Goal: Task Accomplishment & Management: Use online tool/utility

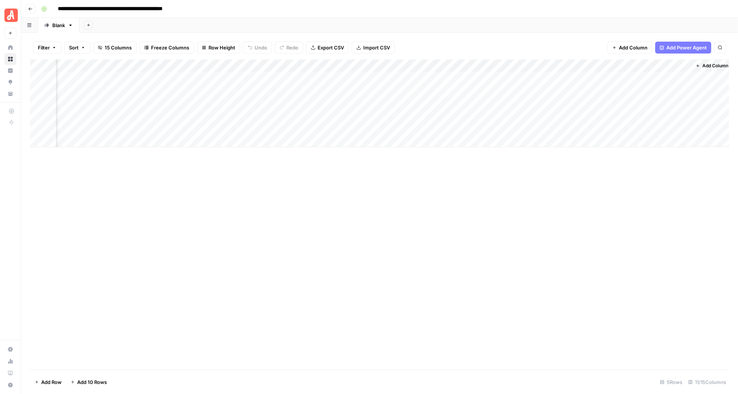
scroll to position [0, 175]
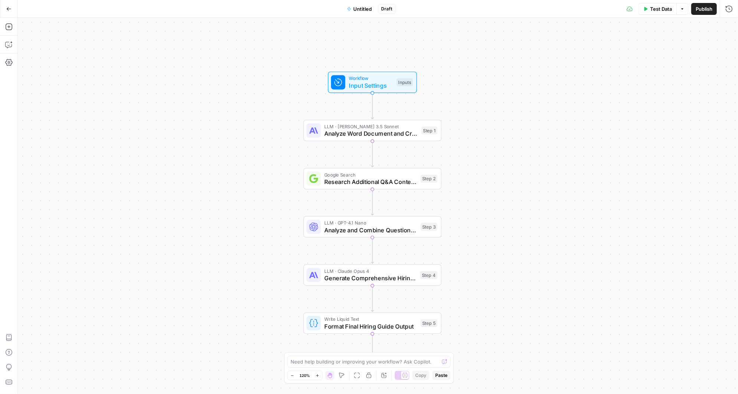
drag, startPoint x: 476, startPoint y: 159, endPoint x: 473, endPoint y: 150, distance: 8.8
click at [473, 150] on div "Workflow Input Settings Inputs LLM · Claude 3.5 Sonnet Analyze Word Document an…" at bounding box center [378, 206] width 721 height 376
click at [515, 121] on div "Workflow Input Settings Inputs LLM · Claude 3.5 Sonnet Analyze Word Document an…" at bounding box center [378, 206] width 721 height 376
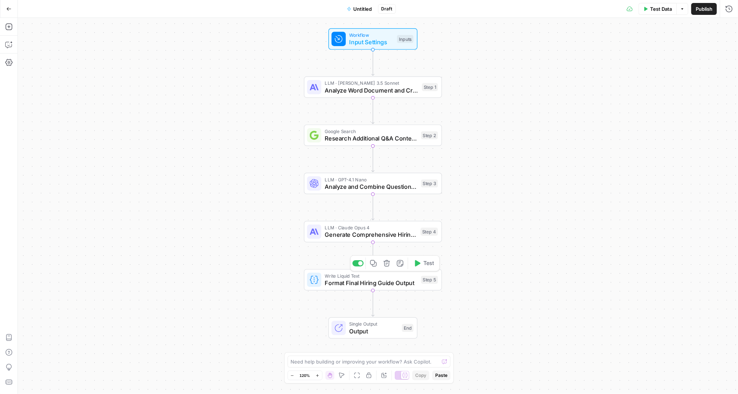
click at [369, 282] on span "Format Final Hiring Guide Output" at bounding box center [371, 282] width 93 height 9
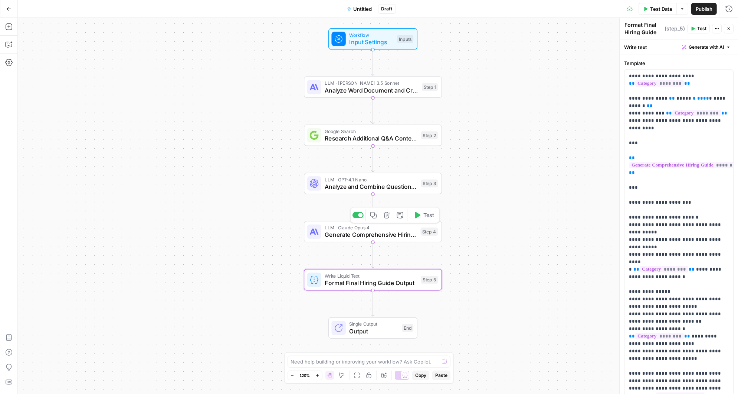
click at [380, 234] on span "Generate Comprehensive Hiring Guide" at bounding box center [371, 234] width 92 height 9
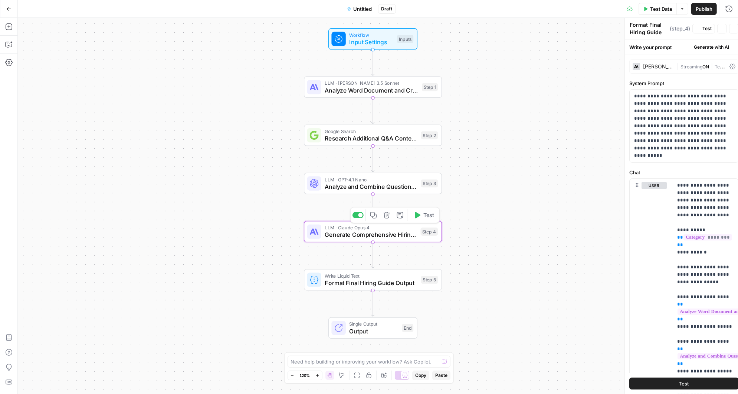
type textarea "Generate Comprehensive Hiring Guide"
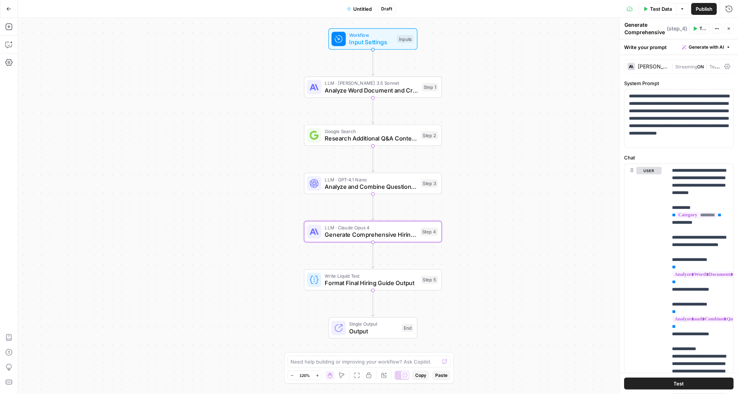
click at [660, 6] on span "Test Data" at bounding box center [661, 8] width 22 height 7
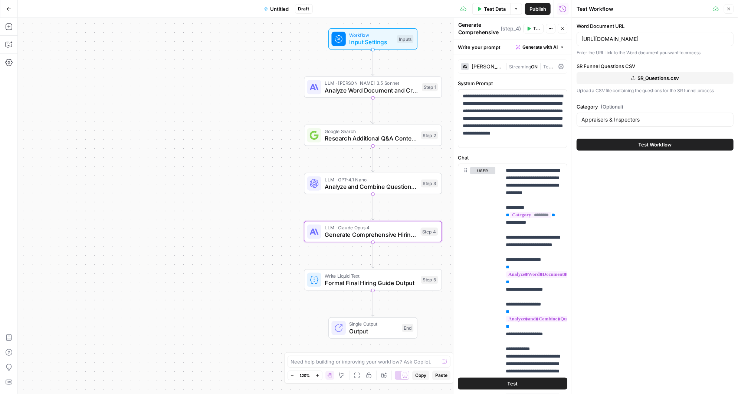
click at [626, 144] on button "Test Workflow" at bounding box center [655, 144] width 157 height 12
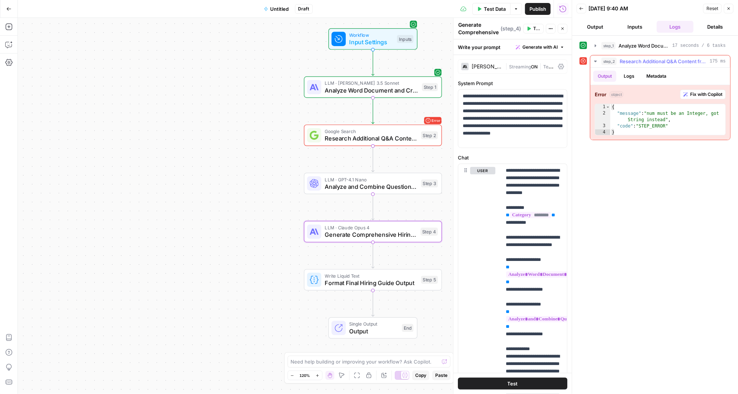
click at [711, 92] on span "Fix with Copilot" at bounding box center [707, 94] width 32 height 7
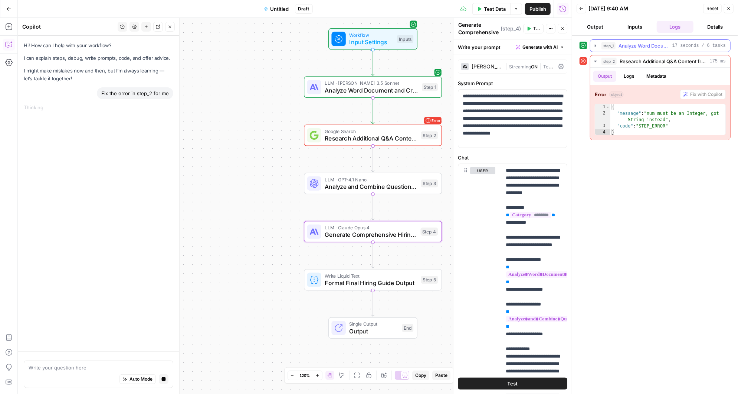
click at [593, 46] on icon "button" at bounding box center [596, 46] width 6 height 6
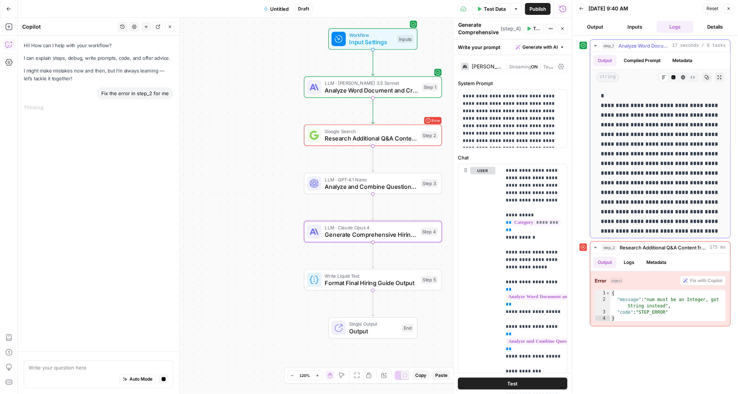
click at [593, 46] on icon "button" at bounding box center [596, 46] width 6 height 6
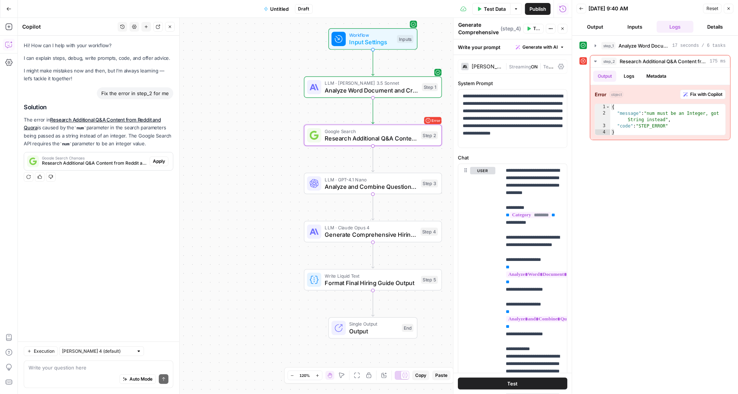
click at [163, 160] on span "Apply" at bounding box center [159, 161] width 12 height 7
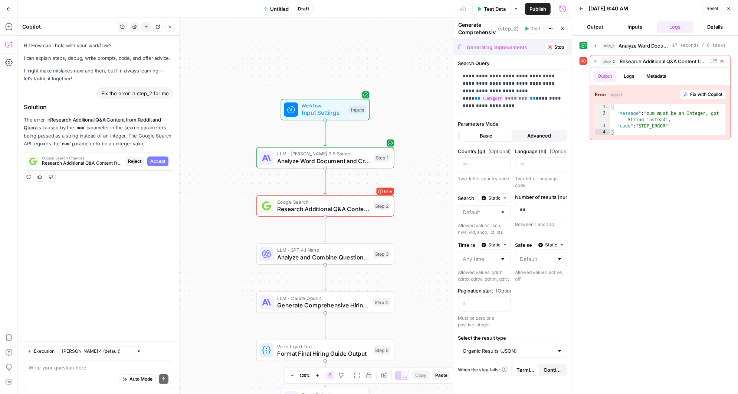
type textarea "Research Additional Q&A Content from Reddit and Quora"
click at [157, 160] on span "Accept" at bounding box center [157, 161] width 15 height 7
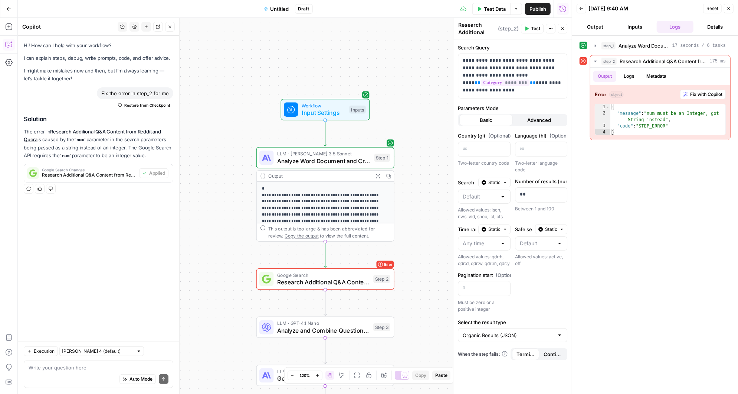
click at [535, 27] on span "Test" at bounding box center [535, 28] width 9 height 7
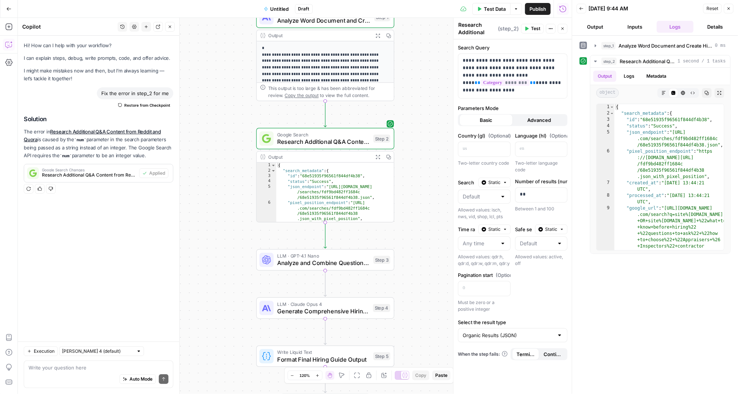
drag, startPoint x: 420, startPoint y: 283, endPoint x: 417, endPoint y: 114, distance: 168.9
click at [417, 114] on div "Workflow Input Settings Inputs LLM · Claude 3.5 Sonnet Analyze Word Document an…" at bounding box center [295, 206] width 554 height 376
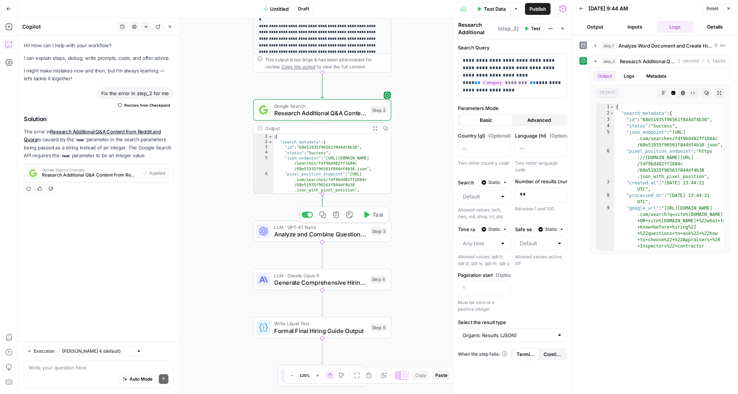
click at [368, 216] on icon "button" at bounding box center [368, 214] width 6 height 6
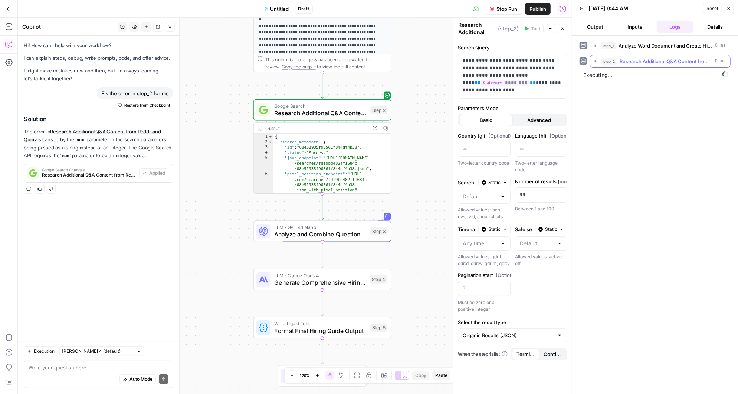
click at [594, 61] on icon "button" at bounding box center [596, 61] width 6 height 6
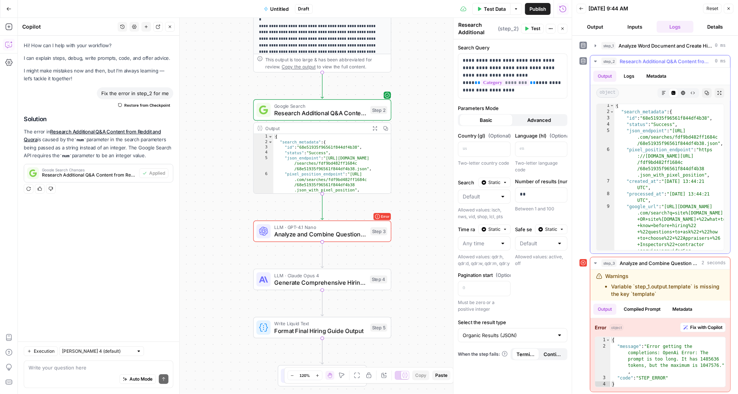
scroll to position [7, 0]
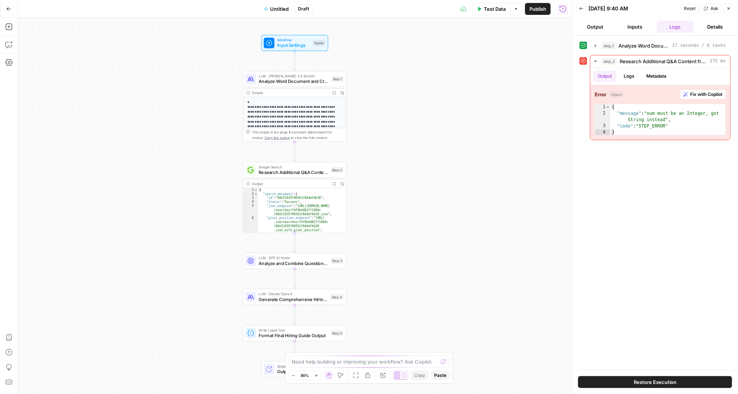
click at [564, 8] on icon "button" at bounding box center [562, 8] width 7 height 7
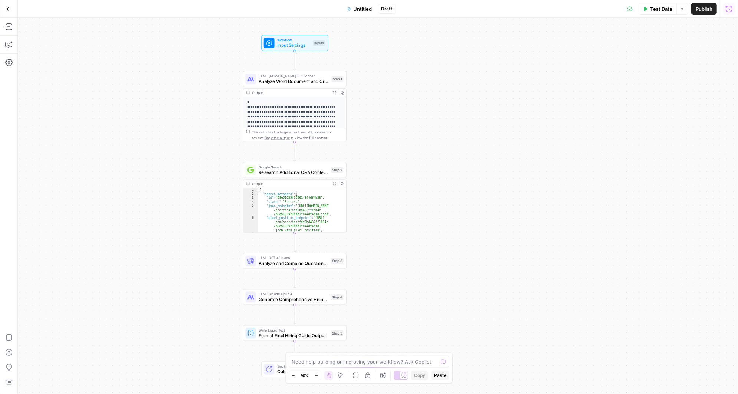
click at [731, 9] on icon "button" at bounding box center [729, 8] width 7 height 7
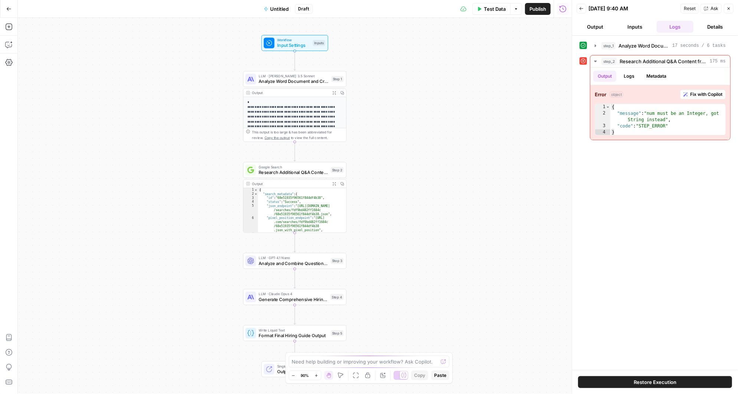
click at [580, 7] on icon "button" at bounding box center [582, 8] width 4 height 4
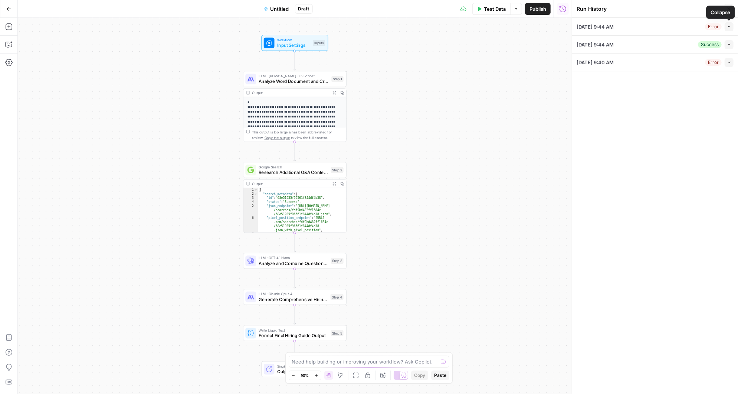
click at [731, 25] on icon "button" at bounding box center [730, 27] width 4 height 4
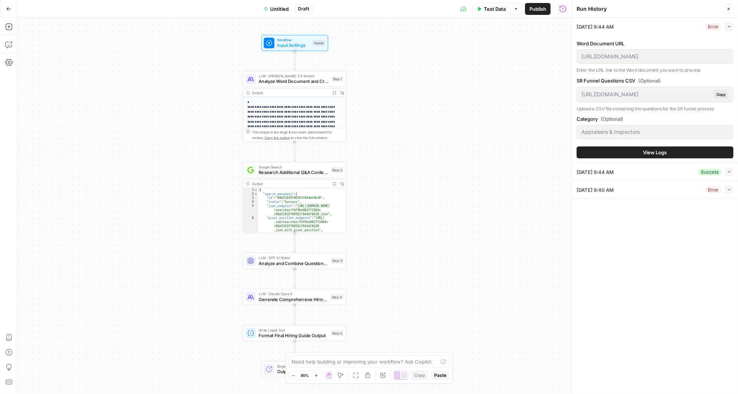
click at [659, 150] on span "View Logs" at bounding box center [656, 152] width 24 height 7
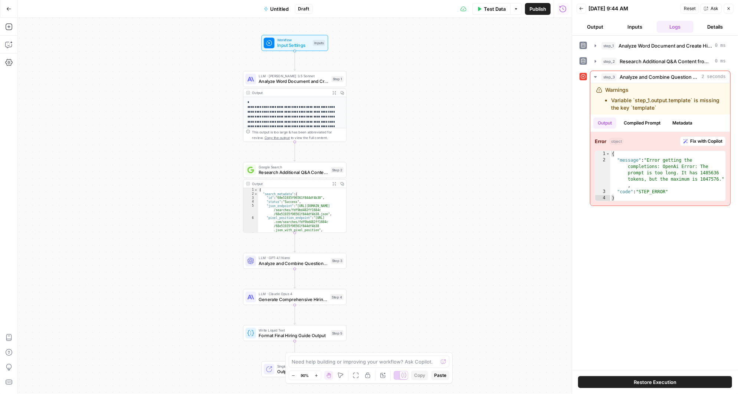
click at [647, 381] on span "Restore Execution" at bounding box center [655, 381] width 43 height 7
click at [704, 138] on span "Fix with Copilot" at bounding box center [707, 141] width 32 height 7
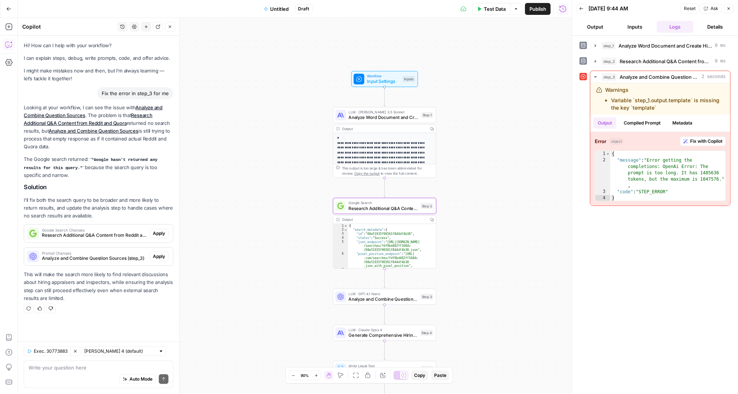
click at [159, 236] on button "Apply" at bounding box center [159, 233] width 19 height 10
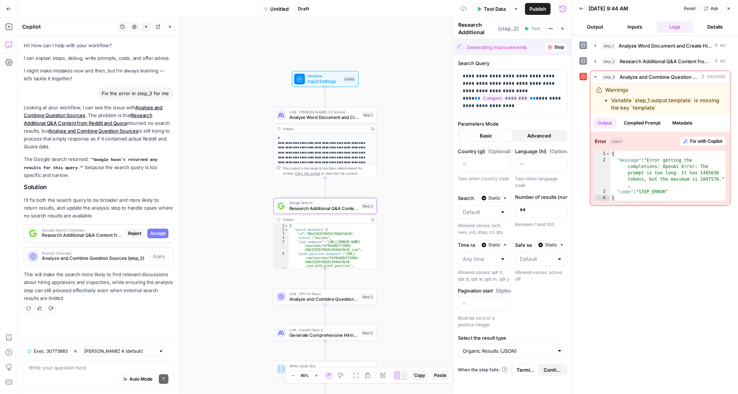
click at [163, 233] on span "Accept" at bounding box center [157, 233] width 15 height 7
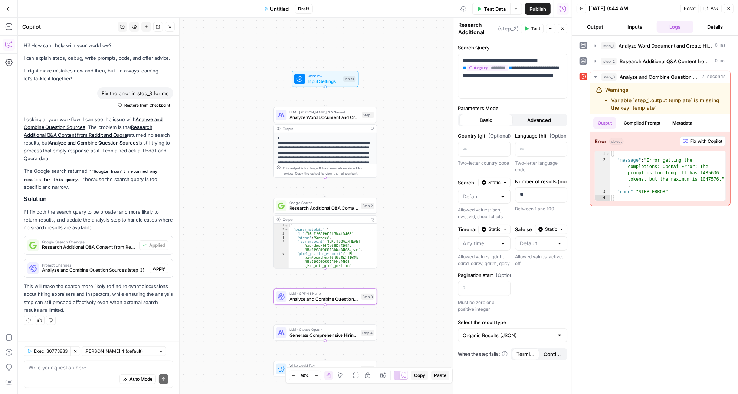
click at [161, 268] on span "Apply" at bounding box center [159, 268] width 12 height 7
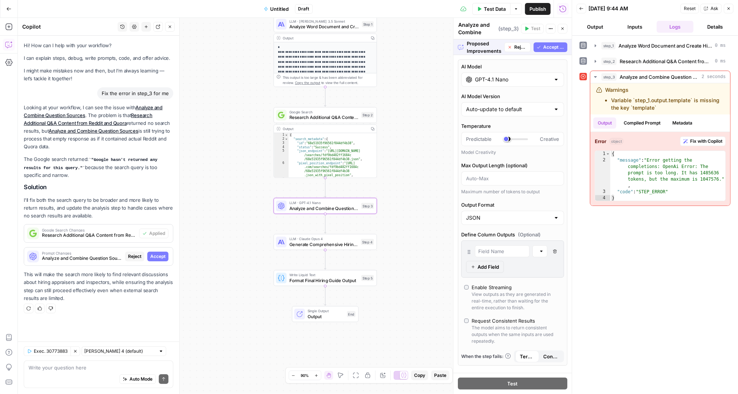
click at [552, 46] on span "Accept All" at bounding box center [554, 47] width 21 height 7
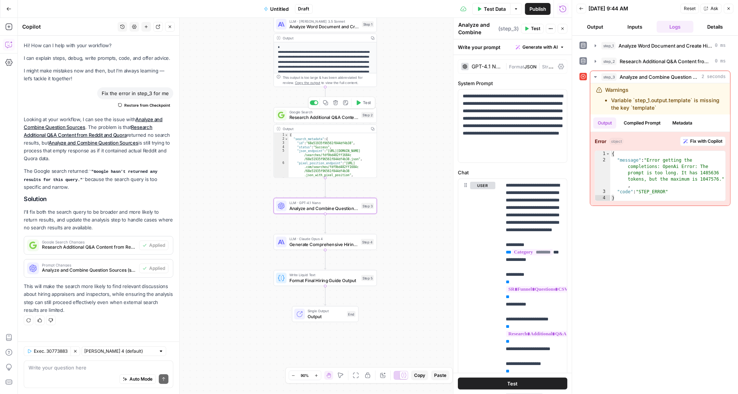
click at [360, 100] on icon "button" at bounding box center [358, 102] width 5 height 5
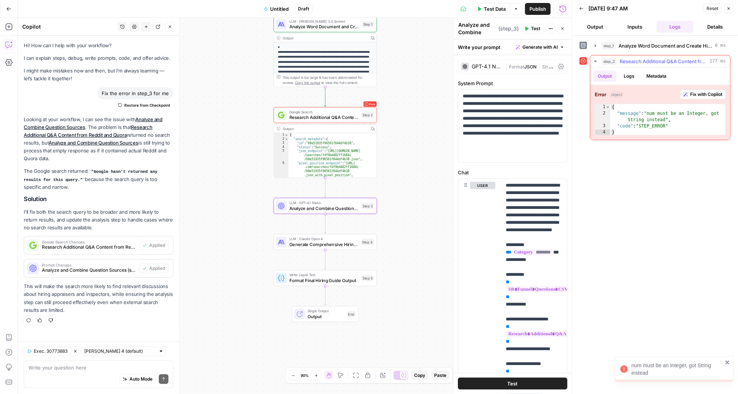
click at [708, 92] on span "Fix with Copilot" at bounding box center [707, 94] width 32 height 7
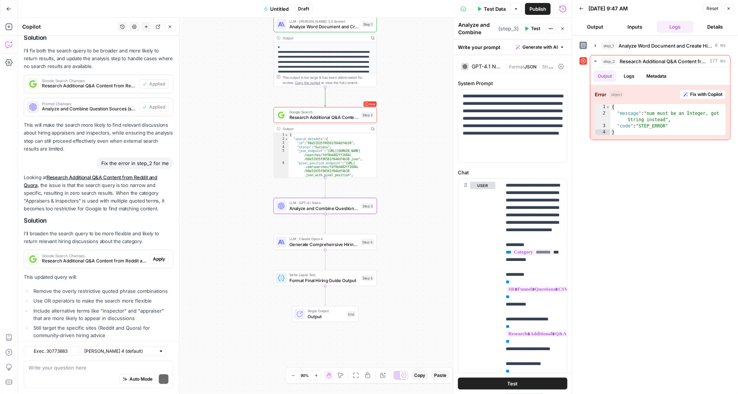
scroll to position [195, 0]
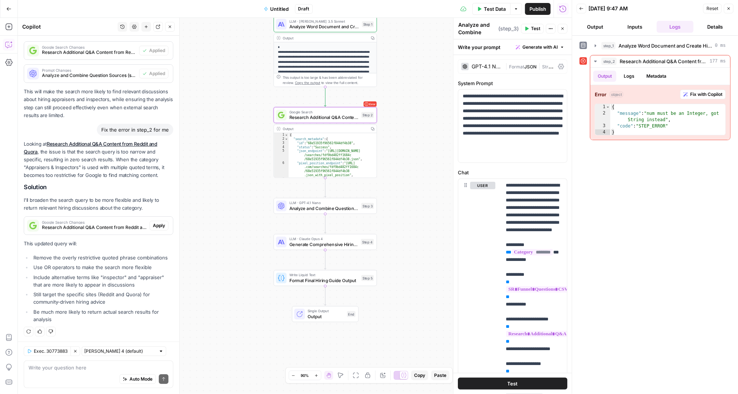
click at [162, 223] on span "Apply" at bounding box center [159, 225] width 12 height 7
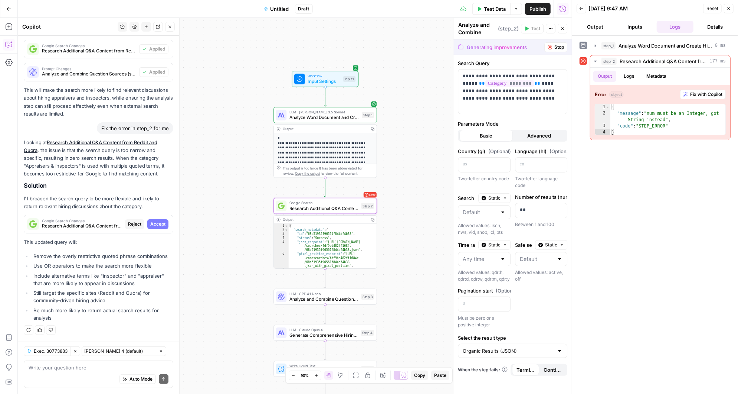
scroll to position [183, 0]
type textarea "Research Additional Q&A Content from Reddit and Quora"
click at [160, 225] on span "Accept" at bounding box center [157, 225] width 15 height 7
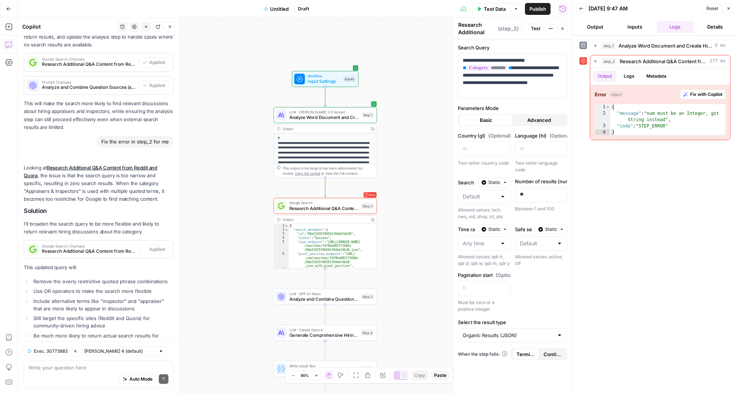
scroll to position [206, 0]
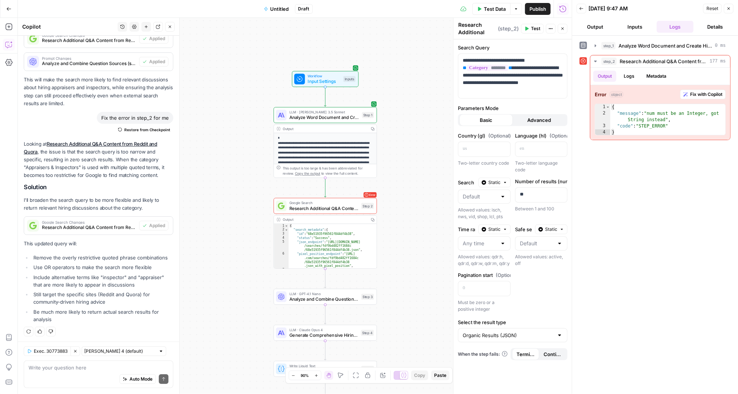
click at [533, 27] on span "Test" at bounding box center [535, 28] width 9 height 7
click at [535, 28] on span "Test" at bounding box center [535, 28] width 9 height 7
click at [699, 92] on span "Fix with Copilot" at bounding box center [707, 94] width 32 height 7
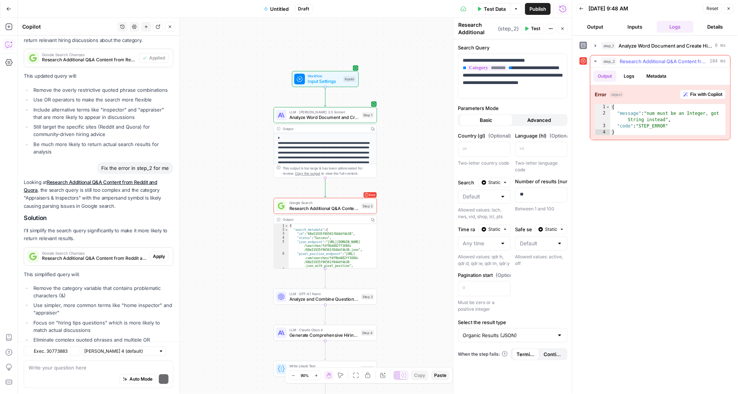
scroll to position [419, 0]
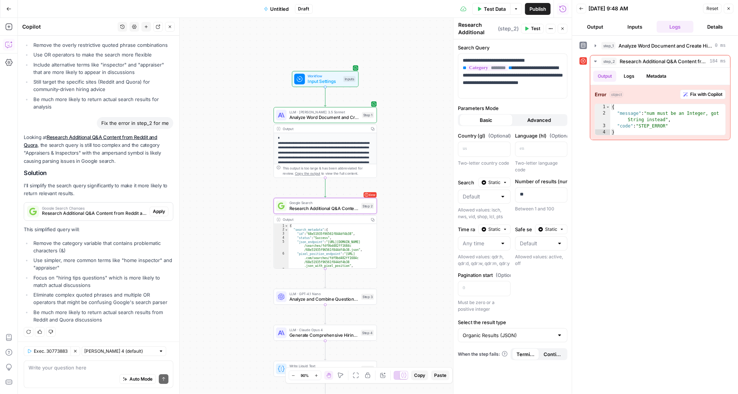
click at [159, 208] on span "Apply" at bounding box center [159, 211] width 12 height 7
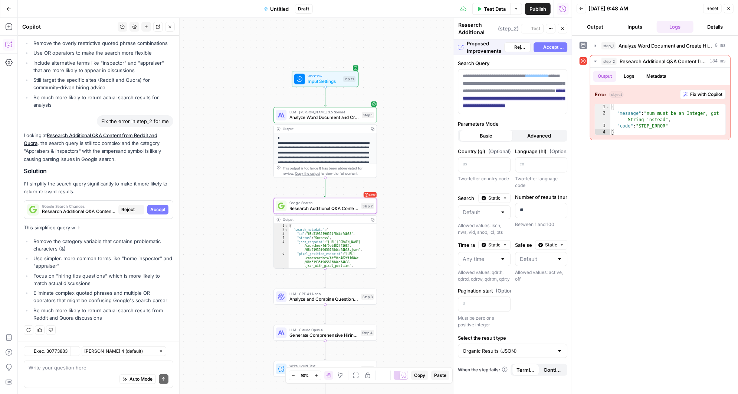
scroll to position [395, 0]
click at [157, 209] on span "Accept" at bounding box center [157, 211] width 15 height 7
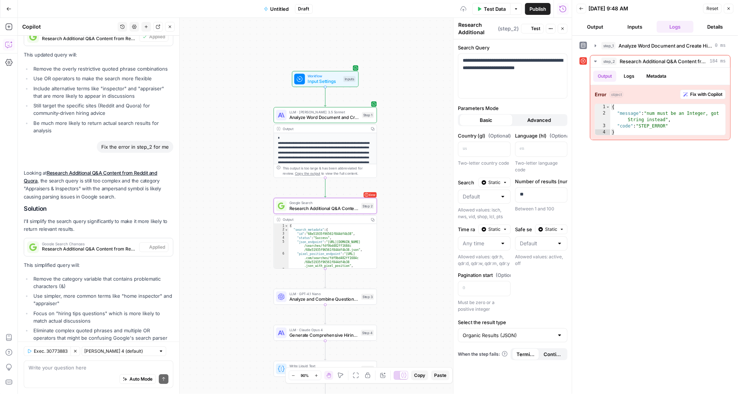
scroll to position [431, 0]
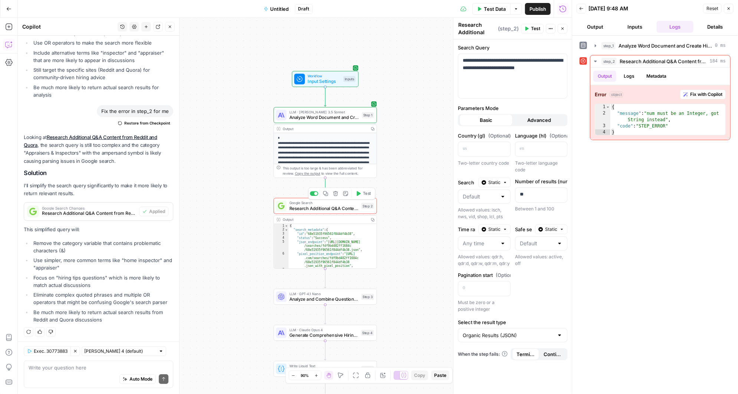
click at [361, 193] on icon "button" at bounding box center [358, 193] width 5 height 5
click at [707, 93] on span "Fix with Copilot" at bounding box center [707, 94] width 32 height 7
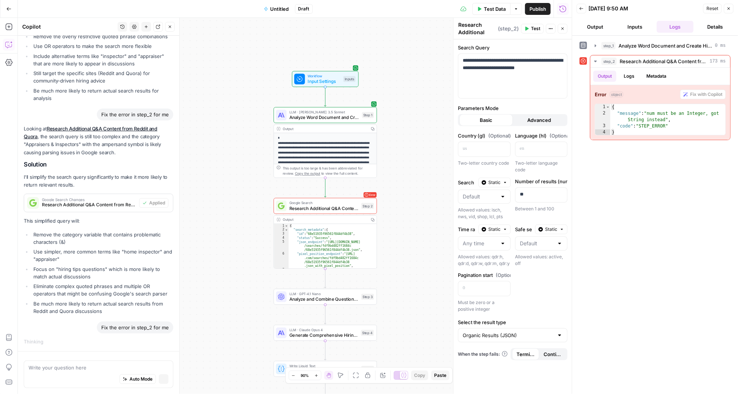
scroll to position [402, 0]
click at [540, 120] on span "Advanced" at bounding box center [540, 119] width 24 height 7
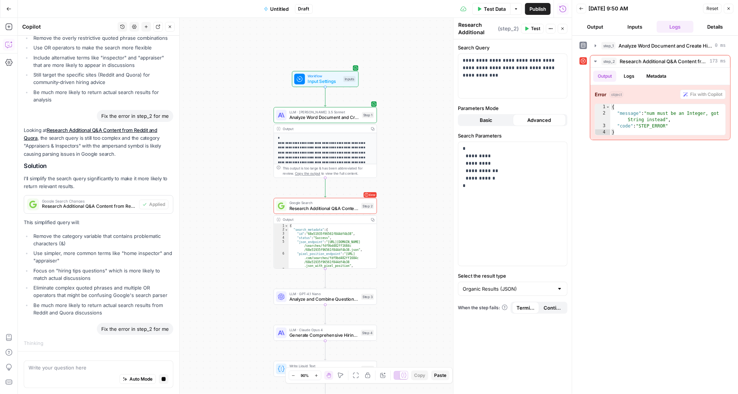
click at [486, 120] on span "Basic" at bounding box center [486, 119] width 13 height 7
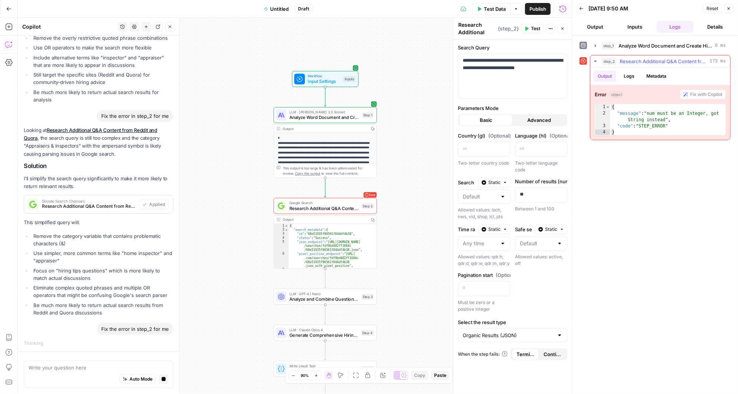
click at [629, 73] on button "Logs" at bounding box center [630, 76] width 20 height 11
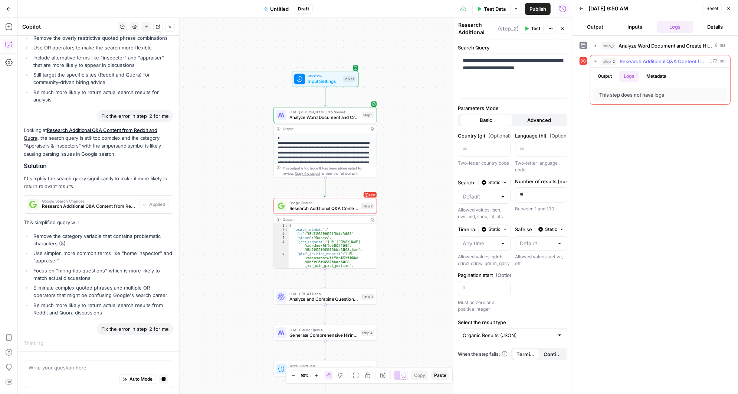
click at [608, 74] on button "Output" at bounding box center [605, 76] width 23 height 11
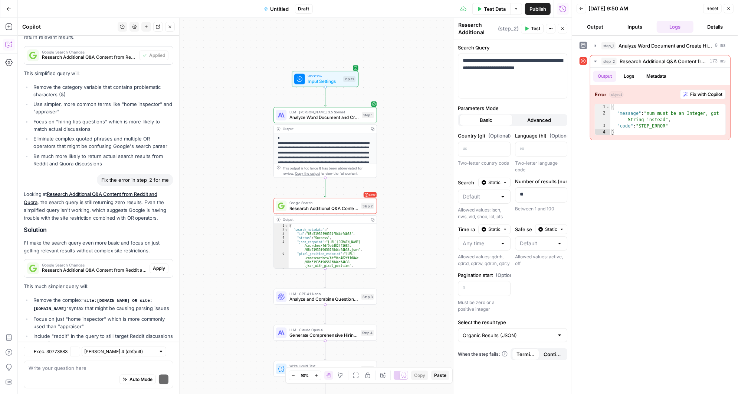
scroll to position [643, 0]
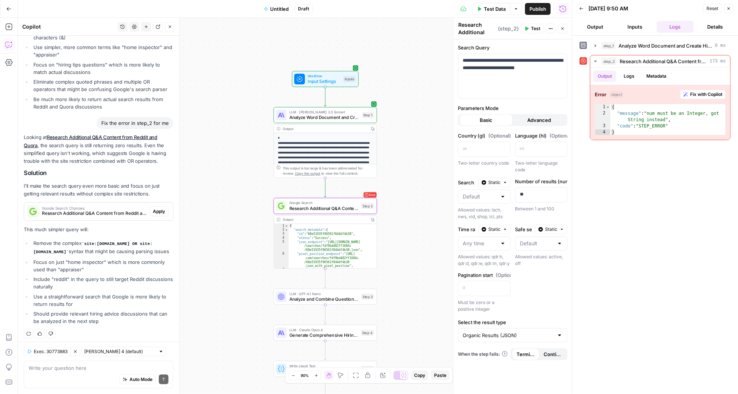
click at [160, 208] on span "Apply" at bounding box center [159, 211] width 12 height 7
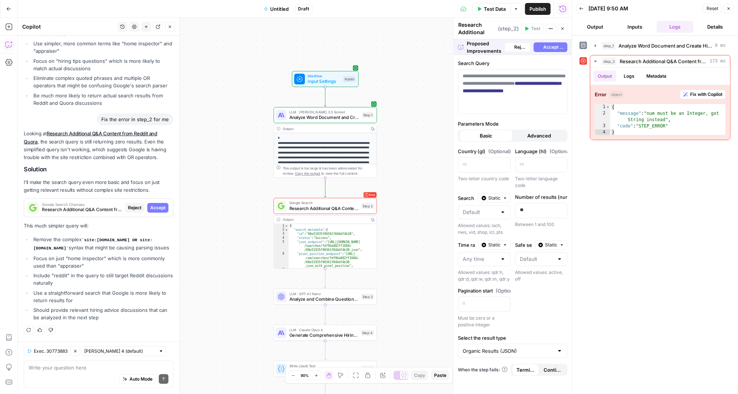
scroll to position [608, 0]
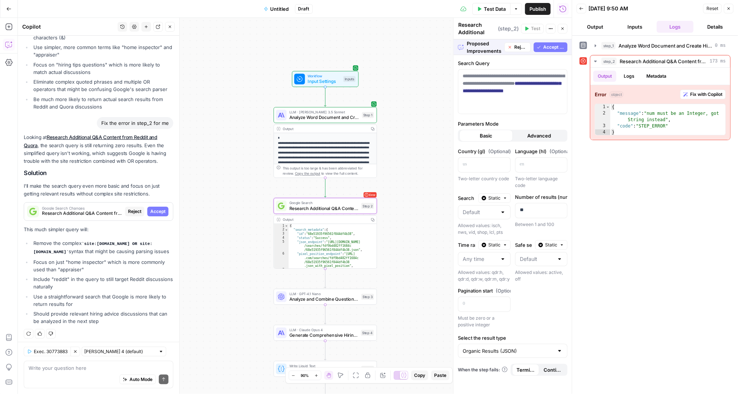
click at [158, 209] on span "Accept" at bounding box center [157, 211] width 15 height 7
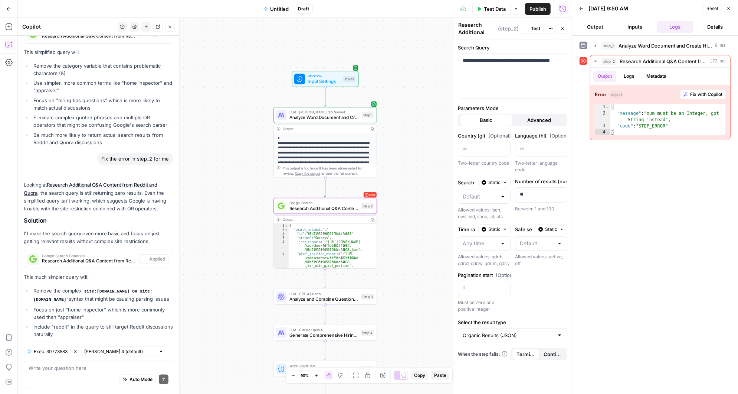
scroll to position [655, 0]
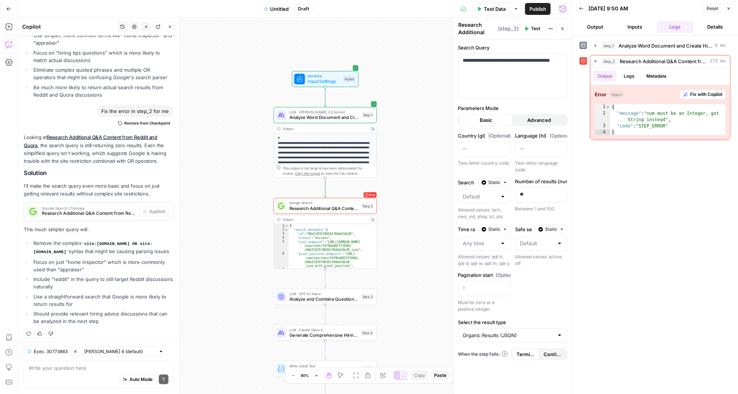
click at [534, 26] on span "Test" at bounding box center [535, 28] width 9 height 7
click at [519, 62] on p "**********" at bounding box center [513, 64] width 100 height 15
drag, startPoint x: 497, startPoint y: 69, endPoint x: 460, endPoint y: 57, distance: 39.8
click at [460, 57] on div "**********" at bounding box center [513, 76] width 109 height 44
click at [518, 60] on p "**********" at bounding box center [513, 60] width 100 height 7
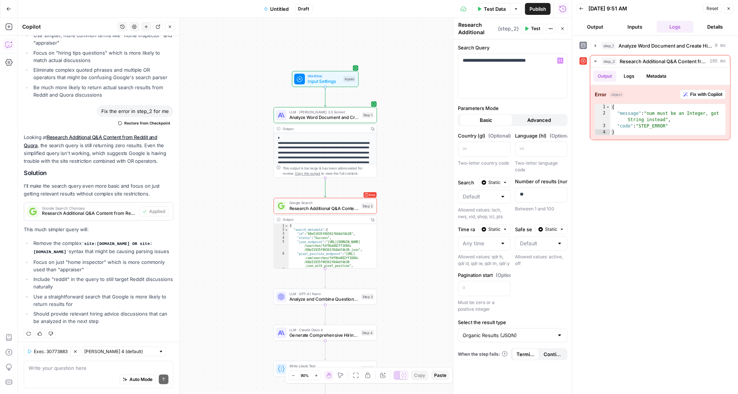
drag, startPoint x: 83, startPoint y: 240, endPoint x: 172, endPoint y: 242, distance: 89.5
click at [172, 242] on li "Remove the complex site:reddit.com OR site:quora.com syntax that might be causi…" at bounding box center [103, 247] width 142 height 16
drag, startPoint x: 172, startPoint y: 240, endPoint x: 84, endPoint y: 242, distance: 88.8
click at [84, 242] on li "Remove the complex site:reddit.com OR site:quora.com syntax that might be causi…" at bounding box center [103, 247] width 142 height 16
copy code "site:reddit.com OR site:quora.com"
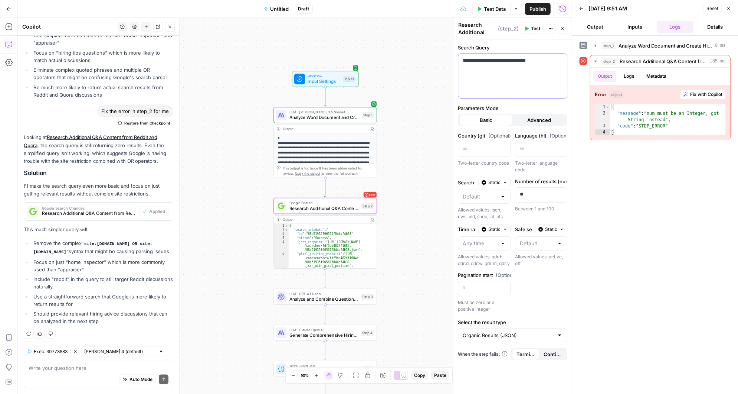
click at [549, 61] on p "**********" at bounding box center [513, 60] width 100 height 7
click at [505, 195] on div at bounding box center [503, 196] width 6 height 7
click at [600, 214] on div "step_1 Analyze Word Document and Create Hiring Template 0 ms step_2 Research Ad…" at bounding box center [655, 214] width 151 height 350
click at [535, 29] on span "Test" at bounding box center [535, 28] width 9 height 7
click at [537, 191] on p "**" at bounding box center [541, 193] width 43 height 7
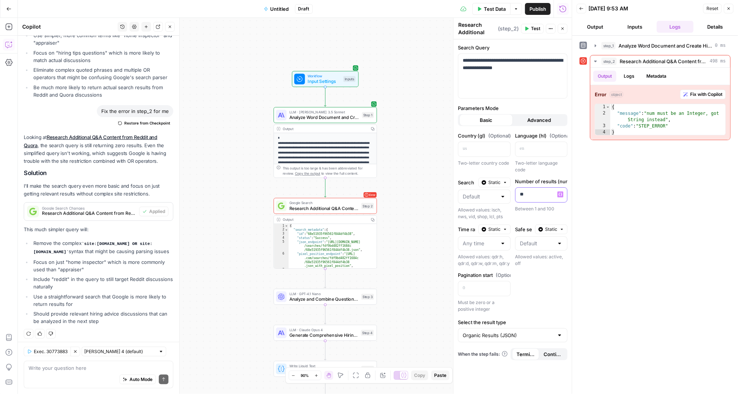
drag, startPoint x: 535, startPoint y: 192, endPoint x: 517, endPoint y: 192, distance: 17.8
click at [517, 192] on div "**" at bounding box center [536, 194] width 40 height 14
click at [546, 177] on label "Number of results (num) (Optional)" at bounding box center [541, 180] width 53 height 7
click at [561, 193] on icon "button" at bounding box center [561, 194] width 4 height 4
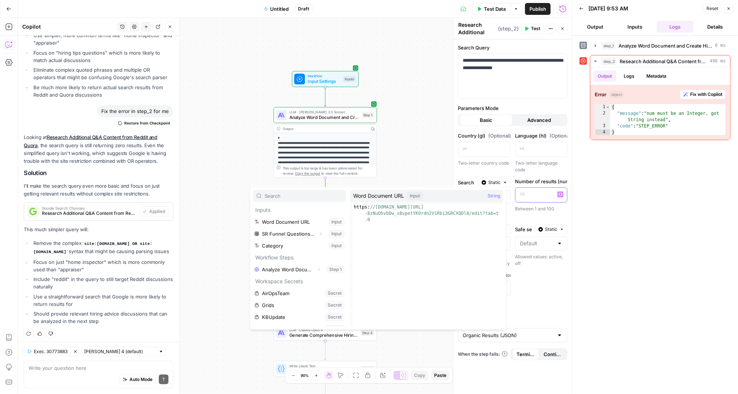
click at [535, 195] on p at bounding box center [541, 193] width 43 height 7
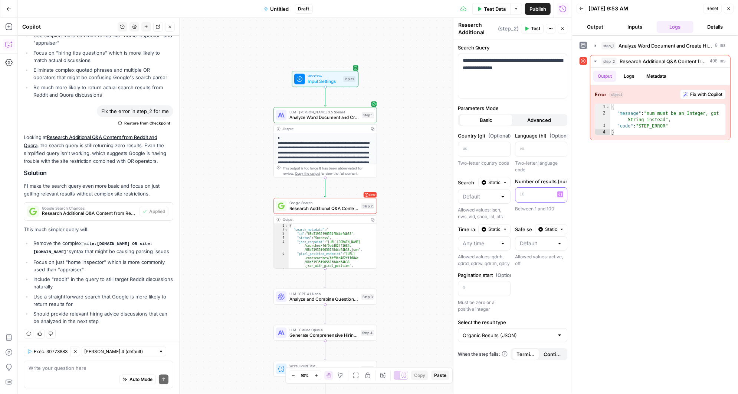
click at [529, 195] on p at bounding box center [535, 193] width 31 height 7
click at [511, 205] on div "Country (gl) (Optional) Two-letter country code Language (hl) (Optional) Two-le…" at bounding box center [513, 222] width 110 height 180
click at [529, 194] on p "*" at bounding box center [541, 193] width 43 height 7
click at [504, 193] on div at bounding box center [503, 196] width 6 height 7
click at [512, 174] on div "Country (gl) (Optional) Two-letter country code Language (hl) (Optional) Two-le…" at bounding box center [513, 222] width 110 height 180
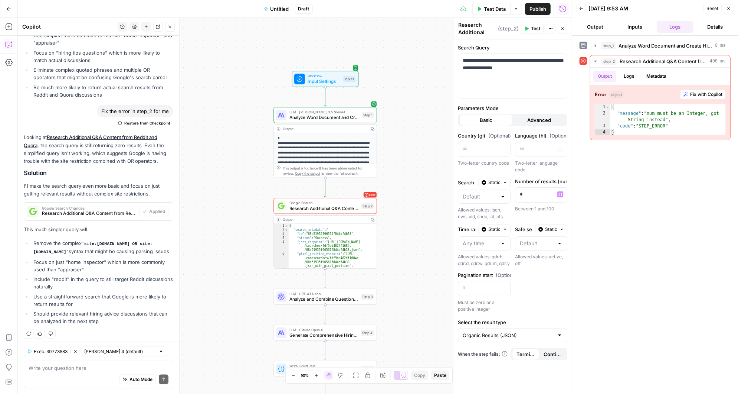
click at [531, 115] on button "Advanced" at bounding box center [539, 120] width 53 height 12
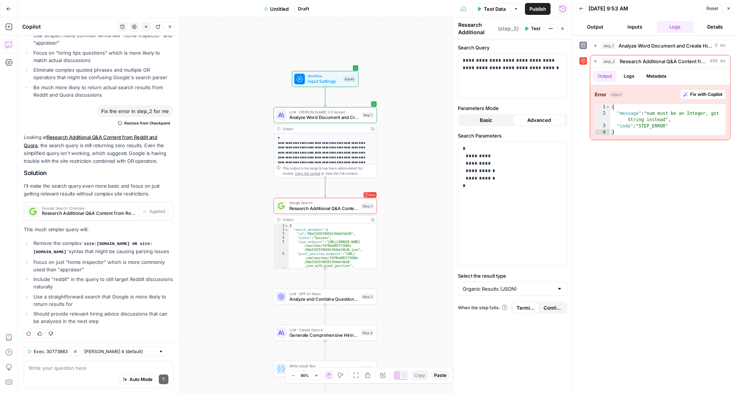
click at [483, 119] on span "Basic" at bounding box center [486, 119] width 13 height 7
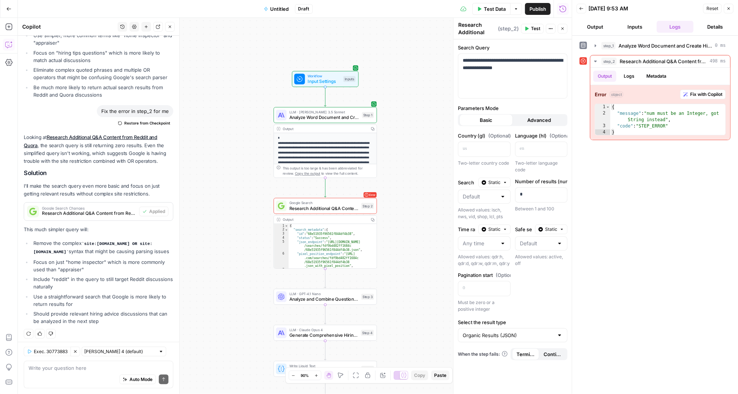
click at [543, 117] on span "Advanced" at bounding box center [540, 119] width 24 height 7
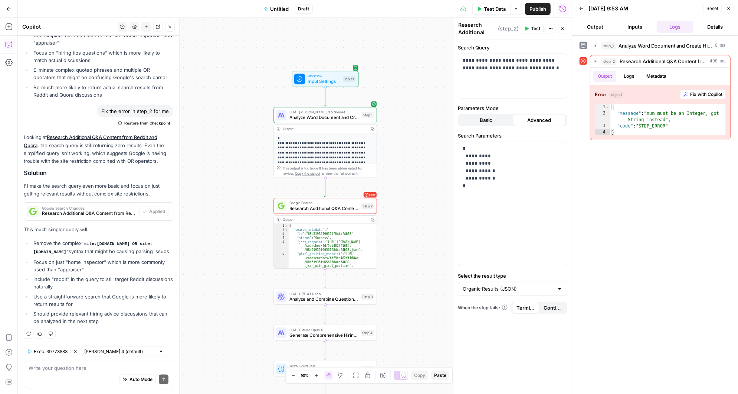
click at [534, 28] on span "Test" at bounding box center [535, 28] width 9 height 7
click at [727, 362] on icon "close" at bounding box center [728, 362] width 4 height 4
click at [484, 119] on span "Basic" at bounding box center [486, 119] width 13 height 7
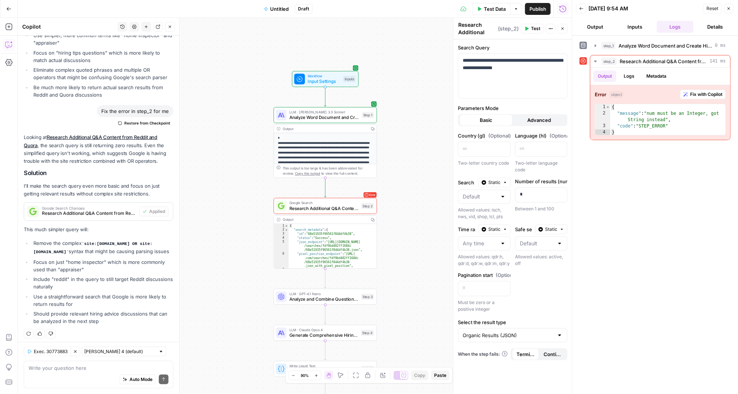
click at [503, 193] on div at bounding box center [503, 196] width 6 height 7
click at [512, 203] on div "Country (gl) (Optional) Two-letter country code Language (hl) (Optional) Two-le…" at bounding box center [513, 222] width 110 height 180
click at [502, 241] on div at bounding box center [503, 242] width 6 height 7
click at [562, 241] on div at bounding box center [560, 242] width 6 height 7
click at [504, 242] on div at bounding box center [503, 242] width 6 height 7
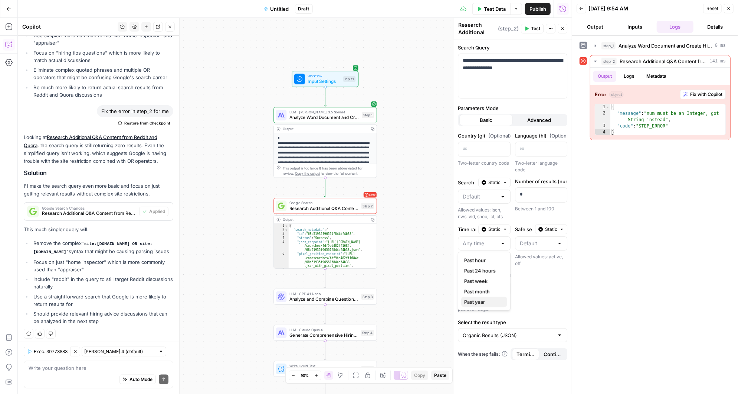
click at [489, 303] on span "Past year" at bounding box center [482, 301] width 37 height 7
type input "Past year"
click at [558, 241] on div at bounding box center [560, 242] width 6 height 7
click at [561, 241] on div at bounding box center [560, 242] width 6 height 7
click at [534, 260] on span "On" at bounding box center [539, 259] width 37 height 7
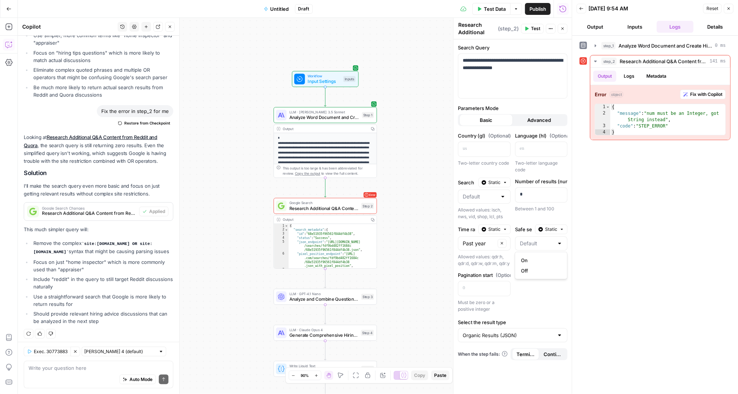
type input "On"
click at [483, 147] on p at bounding box center [478, 148] width 31 height 7
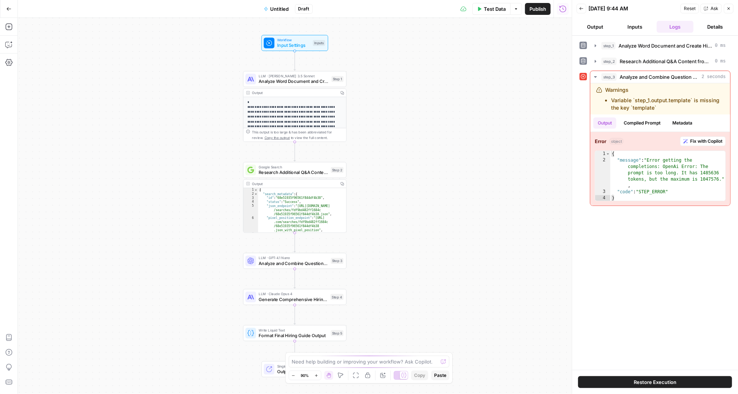
click at [623, 380] on button "Restore Execution" at bounding box center [655, 382] width 154 height 12
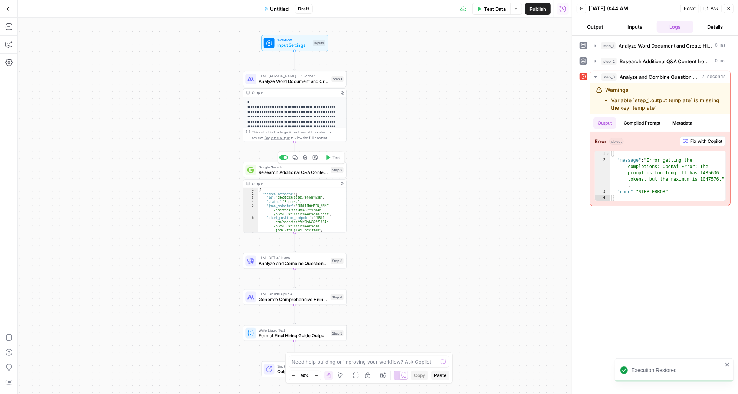
click at [330, 156] on icon "button" at bounding box center [328, 157] width 4 height 5
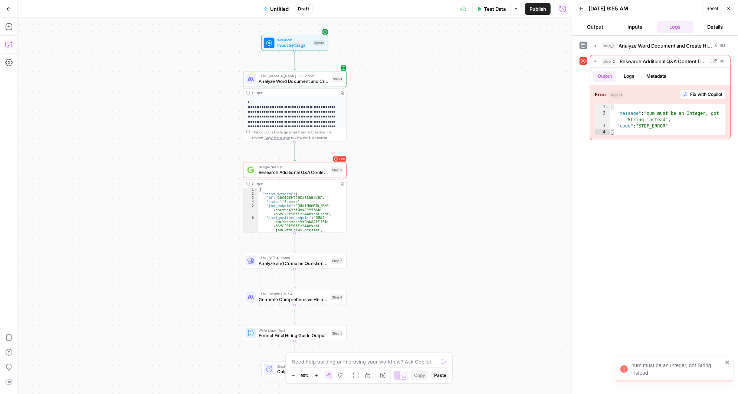
click at [8, 44] on icon "button" at bounding box center [8, 44] width 7 height 7
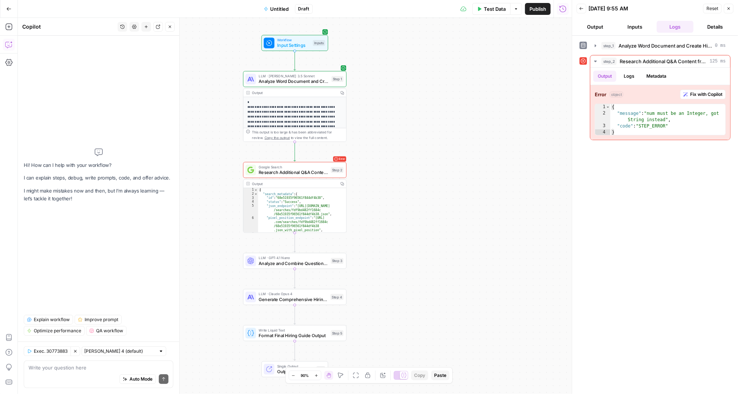
click at [61, 371] on div "Auto Mode Send" at bounding box center [99, 379] width 140 height 16
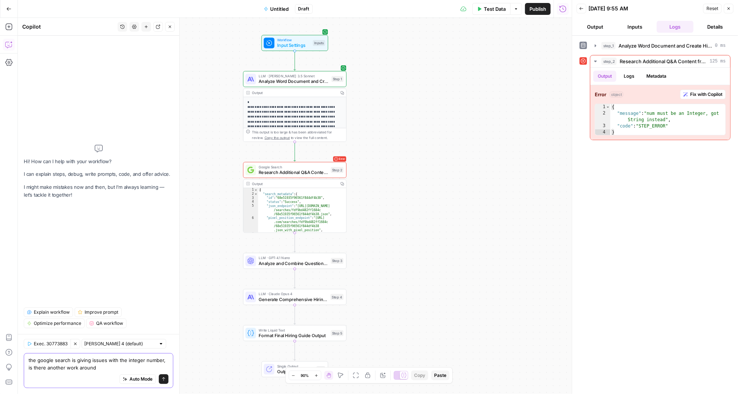
type textarea "the google search is giving issues with the integer number, is there another wo…"
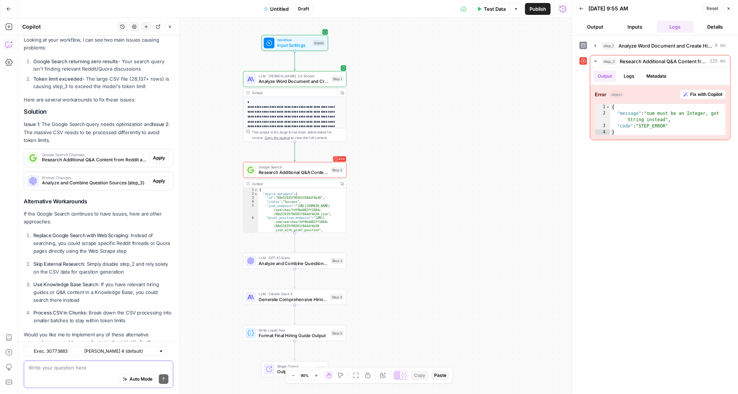
scroll to position [97, 0]
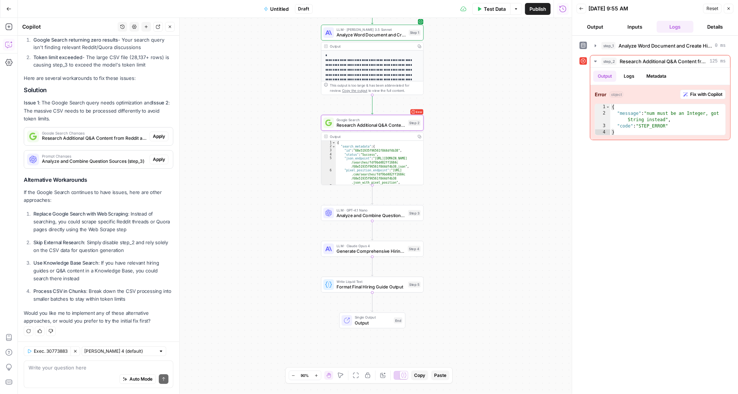
click at [158, 135] on span "Apply" at bounding box center [159, 136] width 12 height 7
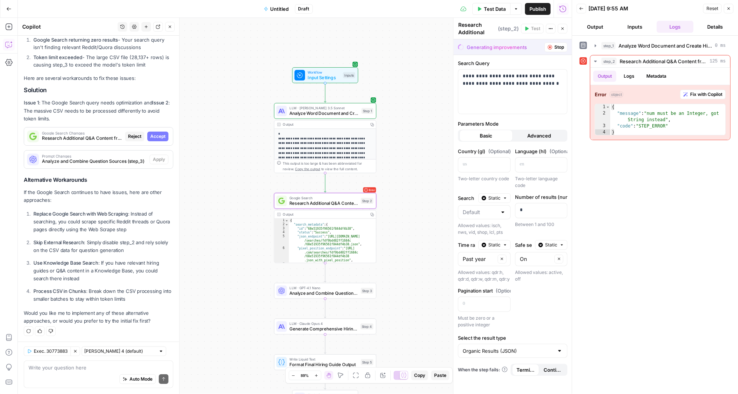
click at [162, 134] on span "Accept" at bounding box center [157, 136] width 15 height 7
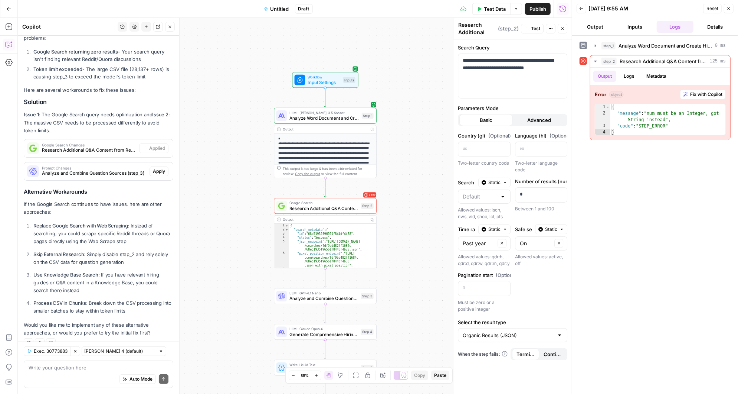
scroll to position [108, 0]
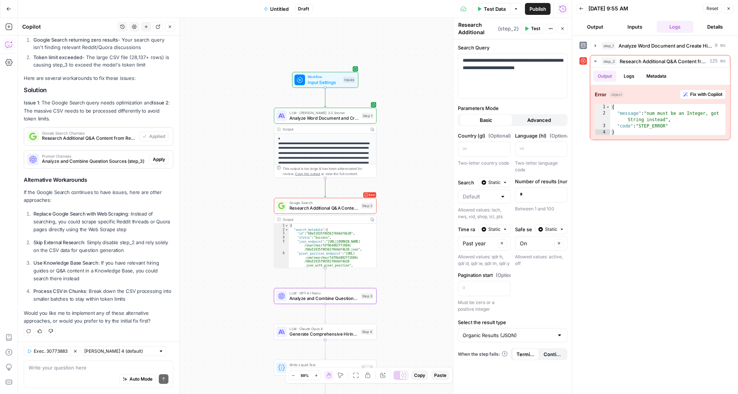
click at [161, 158] on span "Apply" at bounding box center [159, 159] width 12 height 7
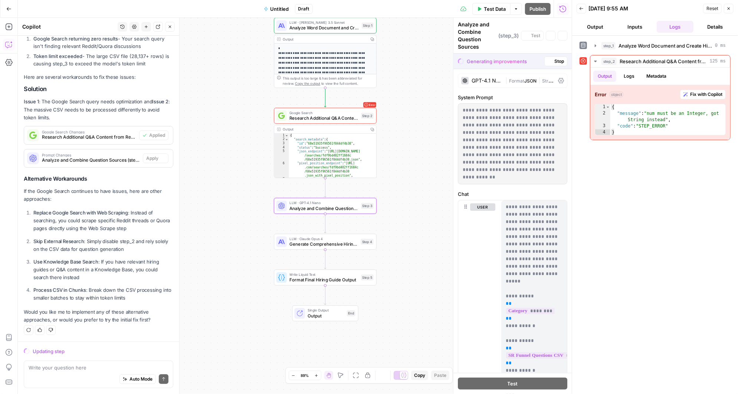
scroll to position [97, 0]
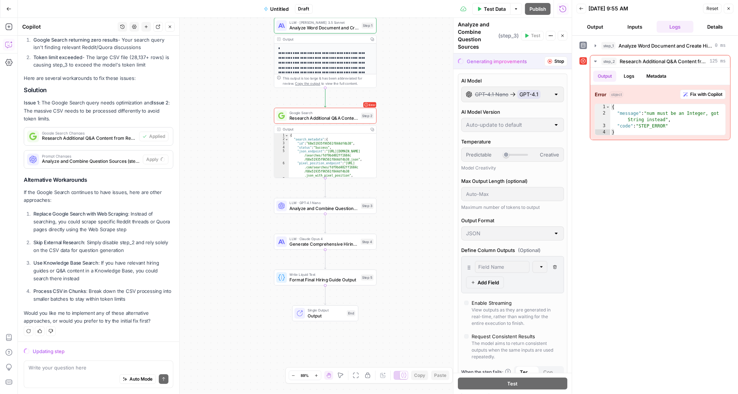
click at [329, 115] on span "Research Additional Q&A Content from Reddit and Quora" at bounding box center [324, 118] width 69 height 7
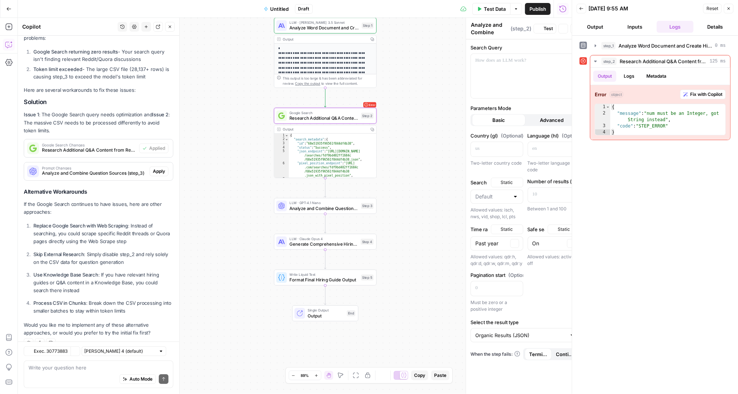
type textarea "Research Additional Q&A Content from Reddit and Quora"
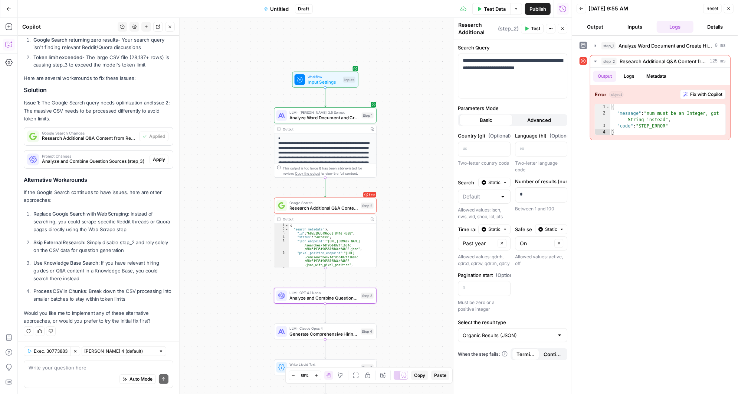
click at [160, 158] on span "Apply" at bounding box center [159, 159] width 12 height 7
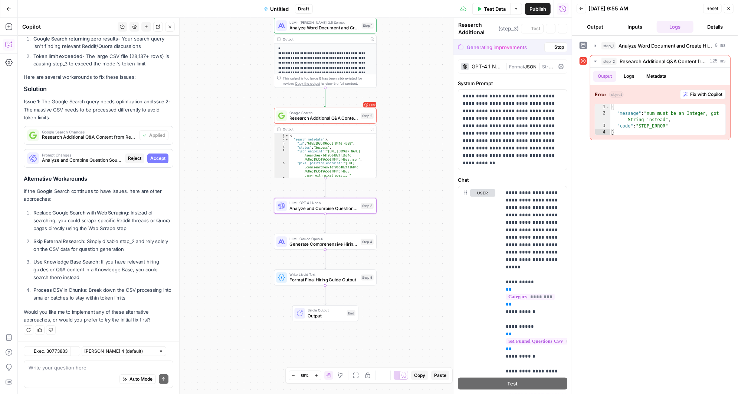
type textarea "Analyze and Combine Question Sources"
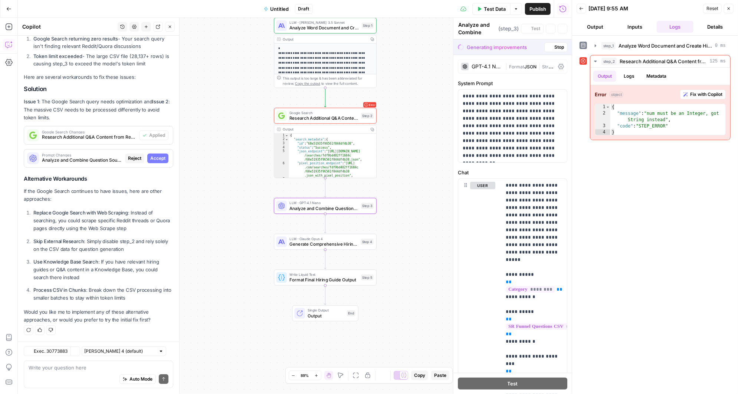
scroll to position [97, 0]
click at [160, 158] on span "Accept" at bounding box center [157, 159] width 15 height 7
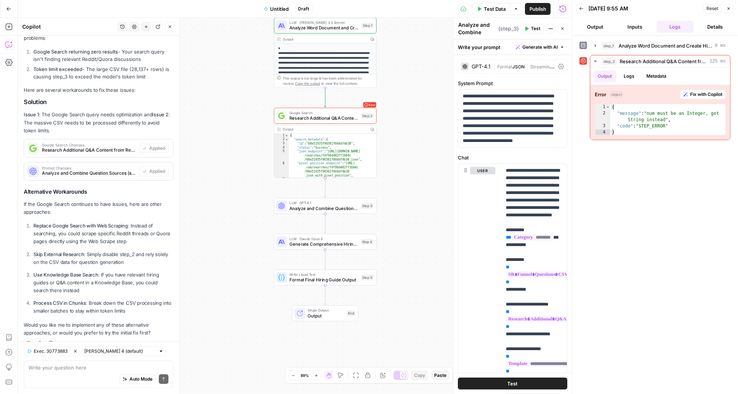
scroll to position [108, 0]
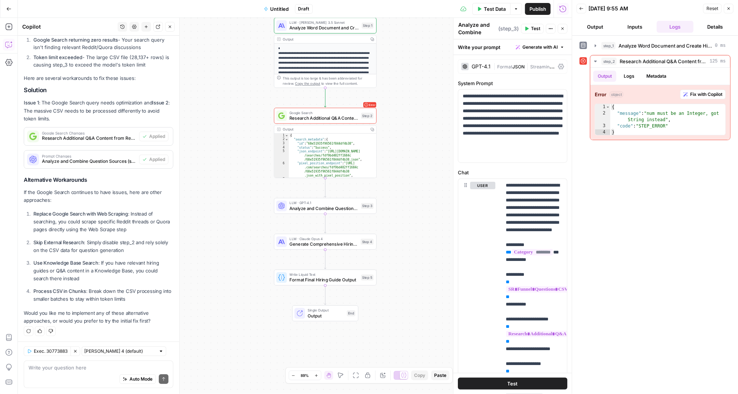
click at [324, 118] on span "Research Additional Q&A Content from Reddit and Quora" at bounding box center [324, 118] width 69 height 7
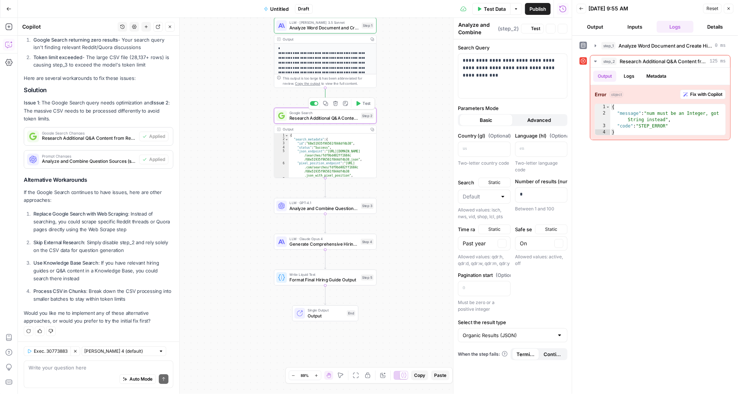
type textarea "Research Additional Q&A Content from Reddit and Quora"
click at [534, 30] on span "Test" at bounding box center [535, 28] width 9 height 7
click at [323, 118] on span "Research Additional Q&A Content from Reddit and Quora" at bounding box center [324, 118] width 69 height 7
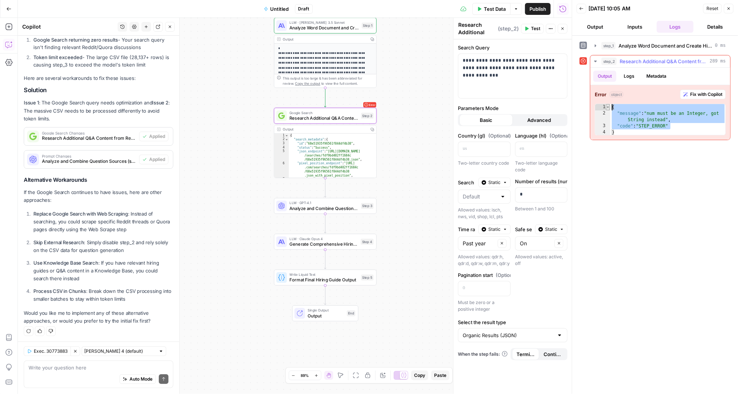
drag, startPoint x: 684, startPoint y: 125, endPoint x: 608, endPoint y: 105, distance: 78.6
click at [608, 105] on div "**********" at bounding box center [660, 120] width 131 height 32
type textarea "**********"
click at [49, 366] on textarea at bounding box center [99, 366] width 140 height 7
paste textarea "{ "message": "num must be an Integer, got String instead", "code": "STEP_ERROR""
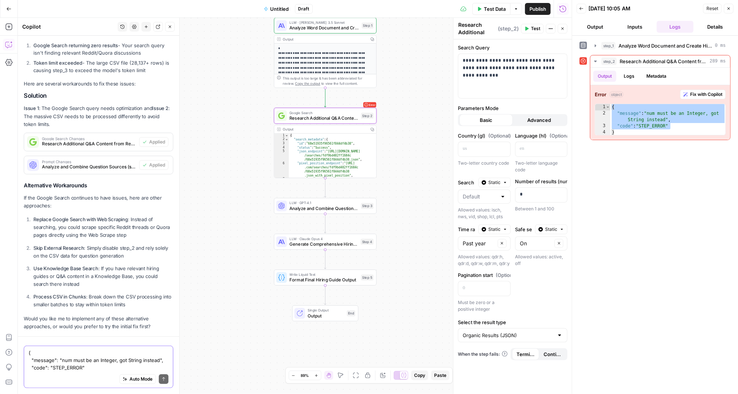
scroll to position [105, 0]
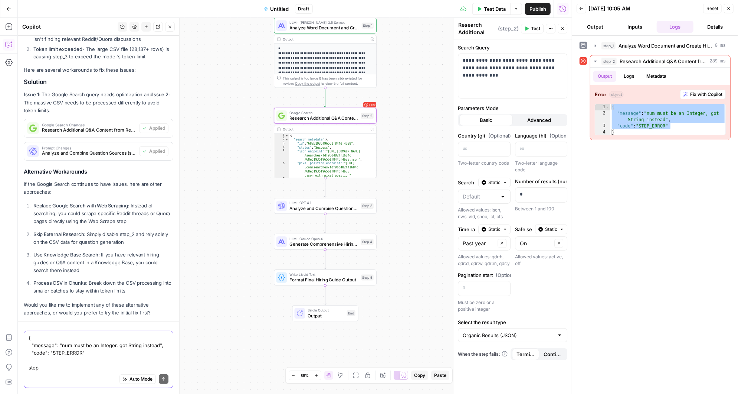
type textarea "{ "message": "num must be an Integer, got String instead", "code": "STEP_ERROR"…"
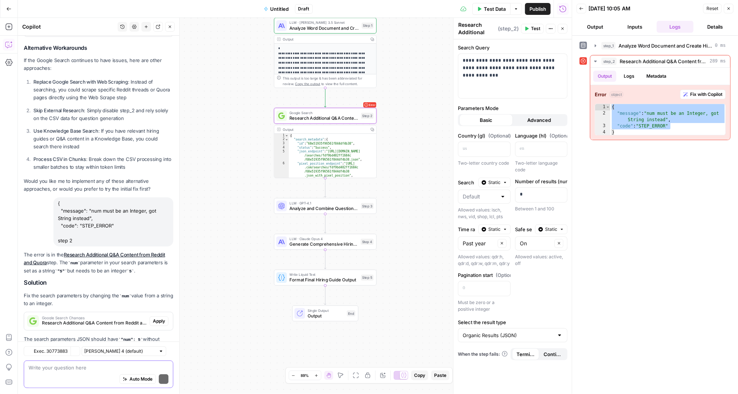
scroll to position [273, 0]
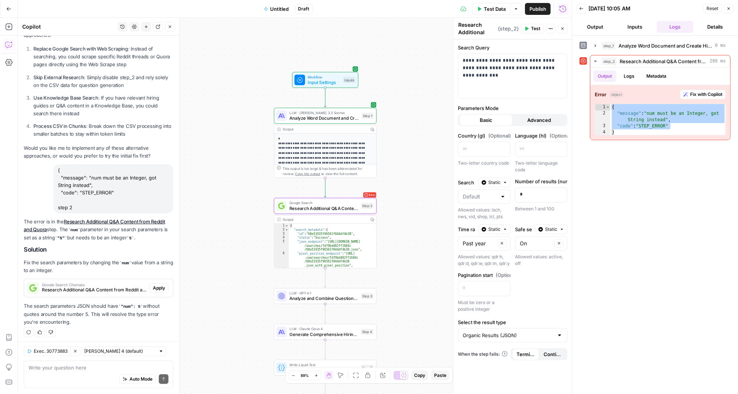
click at [161, 286] on span "Apply" at bounding box center [159, 287] width 12 height 7
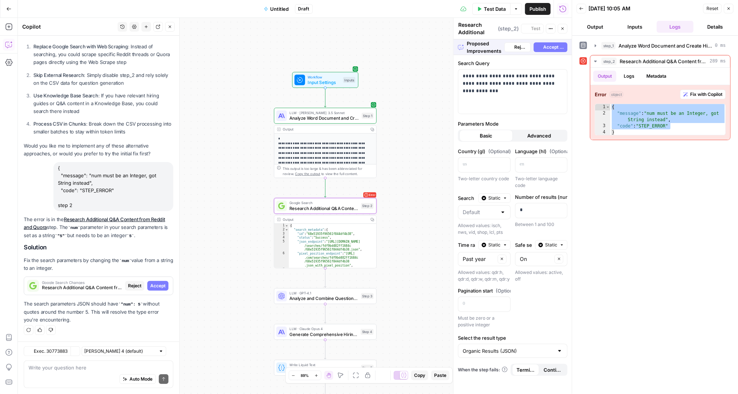
scroll to position [261, 0]
click at [161, 284] on span "Accept" at bounding box center [157, 287] width 15 height 7
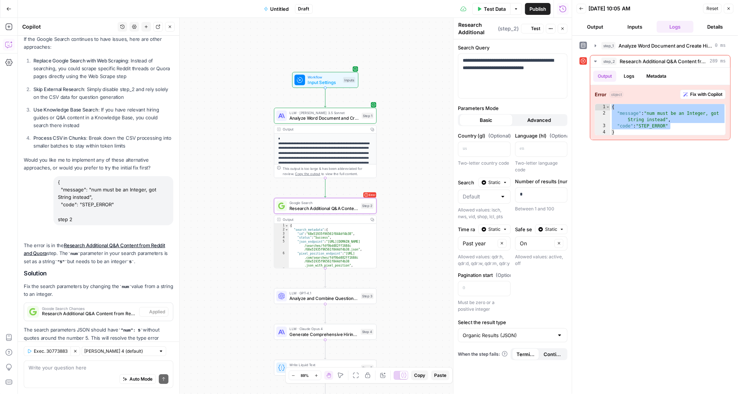
scroll to position [285, 0]
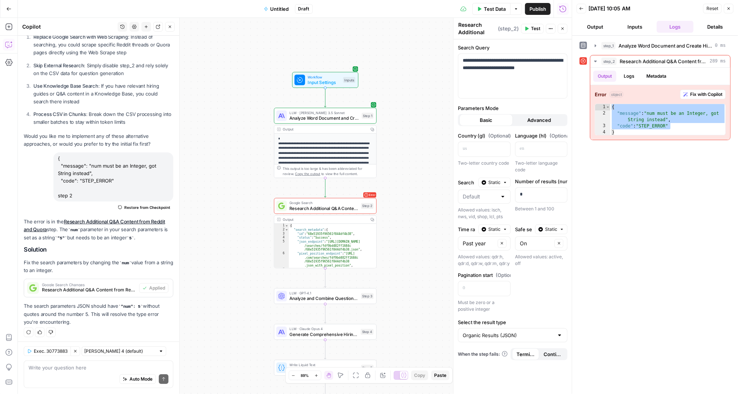
click at [538, 120] on span "Advanced" at bounding box center [540, 119] width 24 height 7
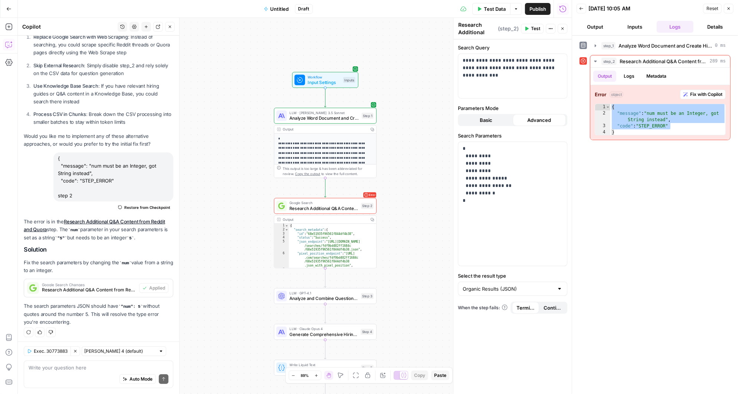
click at [489, 119] on span "Basic" at bounding box center [486, 119] width 13 height 7
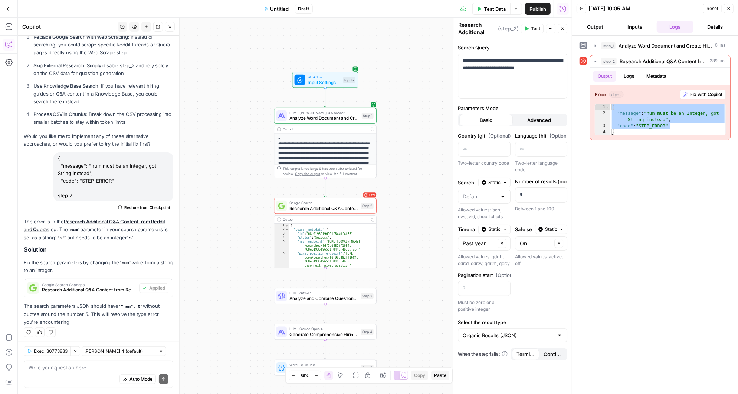
click at [534, 27] on span "Test" at bounding box center [535, 28] width 9 height 7
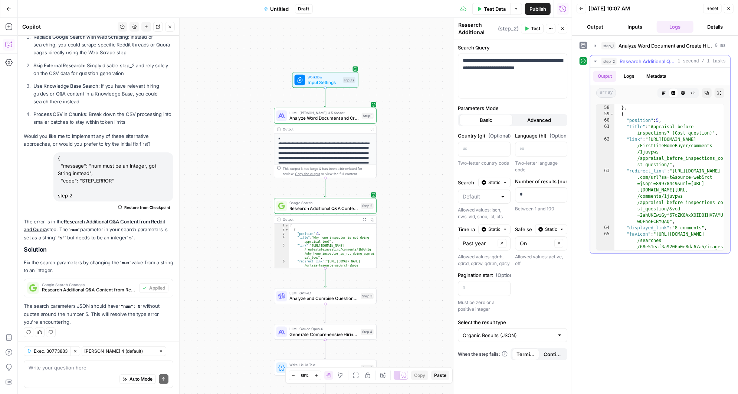
scroll to position [1103, 0]
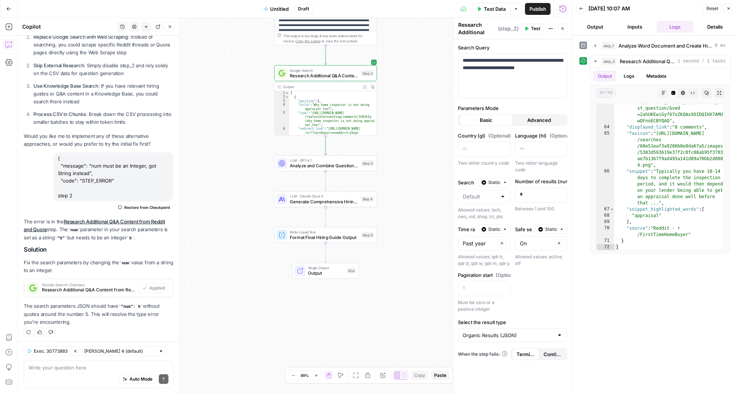
drag, startPoint x: 411, startPoint y: 234, endPoint x: 411, endPoint y: 101, distance: 132.9
click at [411, 101] on div "Workflow Input Settings Inputs LLM · Claude 3.5 Sonnet Analyze Word Document an…" at bounding box center [295, 206] width 554 height 376
click at [359, 149] on icon "button" at bounding box center [359, 150] width 4 height 5
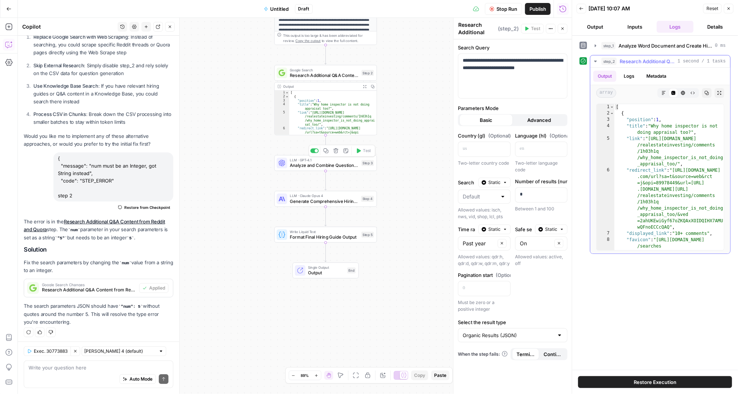
click at [596, 61] on div "step_1 Analyze Word Document and Create Hiring Template 0 ms step_2 Research Ad…" at bounding box center [655, 203] width 166 height 334
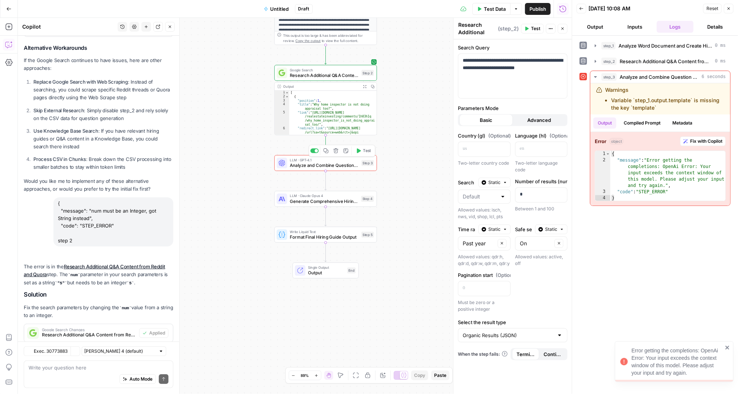
scroll to position [285, 0]
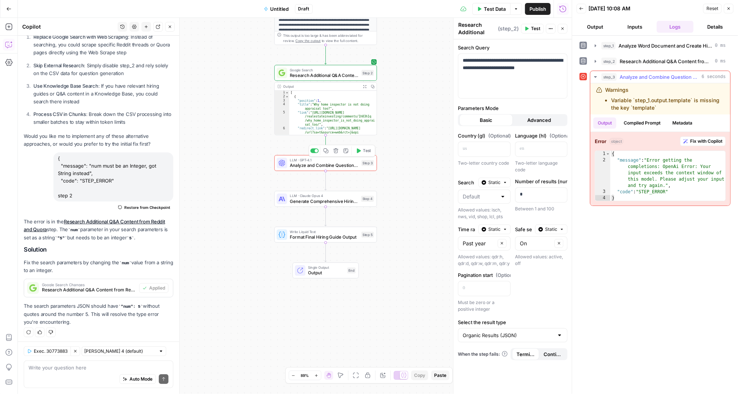
click at [705, 141] on span "Fix with Copilot" at bounding box center [707, 141] width 32 height 7
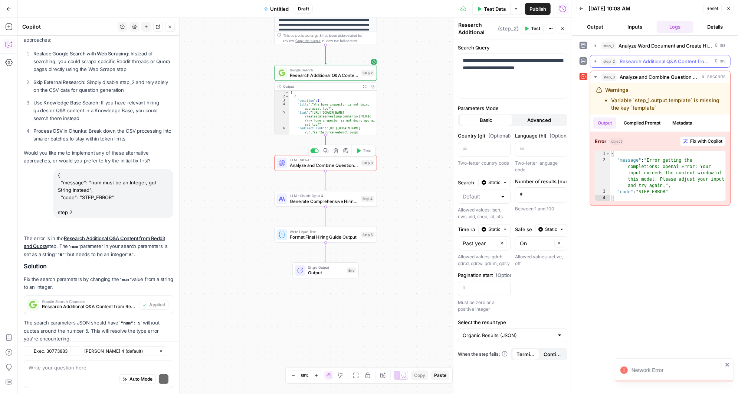
scroll to position [301, 0]
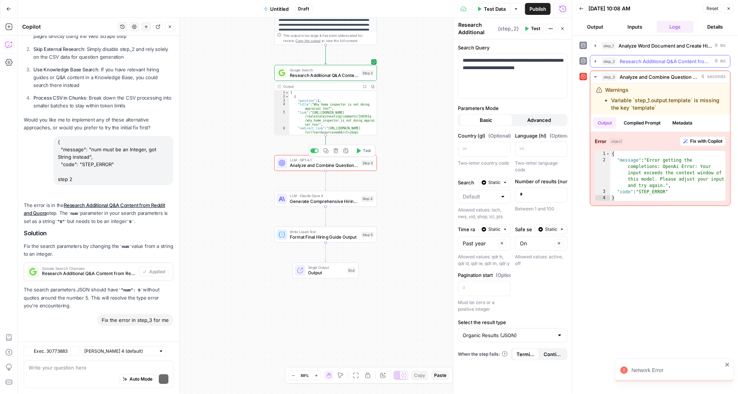
click at [594, 60] on icon "button" at bounding box center [596, 61] width 6 height 6
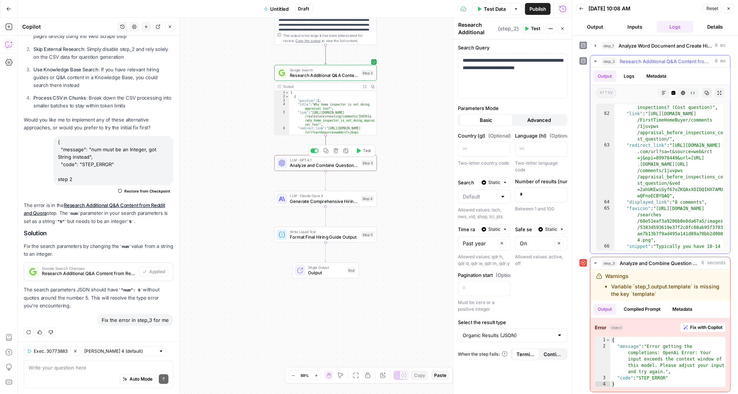
scroll to position [1103, 0]
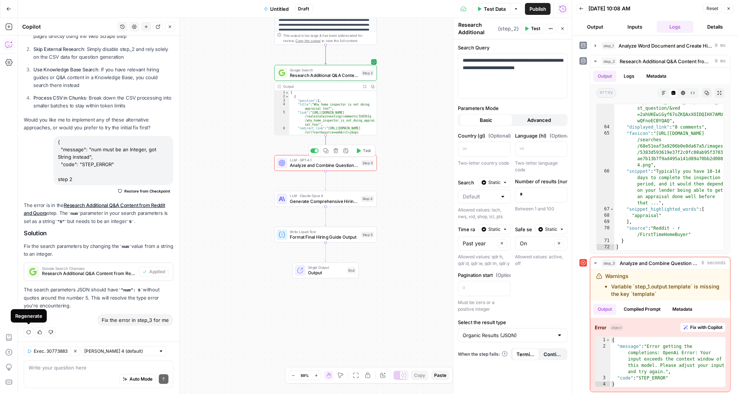
click at [28, 330] on icon "button" at bounding box center [29, 332] width 4 height 4
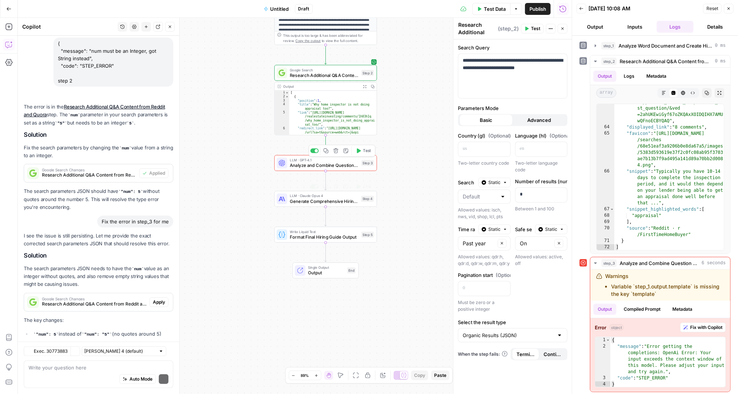
scroll to position [445, 0]
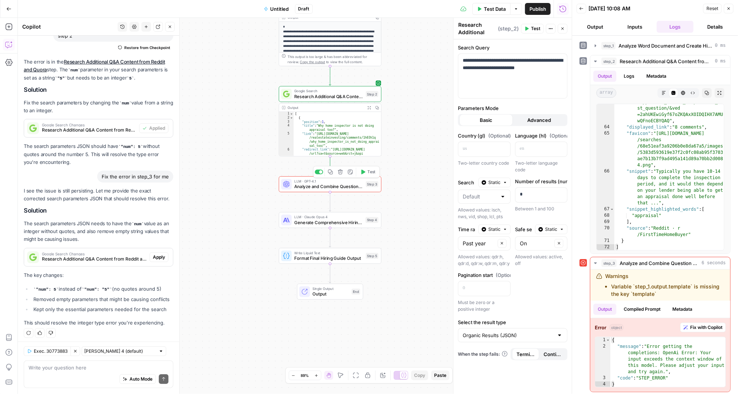
drag, startPoint x: 411, startPoint y: 190, endPoint x: 414, endPoint y: 169, distance: 22.0
click at [414, 169] on div "Workflow Input Settings Inputs LLM · Claude 3.5 Sonnet Analyze Word Document an…" at bounding box center [295, 206] width 554 height 376
click at [346, 185] on span "Analyze and Combine Question Sources" at bounding box center [328, 186] width 69 height 7
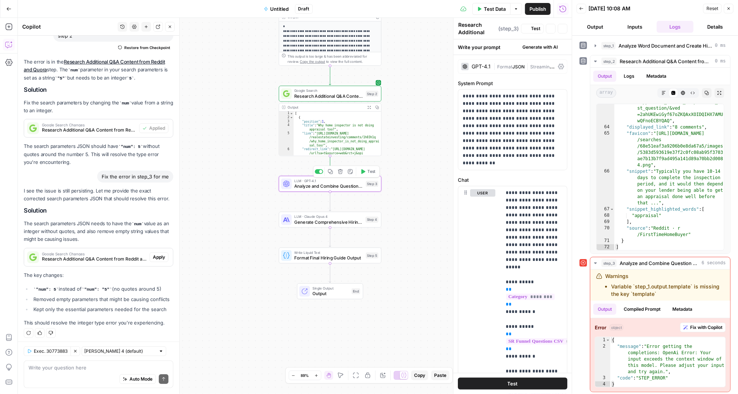
type textarea "Analyze and Combine Question Sources"
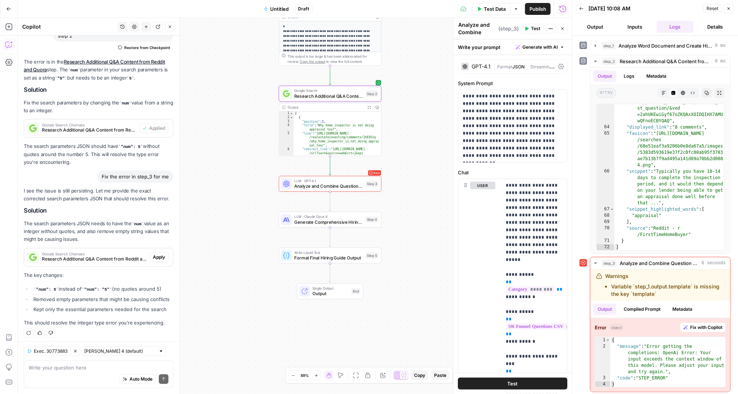
click at [62, 366] on textarea at bounding box center [99, 366] width 140 height 7
click at [50, 367] on textarea at bounding box center [99, 366] width 140 height 7
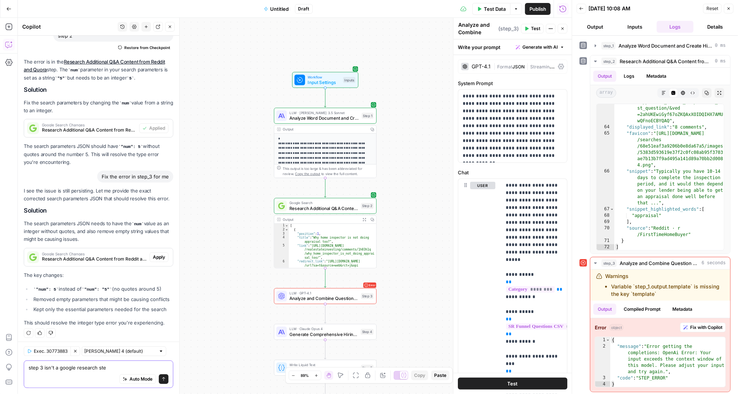
type textarea "step 3 isn't a google research step"
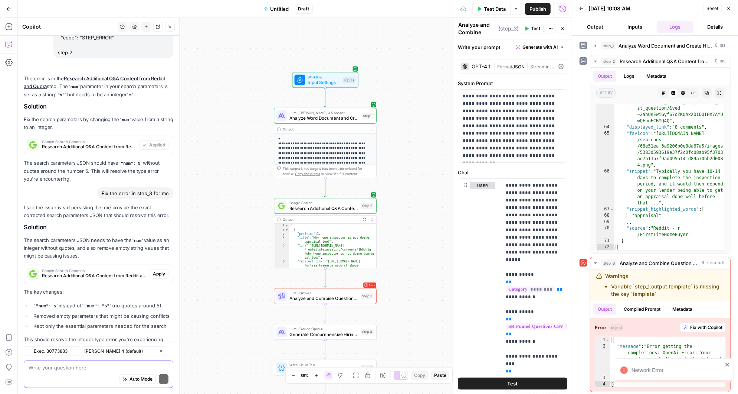
scroll to position [461, 0]
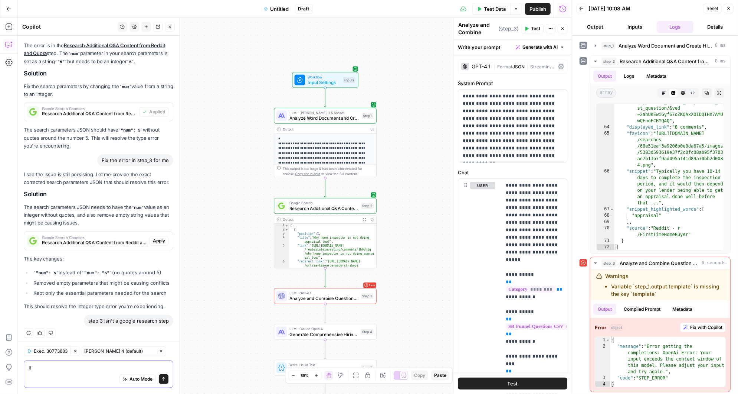
type textarea "I"
type textarea "fix the llm step in step 3 error"
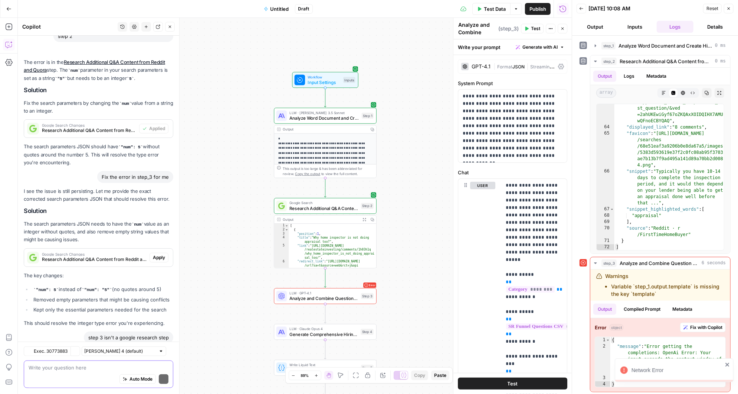
scroll to position [477, 0]
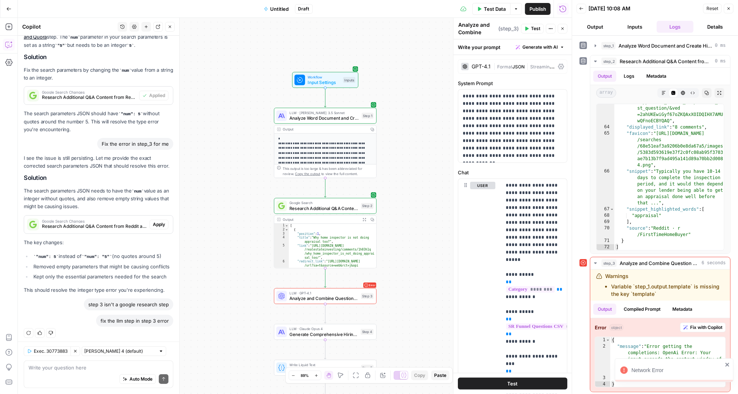
click at [30, 330] on icon "button" at bounding box center [28, 332] width 4 height 4
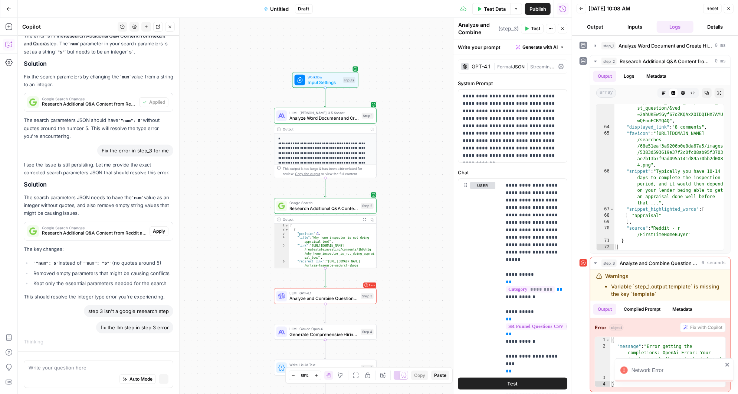
scroll to position [444, 0]
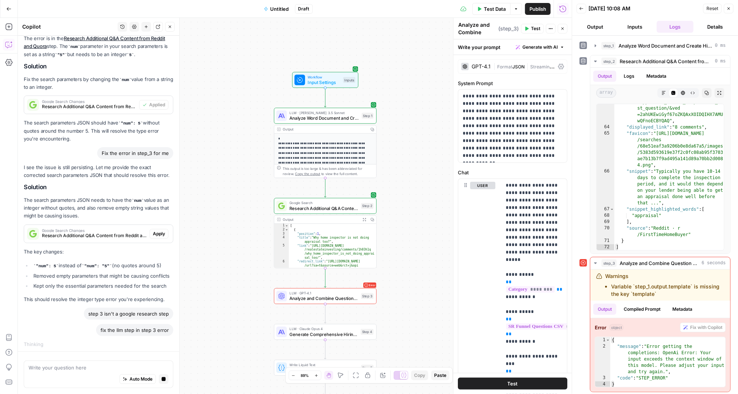
click at [335, 206] on span "Research Additional Q&A Content from Reddit and Quora" at bounding box center [324, 208] width 69 height 7
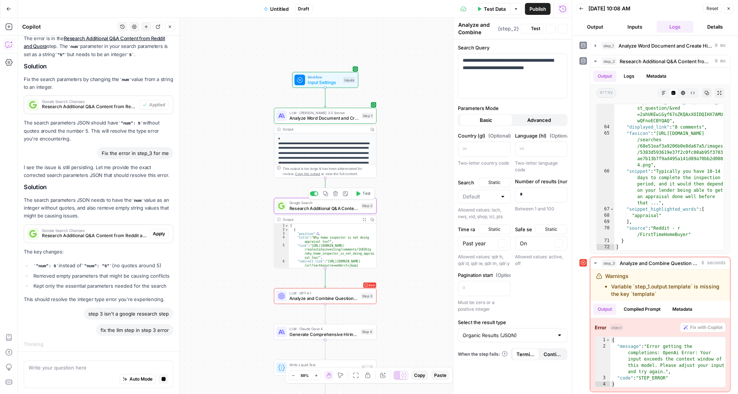
type textarea "Research Additional Q&A Content from Reddit and Quora"
click at [539, 117] on span "Advanced" at bounding box center [540, 119] width 24 height 7
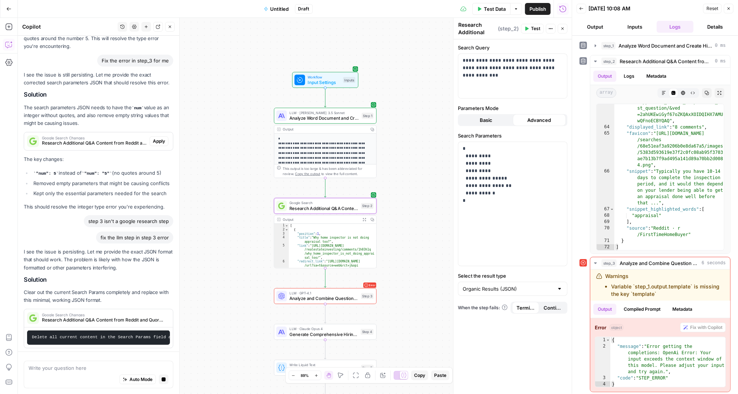
scroll to position [551, 0]
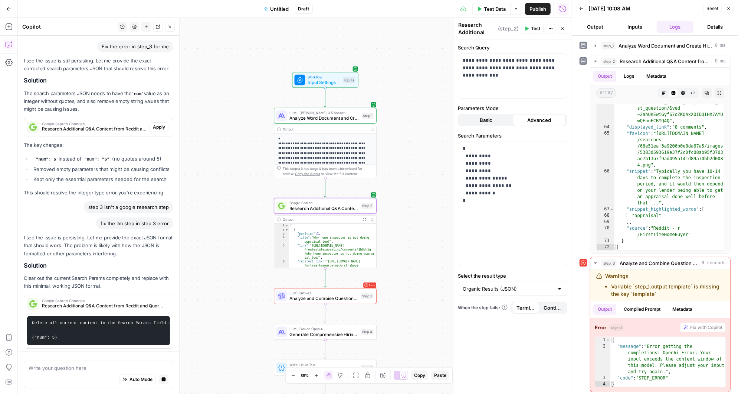
click at [487, 117] on span "Basic" at bounding box center [486, 119] width 13 height 7
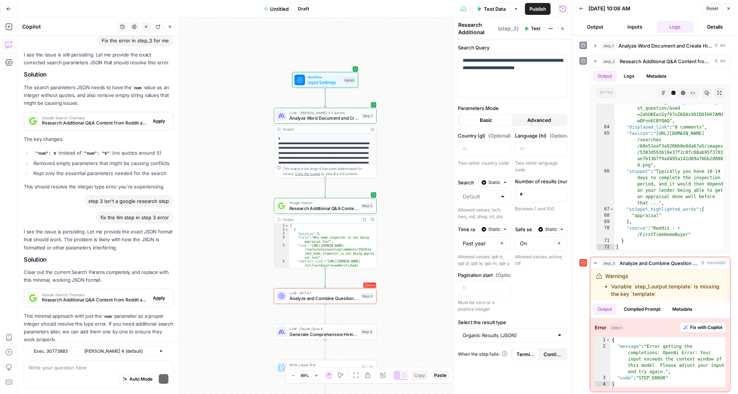
scroll to position [626, 0]
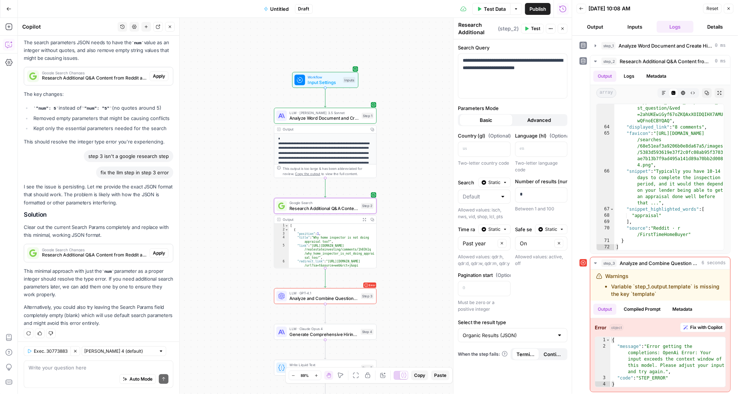
click at [159, 250] on span "Apply" at bounding box center [159, 252] width 12 height 7
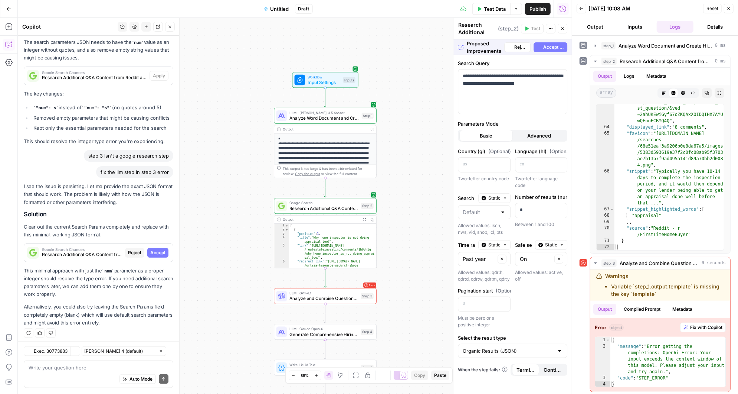
scroll to position [602, 0]
click at [552, 45] on span "Accept All" at bounding box center [554, 47] width 21 height 7
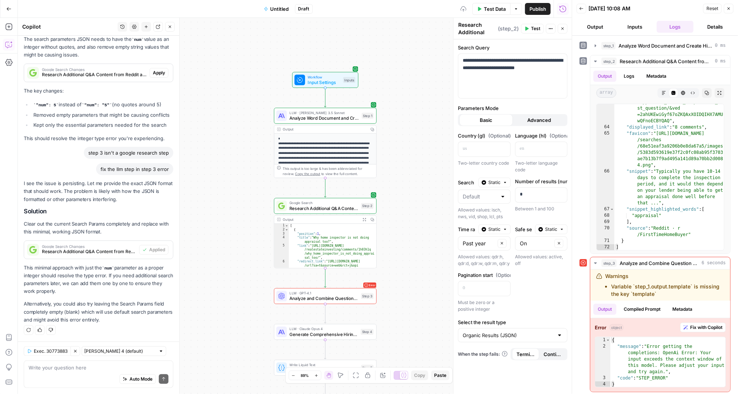
click at [540, 118] on span "Advanced" at bounding box center [540, 119] width 24 height 7
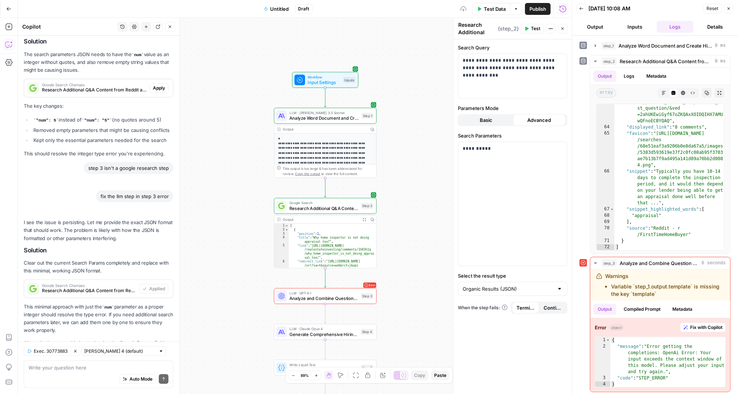
scroll to position [661, 0]
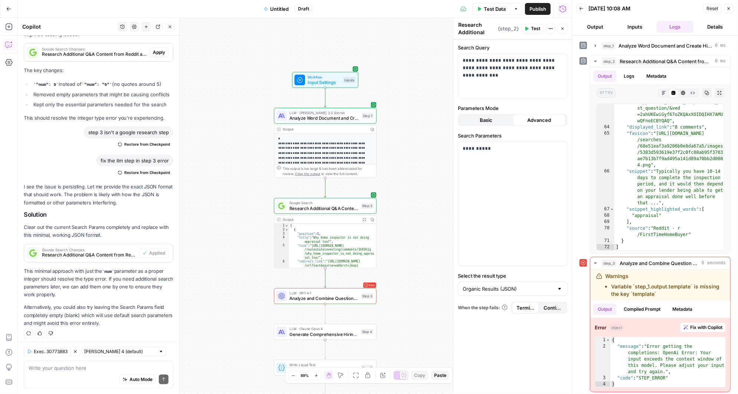
click at [490, 119] on span "Basic" at bounding box center [486, 119] width 13 height 7
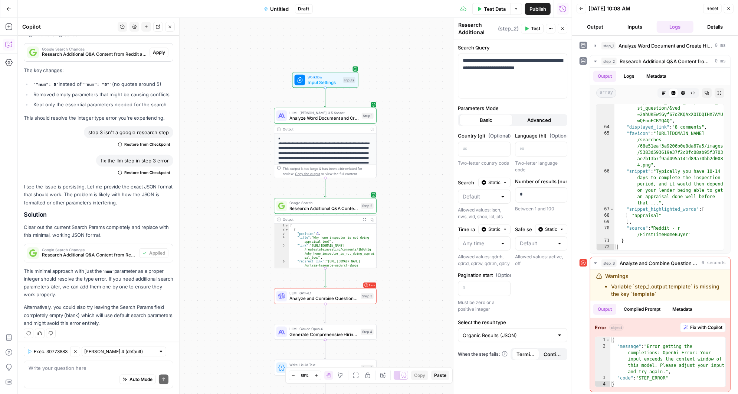
click at [536, 28] on span "Test" at bounding box center [535, 28] width 9 height 7
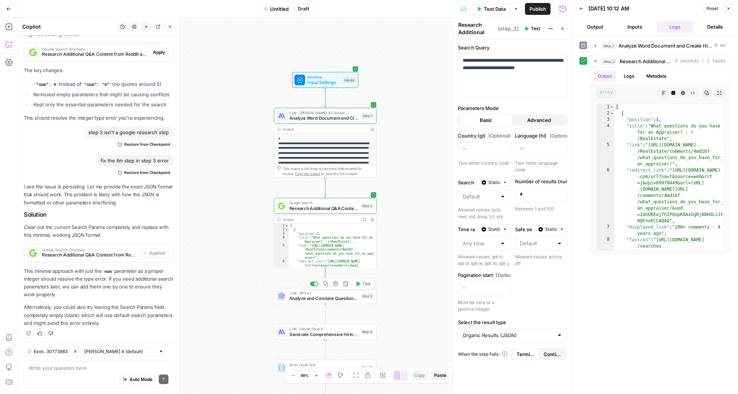
click at [359, 284] on icon "button" at bounding box center [359, 283] width 4 height 5
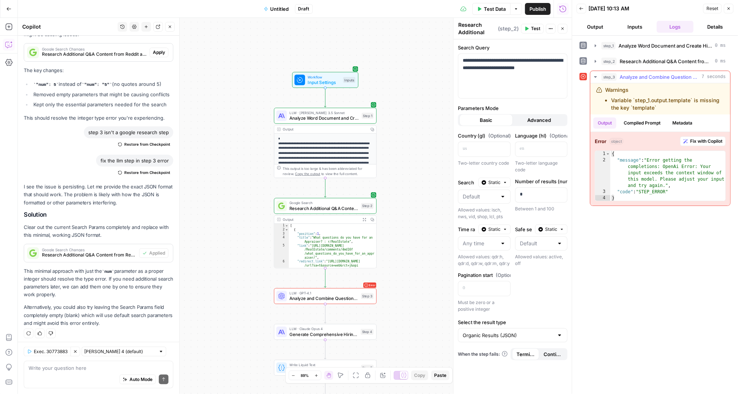
click at [702, 140] on span "Fix with Copilot" at bounding box center [707, 141] width 32 height 7
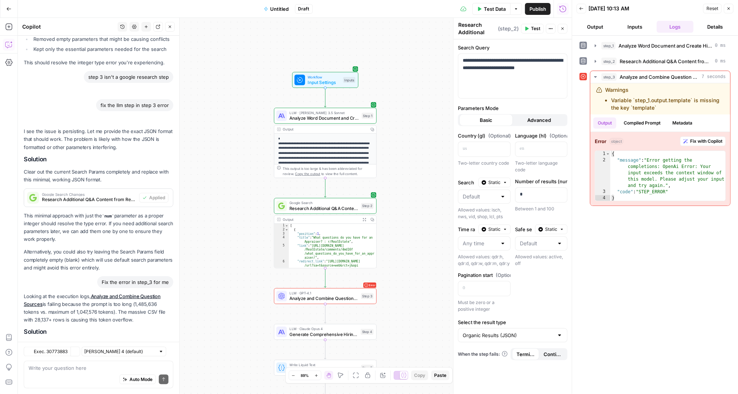
scroll to position [797, 0]
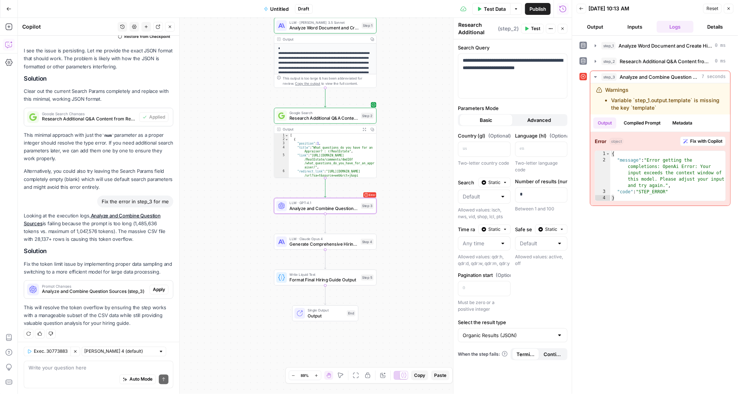
click at [161, 286] on span "Apply" at bounding box center [159, 289] width 12 height 7
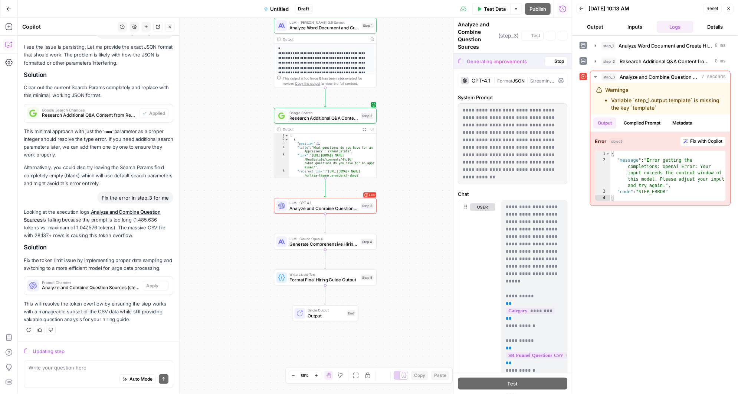
scroll to position [738, 0]
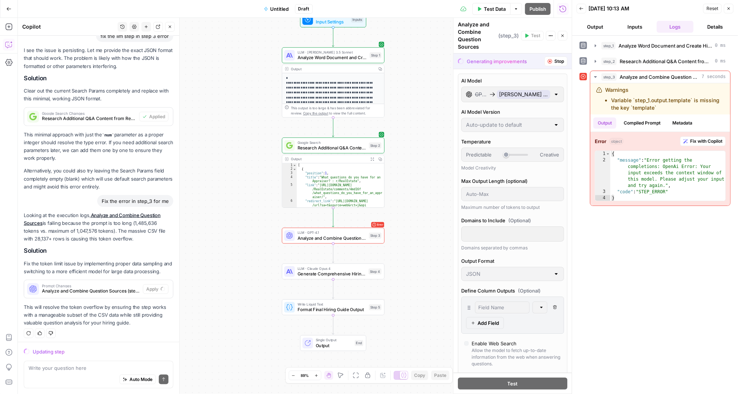
click at [597, 78] on icon "button" at bounding box center [596, 77] width 6 height 6
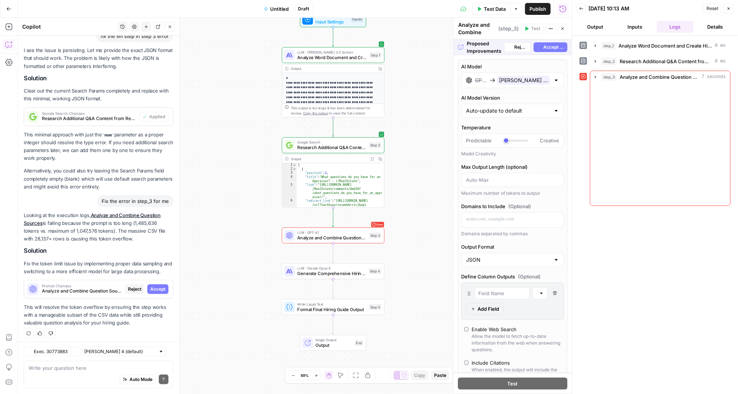
scroll to position [738, 0]
click at [594, 76] on icon "button" at bounding box center [596, 77] width 7 height 7
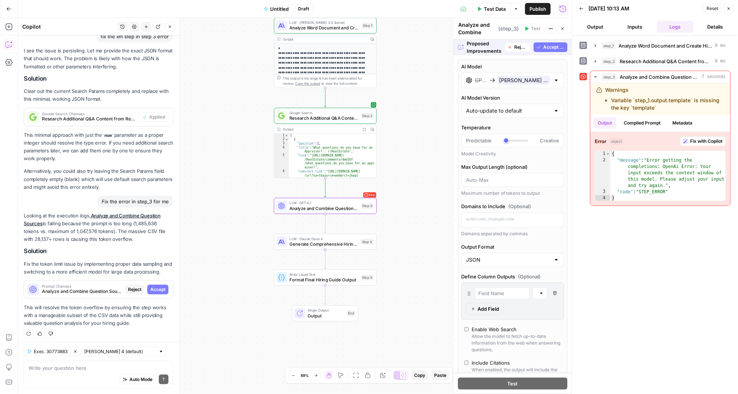
click at [163, 286] on span "Accept" at bounding box center [157, 289] width 15 height 7
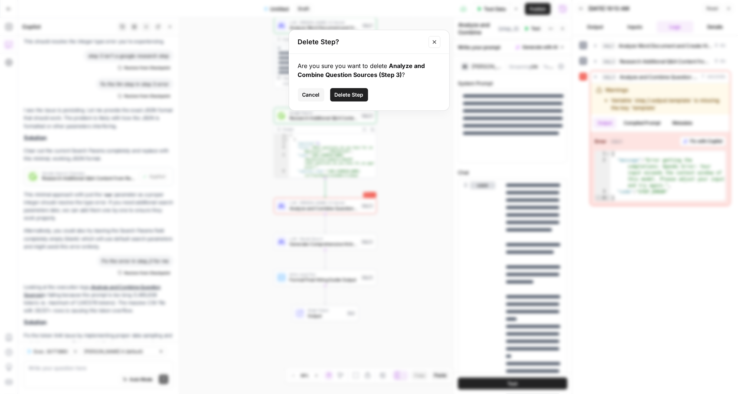
scroll to position [809, 0]
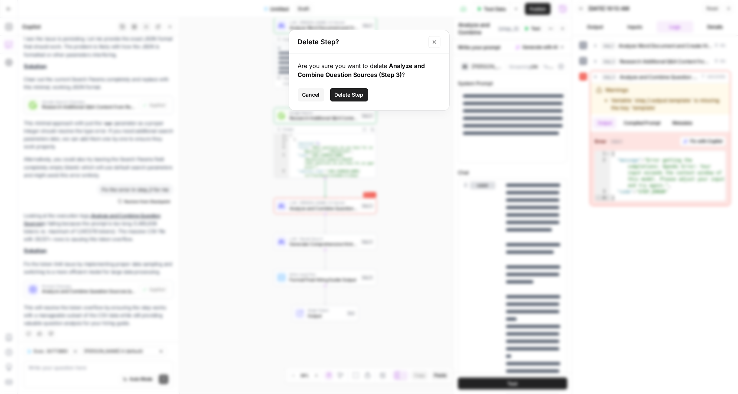
click at [313, 94] on span "Cancel" at bounding box center [311, 94] width 17 height 7
click at [310, 93] on div "Workflow Input Settings Inputs LLM · Claude 3.5 Sonnet Analyze Word Document an…" at bounding box center [295, 206] width 554 height 376
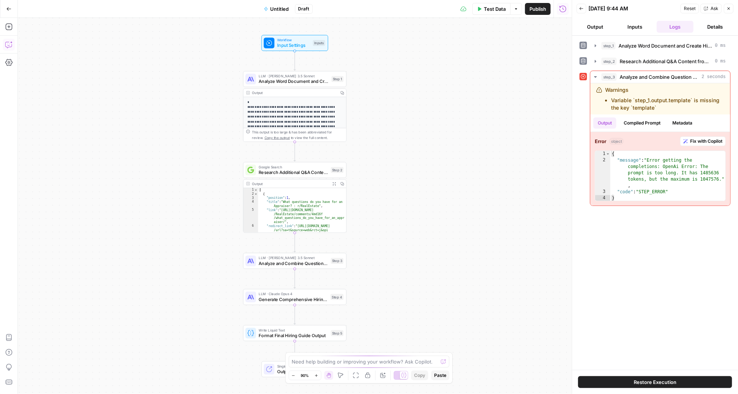
click at [7, 43] on icon "button" at bounding box center [8, 44] width 7 height 7
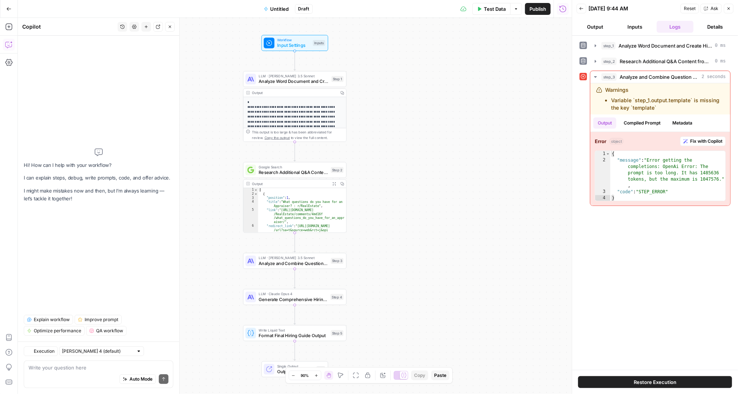
click at [51, 367] on textarea at bounding box center [99, 366] width 140 height 7
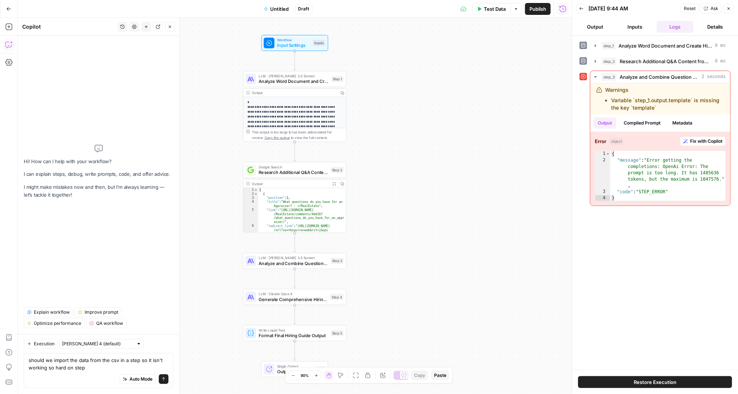
type textarea "should we import the data from the csv in a step so it isn't working so hard on…"
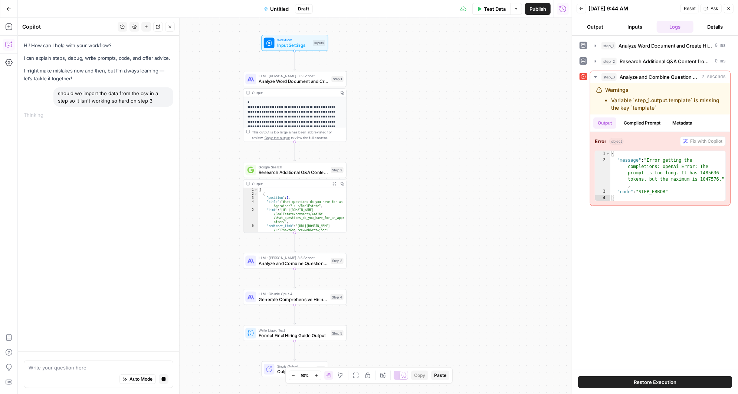
type textarea "\"
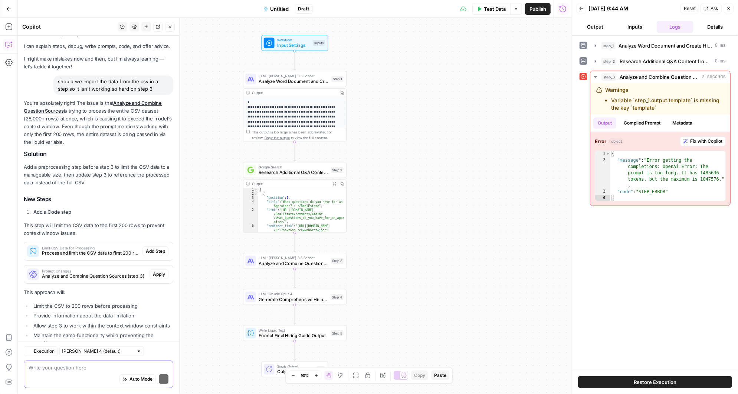
scroll to position [36, 0]
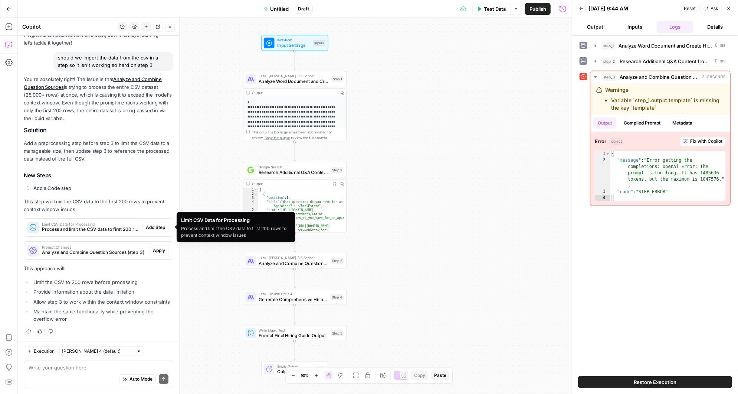
click at [104, 223] on span "Limit CSV Data for Processing" at bounding box center [91, 224] width 98 height 4
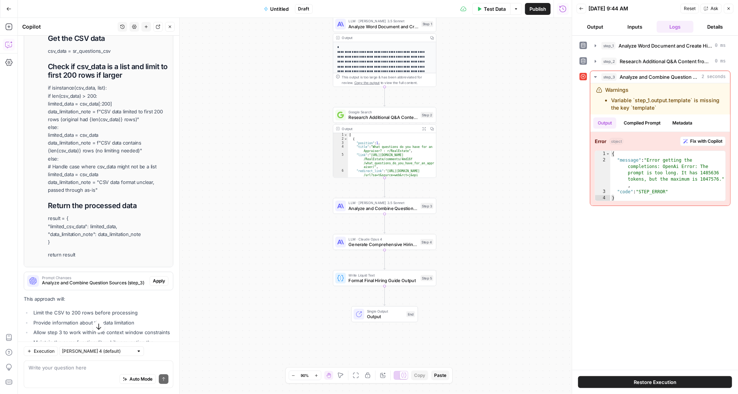
scroll to position [361, 0]
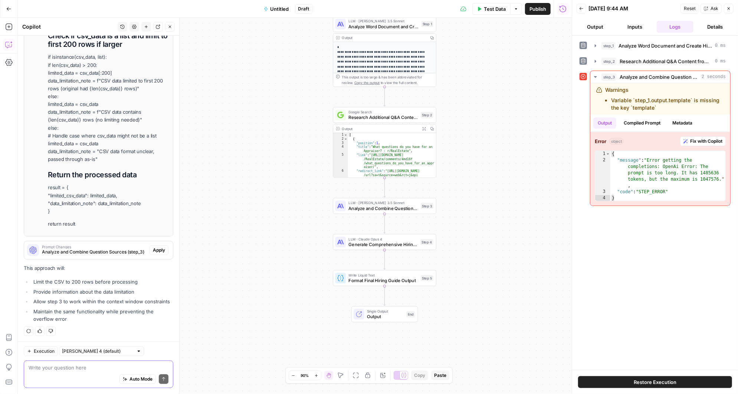
click at [62, 366] on textarea at bounding box center [99, 366] width 140 height 7
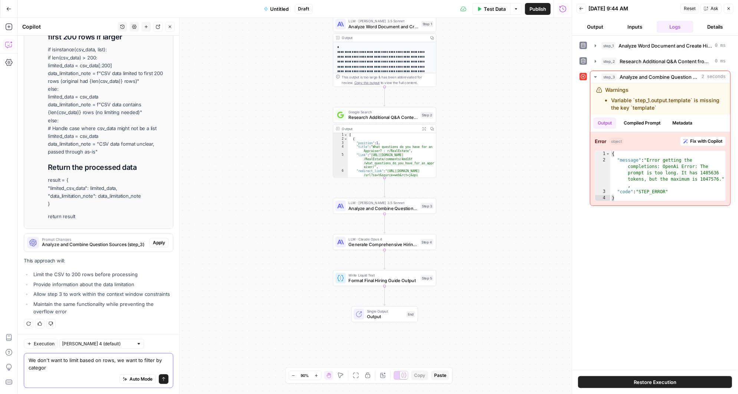
type textarea "We don't want to limit based on rows, we want to filter by category"
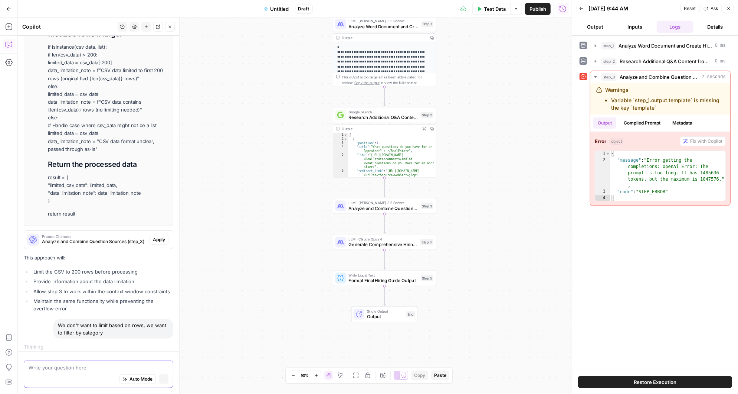
scroll to position [372, 0]
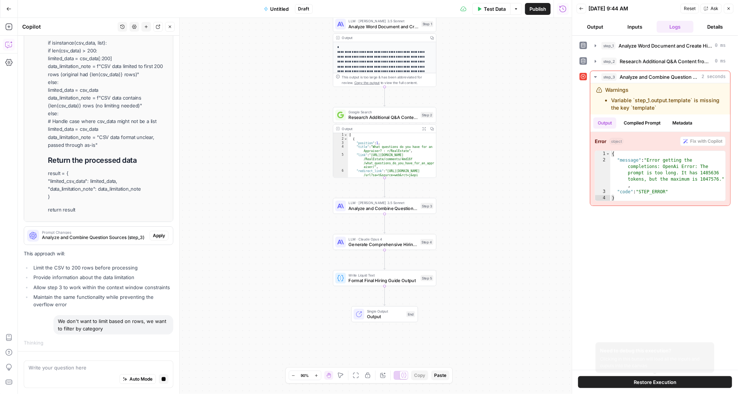
click at [643, 380] on span "Restore Execution" at bounding box center [655, 381] width 43 height 7
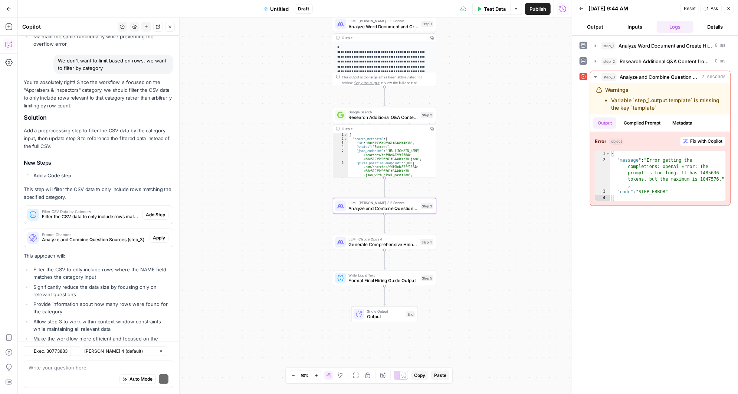
scroll to position [337, 0]
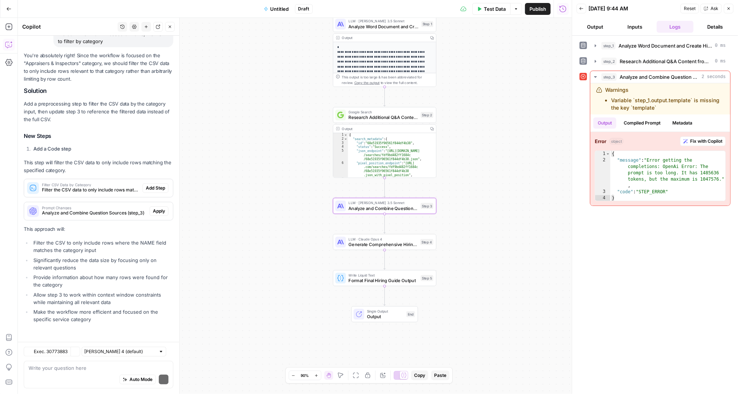
click at [158, 209] on span "Apply" at bounding box center [159, 211] width 12 height 7
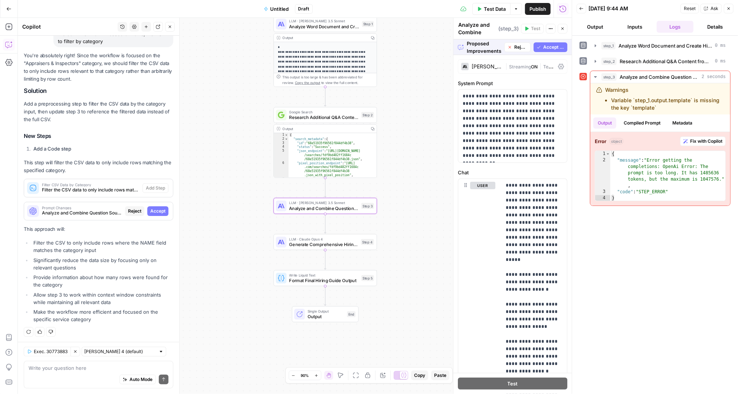
click at [160, 208] on span "Accept" at bounding box center [157, 211] width 15 height 7
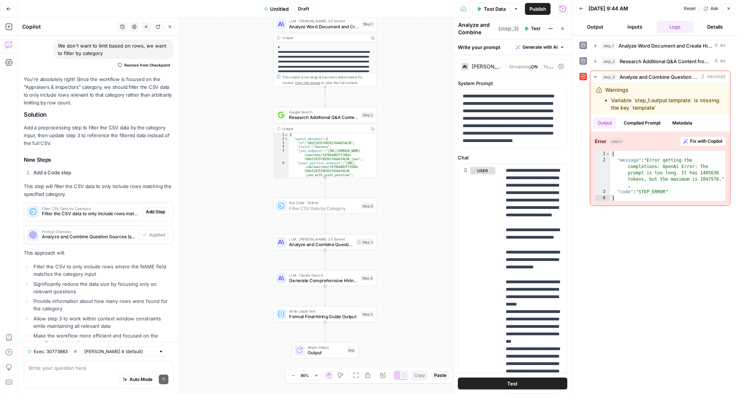
scroll to position [361, 0]
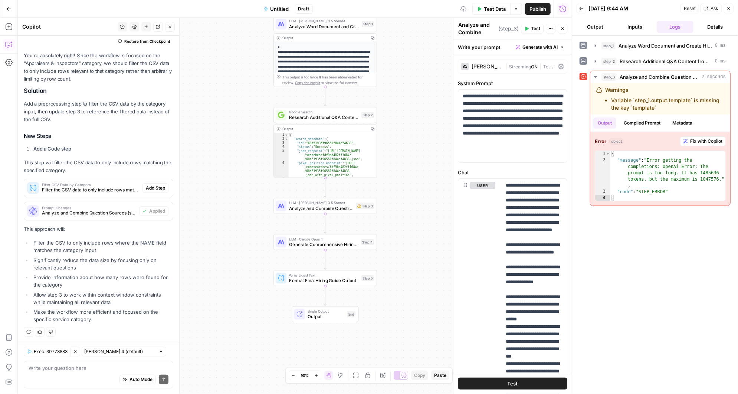
click at [159, 185] on span "Add Step" at bounding box center [155, 188] width 19 height 7
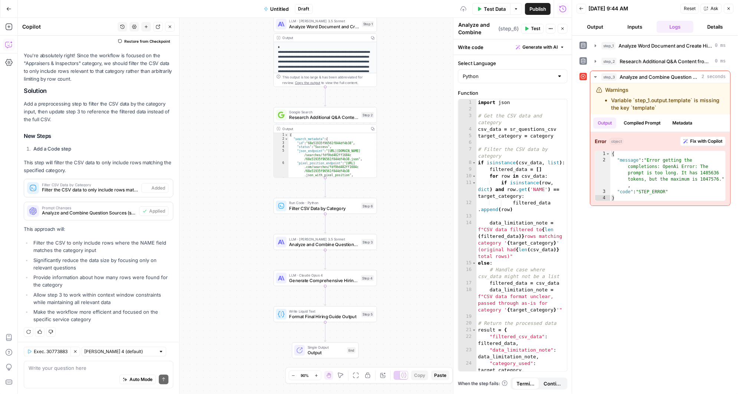
type textarea "Filter CSV Data by Category"
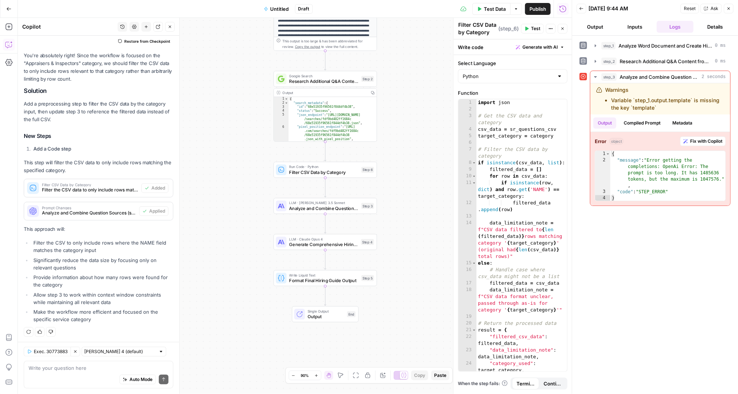
click at [140, 236] on div "You're absolutely right! Since the workflow is focused on the "Appraisers & Ins…" at bounding box center [99, 189] width 150 height 274
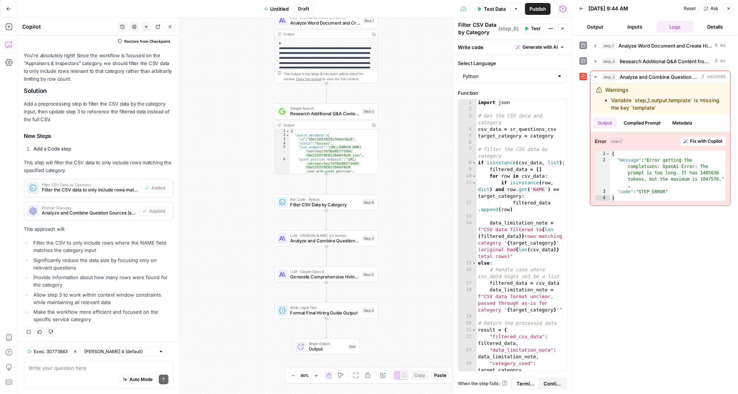
click at [405, 146] on div "Workflow Input Settings Inputs LLM · Claude 3.5 Sonnet Analyze Word Document an…" at bounding box center [295, 206] width 554 height 376
click at [362, 189] on button "Test" at bounding box center [364, 189] width 21 height 9
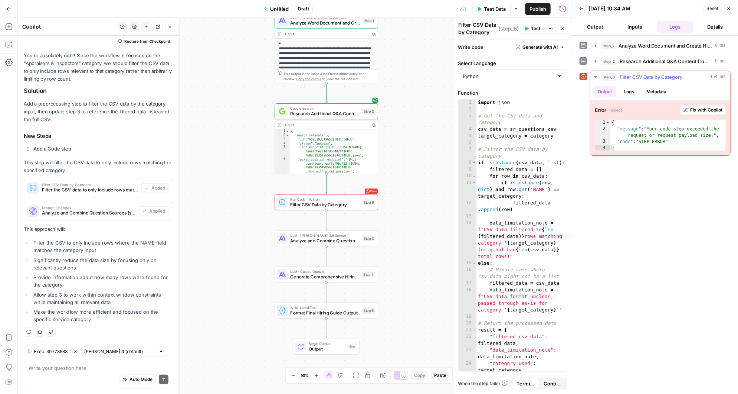
click at [597, 74] on icon "button" at bounding box center [596, 77] width 6 height 6
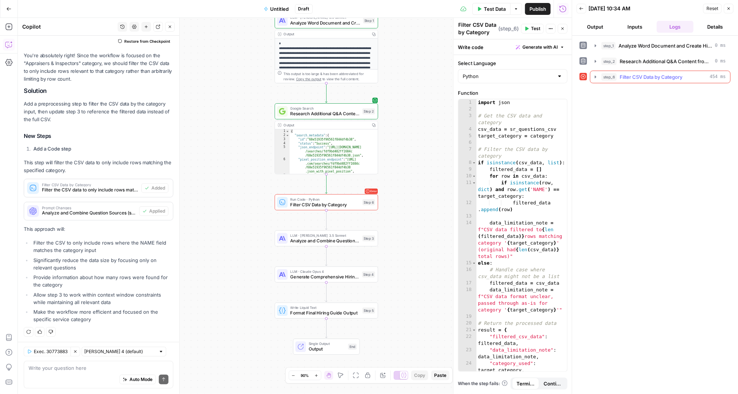
click at [597, 74] on icon "button" at bounding box center [596, 77] width 6 height 6
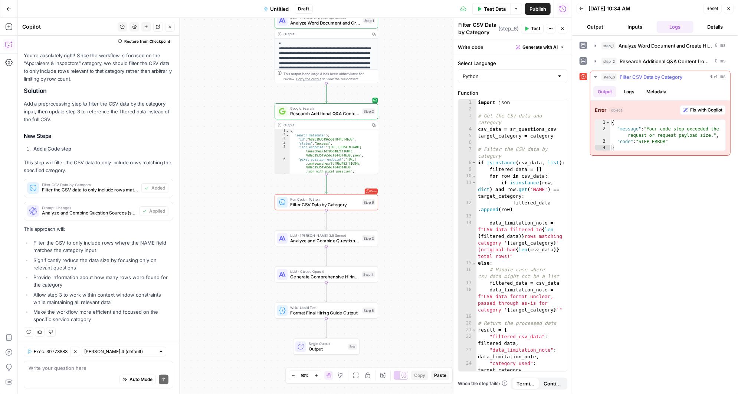
click at [699, 107] on span "Fix with Copilot" at bounding box center [707, 110] width 32 height 7
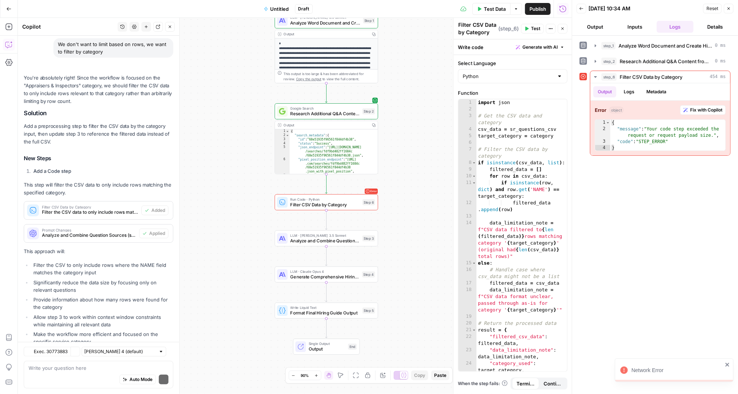
scroll to position [377, 0]
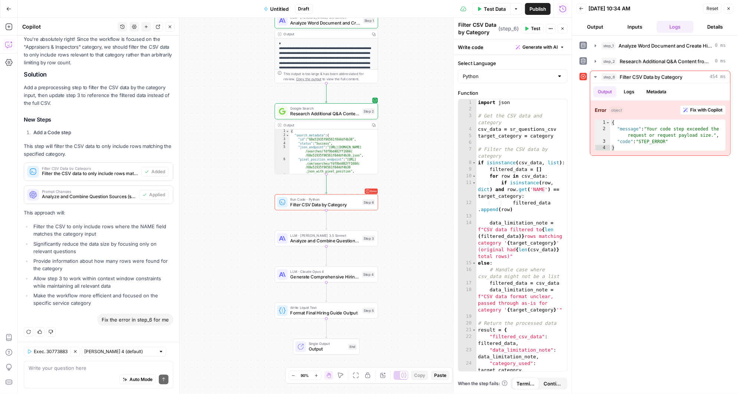
click at [57, 372] on div "Auto Mode Send" at bounding box center [99, 379] width 140 height 16
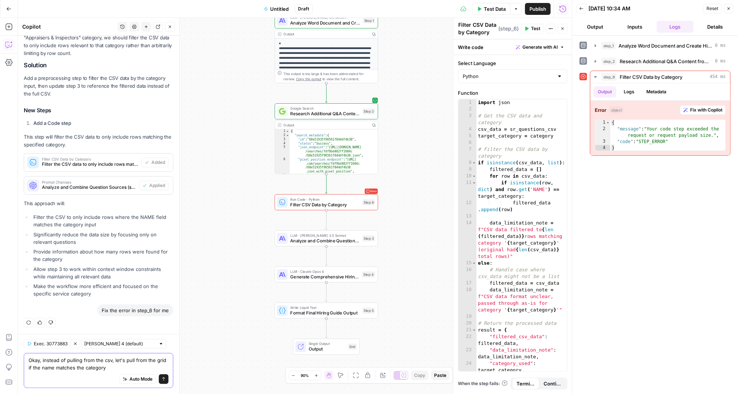
paste textarea "https://app.airops.com/angi-1/grids/34925/sheets/45189"
type textarea "Okay, instead of pulling from the csv, let's pull from the grid if the name mat…"
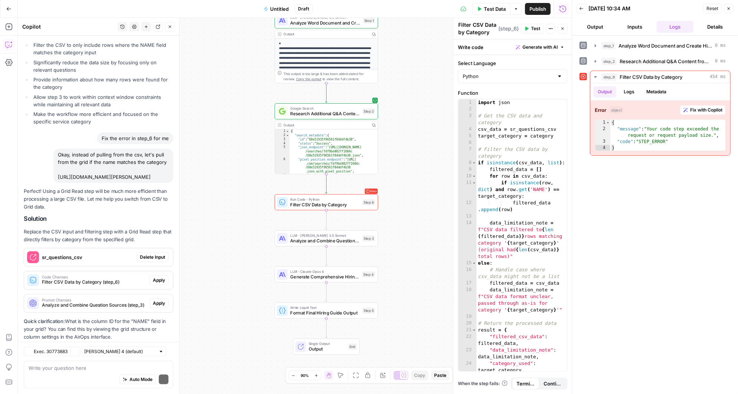
scroll to position [609, 0]
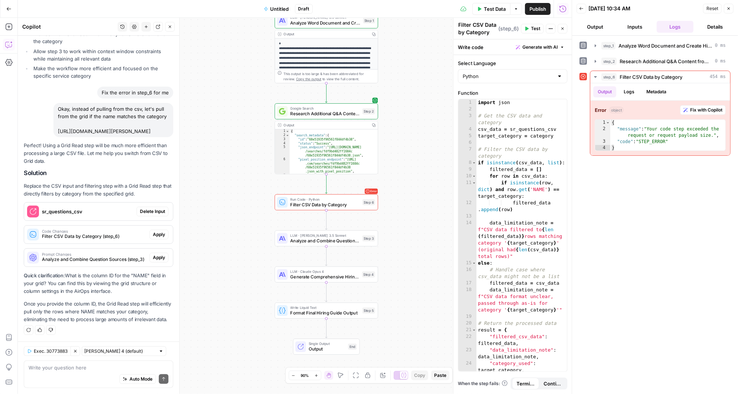
click at [157, 209] on span "Delete Input" at bounding box center [152, 211] width 25 height 7
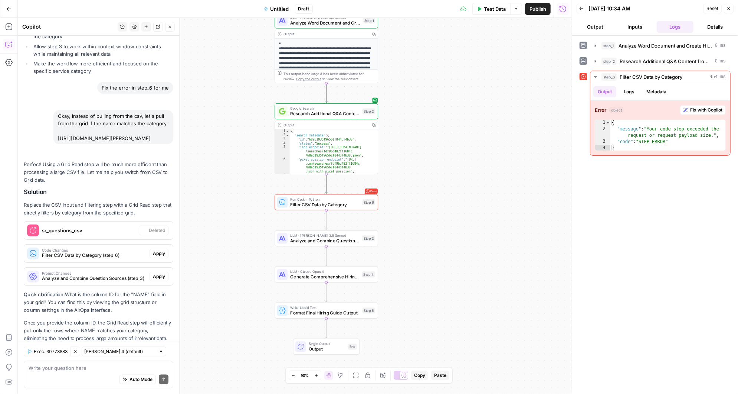
type textarea "Inputs"
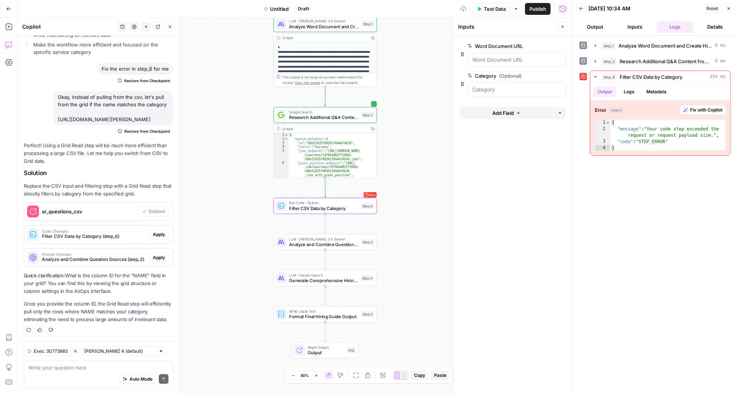
click at [160, 235] on span "Apply" at bounding box center [159, 234] width 12 height 7
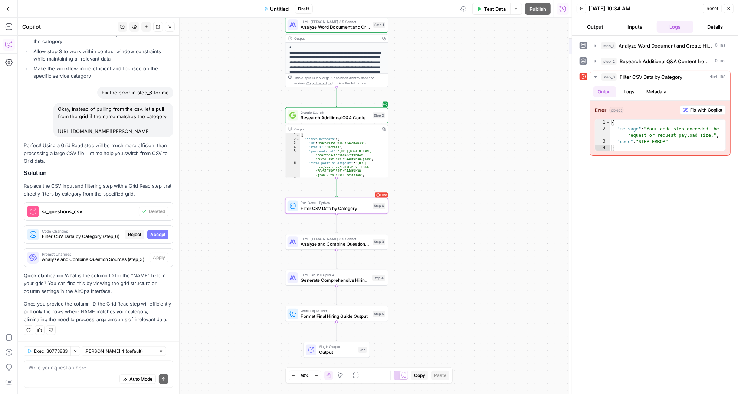
scroll to position [585, 0]
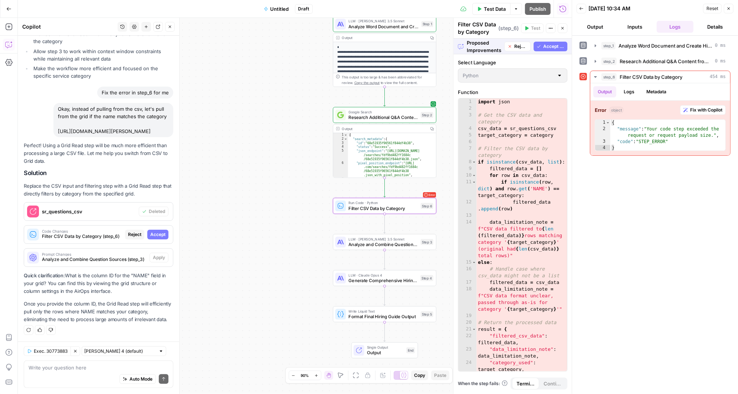
click at [160, 235] on span "Accept" at bounding box center [157, 234] width 15 height 7
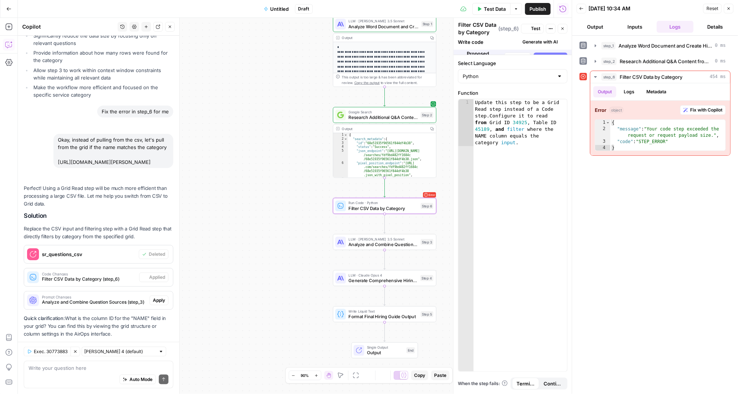
scroll to position [633, 0]
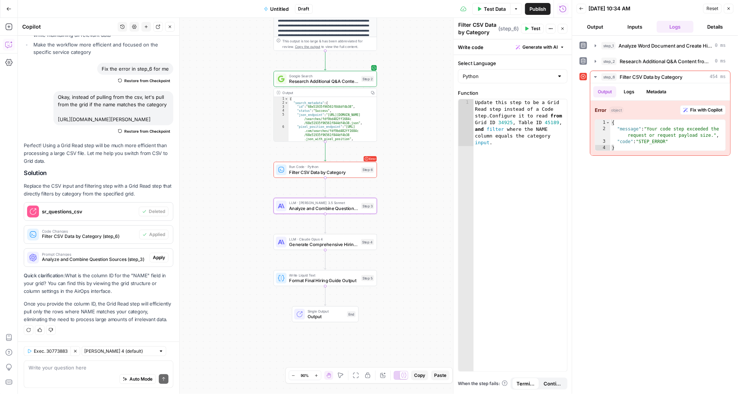
click at [160, 255] on span "Apply" at bounding box center [159, 257] width 12 height 7
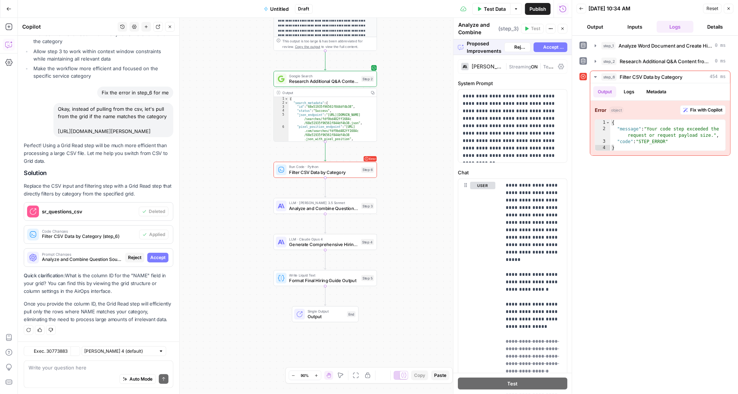
scroll to position [585, 0]
click at [162, 258] on span "Accept" at bounding box center [157, 257] width 15 height 7
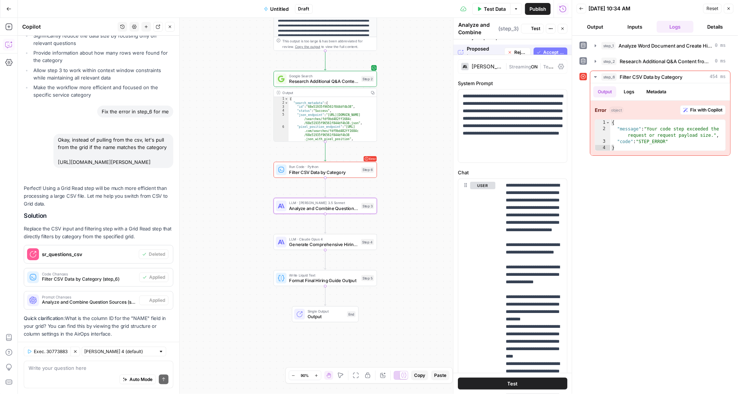
scroll to position [633, 0]
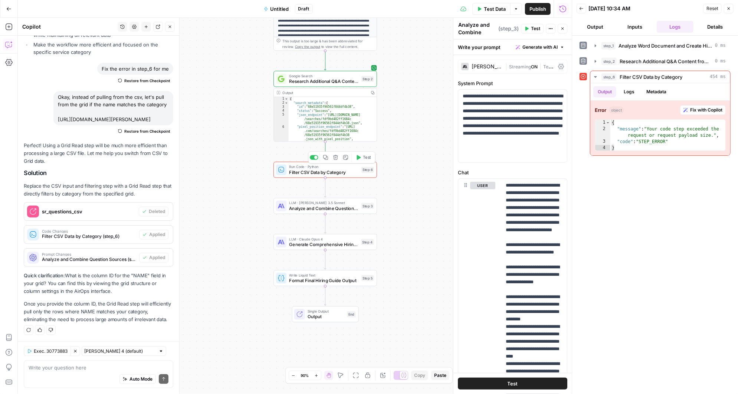
click at [360, 157] on icon "button" at bounding box center [359, 157] width 4 height 5
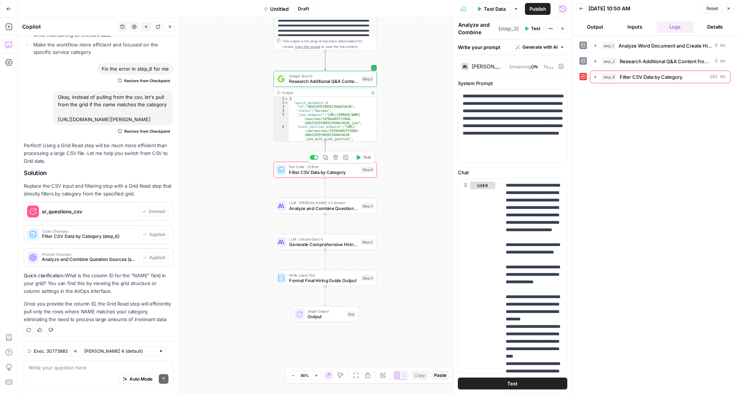
click at [340, 171] on span "Filter CSV Data by Category" at bounding box center [324, 172] width 69 height 7
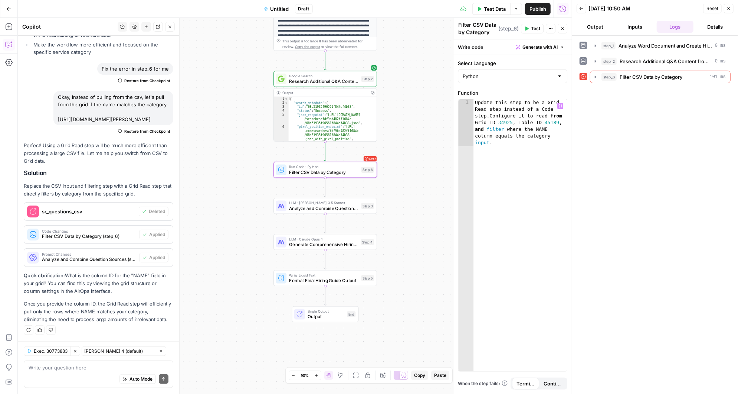
type textarea "**********"
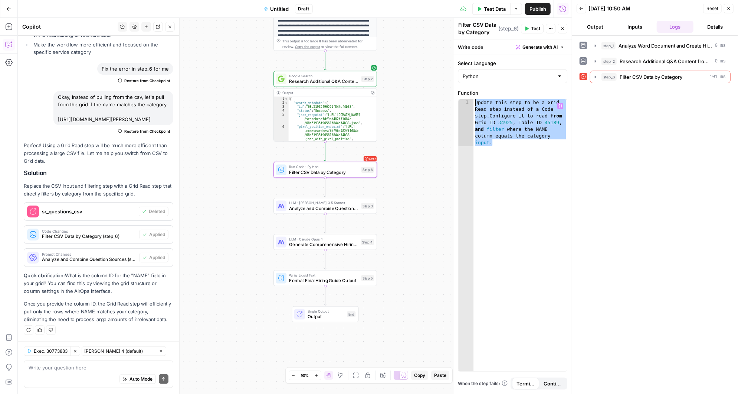
drag, startPoint x: 502, startPoint y: 144, endPoint x: 468, endPoint y: 99, distance: 56.1
click at [468, 99] on div "**********" at bounding box center [513, 235] width 109 height 272
click at [47, 368] on textarea at bounding box center [99, 366] width 140 height 7
type textarea "u"
paste textarea "Update this step to be a Grid Read step instead of a Code step. Configure it to…"
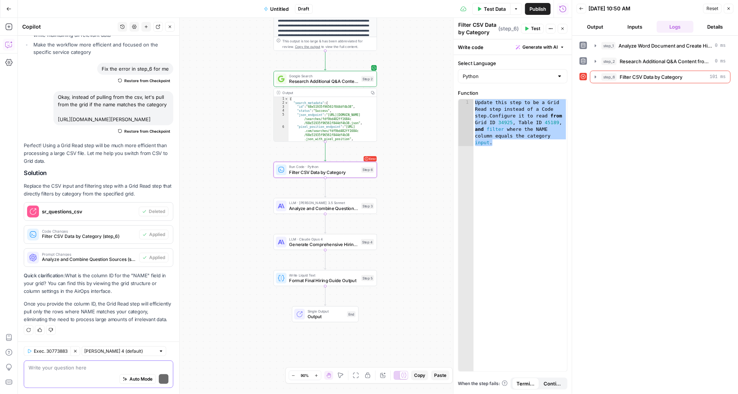
type textarea "Update this step to be a Grid Read step instead of a Code step. Configure it to…"
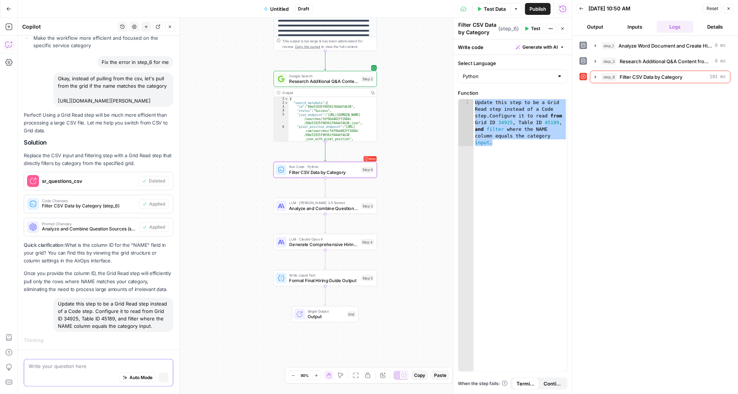
scroll to position [609, 0]
click at [336, 157] on icon "button" at bounding box center [335, 157] width 5 height 5
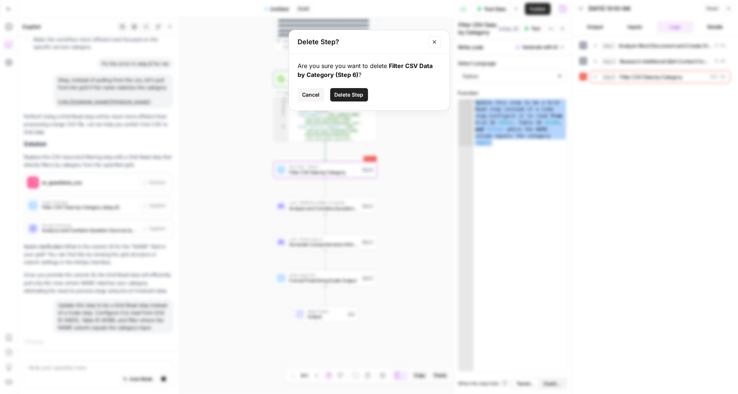
click at [354, 95] on span "Delete Step" at bounding box center [349, 94] width 29 height 7
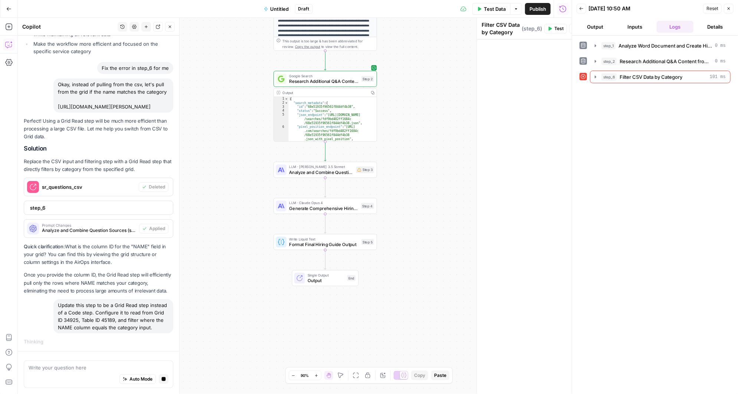
scroll to position [604, 0]
click at [7, 25] on icon "button" at bounding box center [8, 26] width 7 height 7
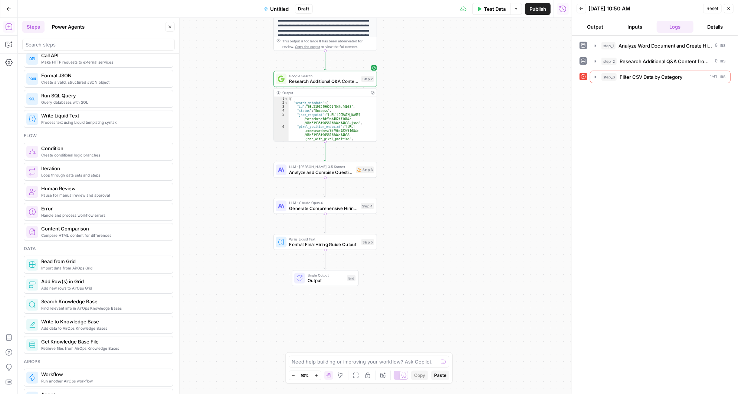
scroll to position [146, 0]
click at [78, 257] on span "Read from Grid" at bounding box center [104, 258] width 126 height 7
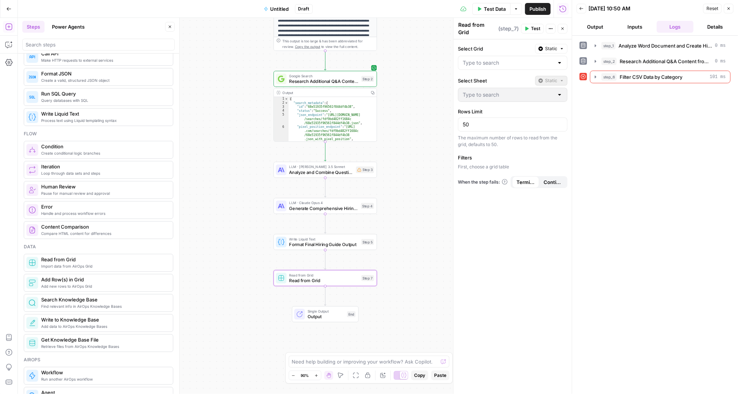
click at [559, 59] on div at bounding box center [560, 62] width 6 height 7
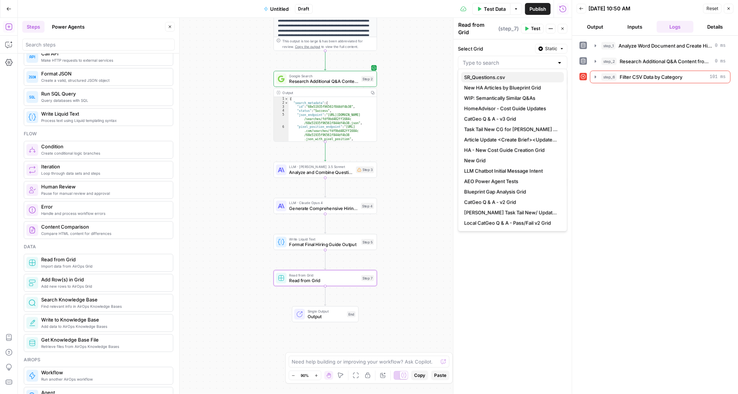
click at [497, 76] on span "SR_Questions.csv" at bounding box center [511, 77] width 94 height 7
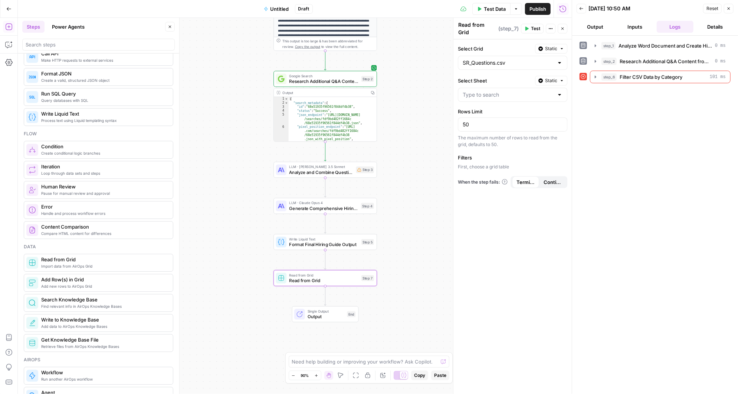
type input "SR_Questions.csv"
click at [531, 91] on input "Select Sheet" at bounding box center [508, 94] width 91 height 7
click at [555, 89] on div at bounding box center [513, 95] width 110 height 14
click at [488, 105] on span "SR_Questions.csv" at bounding box center [511, 108] width 94 height 7
type input "SR_Questions.csv"
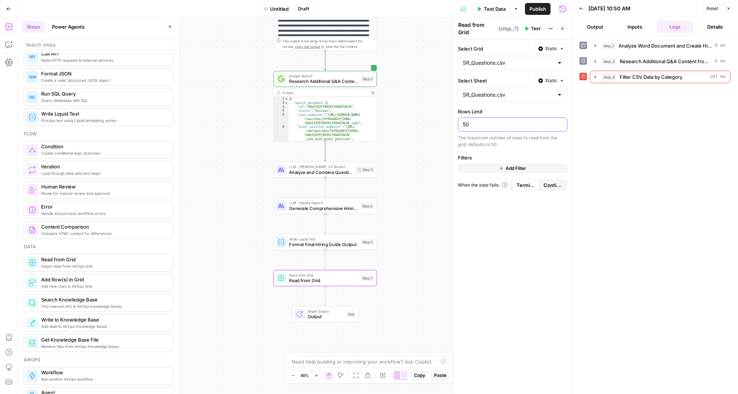
drag, startPoint x: 480, startPoint y: 119, endPoint x: 461, endPoint y: 119, distance: 18.9
click at [461, 119] on div "50" at bounding box center [513, 124] width 110 height 14
click at [512, 140] on div "The maximum number of rows to read from the grid, defaults to 50." at bounding box center [513, 140] width 110 height 13
click at [508, 165] on span "Add Filter" at bounding box center [516, 168] width 20 height 7
click at [483, 167] on div at bounding box center [481, 170] width 6 height 7
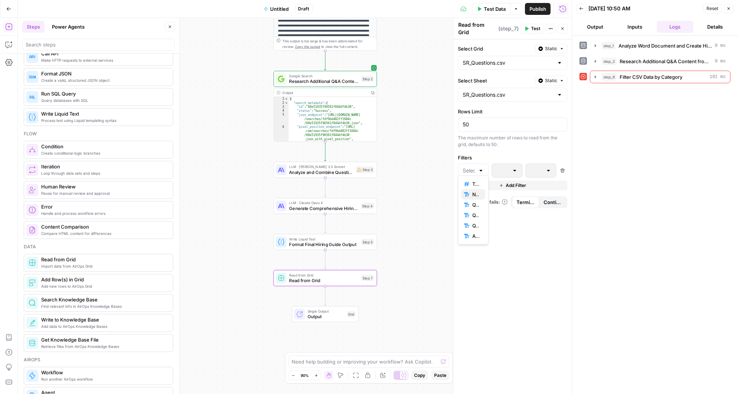
click at [475, 191] on span "NAME" at bounding box center [476, 193] width 7 height 7
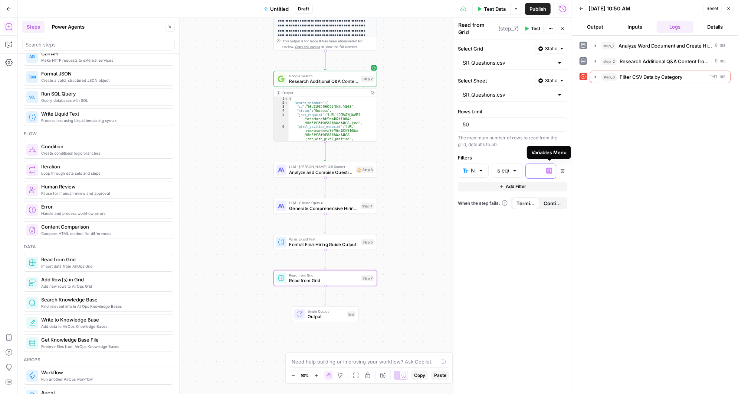
click at [550, 169] on icon "button" at bounding box center [550, 171] width 4 height 4
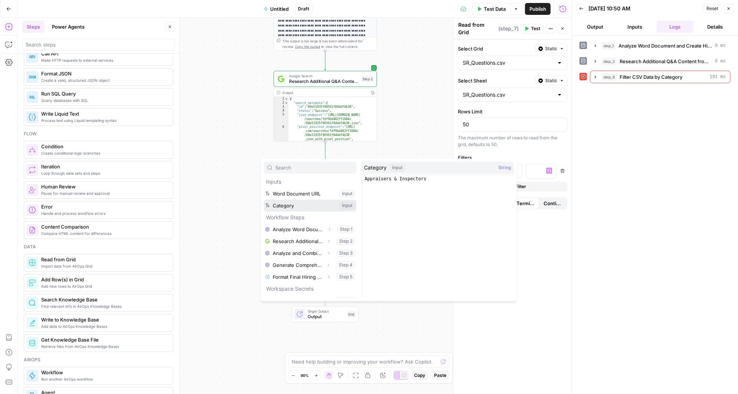
click at [278, 204] on button "Select variable Category" at bounding box center [310, 205] width 93 height 12
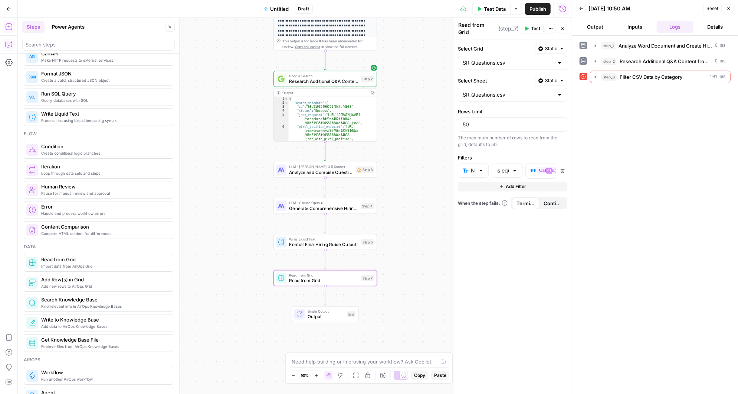
click at [9, 44] on icon "button" at bounding box center [8, 44] width 7 height 7
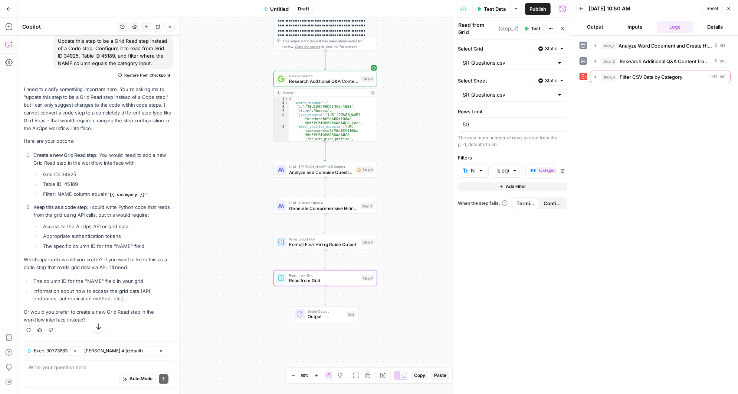
scroll to position [921, 0]
click at [340, 208] on span "Analyze and Combine Question Sources" at bounding box center [322, 208] width 64 height 7
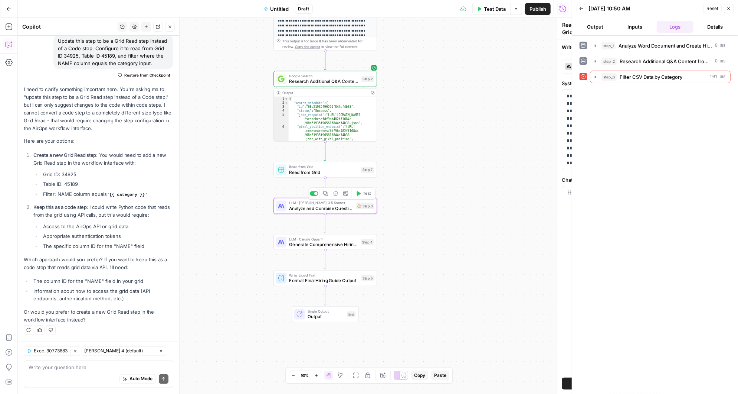
type textarea "Analyze and Combine Question Sources"
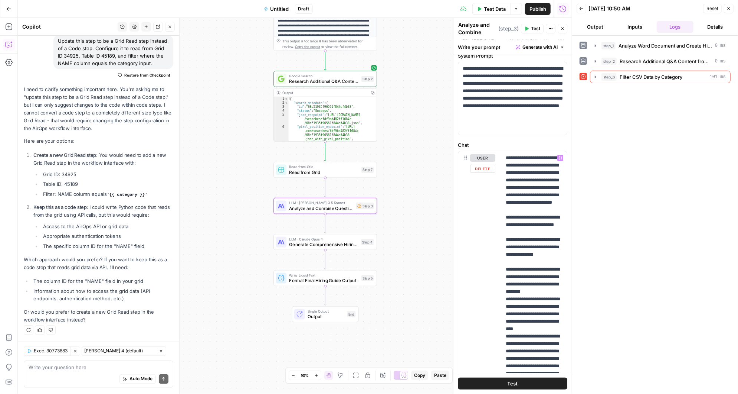
scroll to position [0, 0]
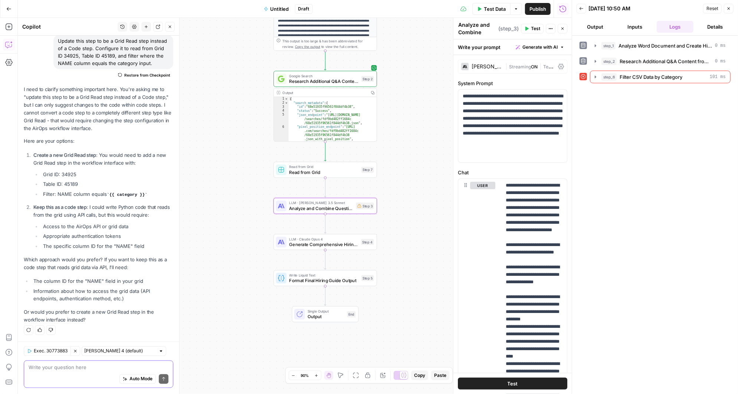
click at [87, 369] on textarea at bounding box center [99, 366] width 140 height 7
type textarea "does step 3 need updated to reference the grid read step?"
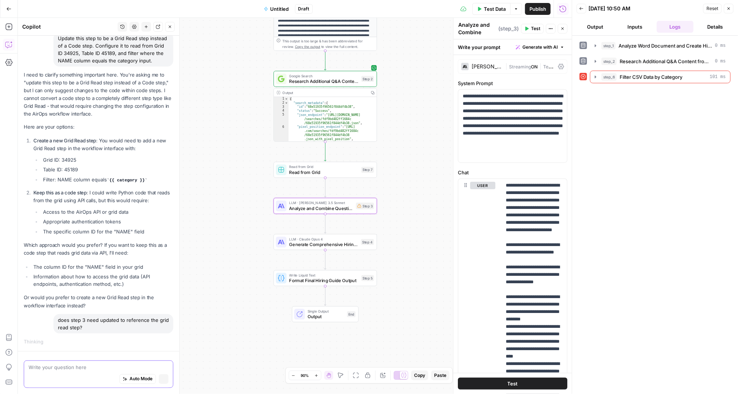
scroll to position [870, 0]
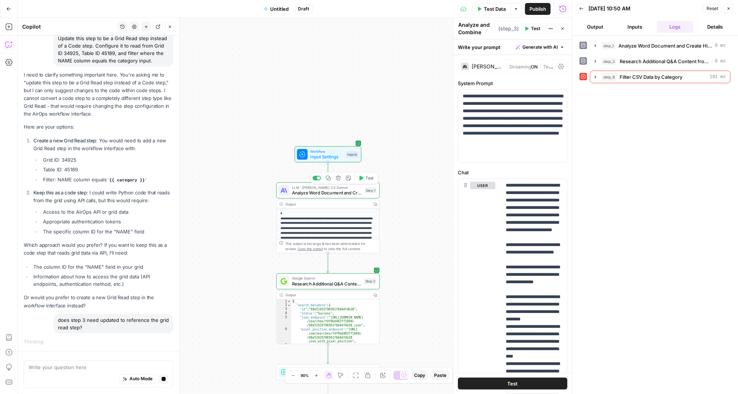
click at [329, 190] on span "Analyze Word Document and Create Hiring Template" at bounding box center [327, 192] width 70 height 7
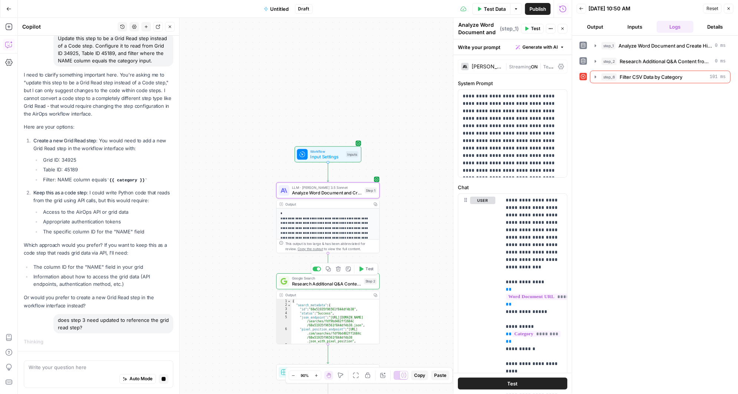
click at [323, 281] on span "Research Additional Q&A Content from Reddit and Quora" at bounding box center [326, 283] width 69 height 7
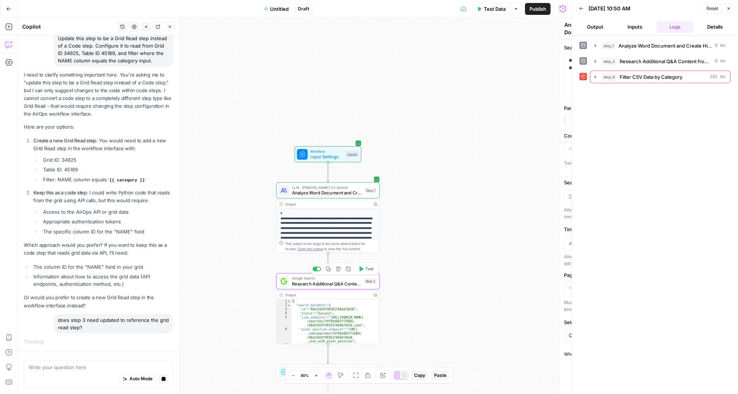
type textarea "Research Additional Q&A Content from Reddit and Quora"
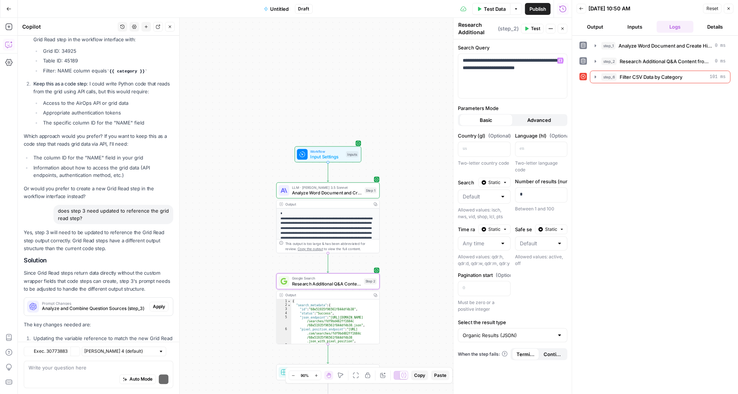
scroll to position [1126, 0]
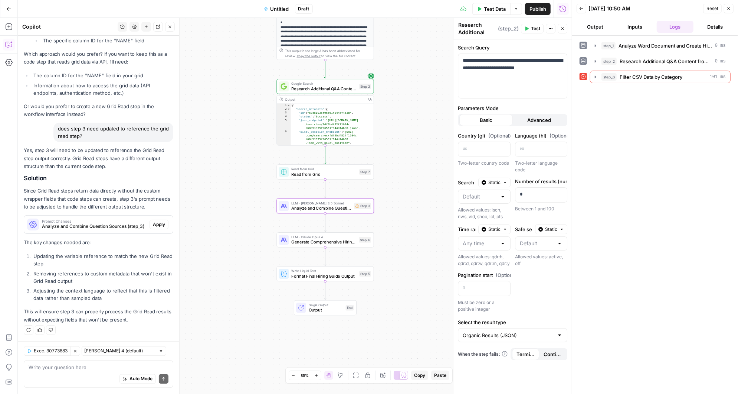
click at [161, 225] on span "Apply" at bounding box center [159, 224] width 12 height 7
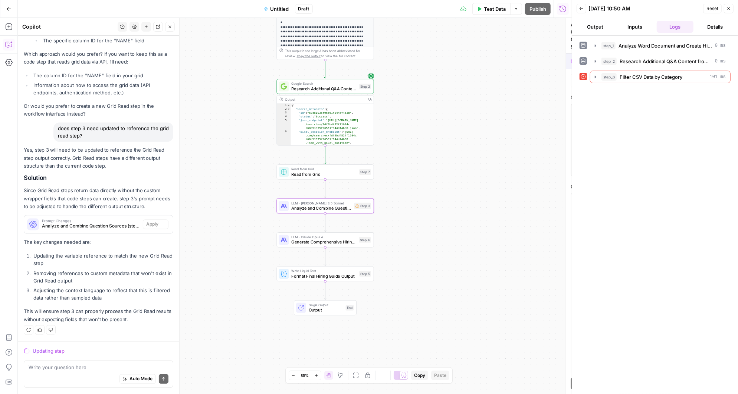
scroll to position [1067, 0]
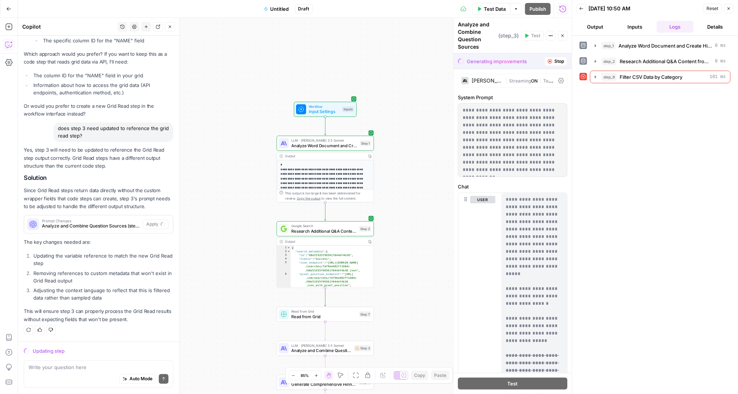
drag, startPoint x: 402, startPoint y: 93, endPoint x: 402, endPoint y: 237, distance: 144.4
click at [402, 237] on div "Workflow Input Settings Inputs LLM · Claude 3.5 Sonnet Analyze Word Document an…" at bounding box center [295, 206] width 554 height 376
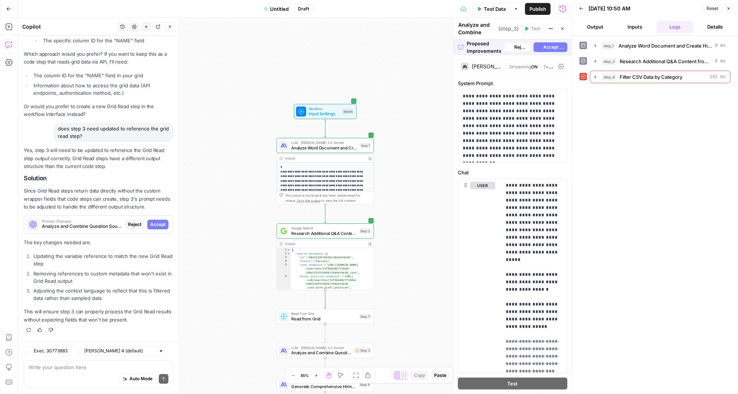
scroll to position [1066, 0]
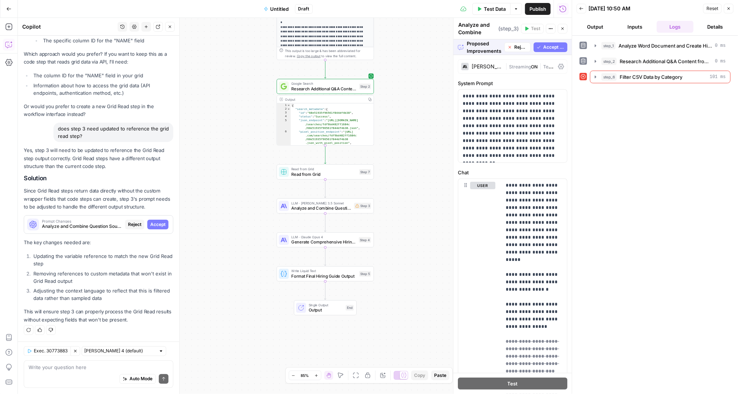
click at [551, 46] on span "Accept All" at bounding box center [554, 47] width 21 height 7
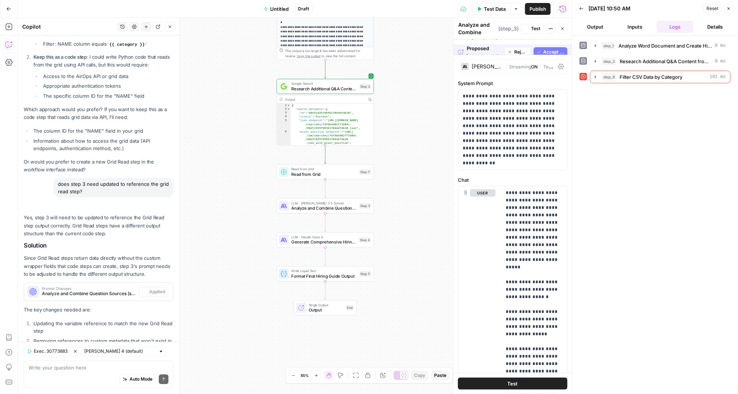
scroll to position [1138, 0]
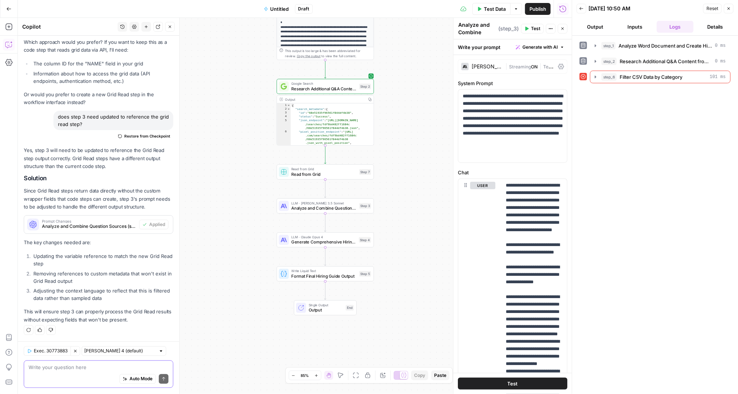
click at [73, 368] on textarea at bounding box center [99, 366] width 140 height 7
type textarea "S"
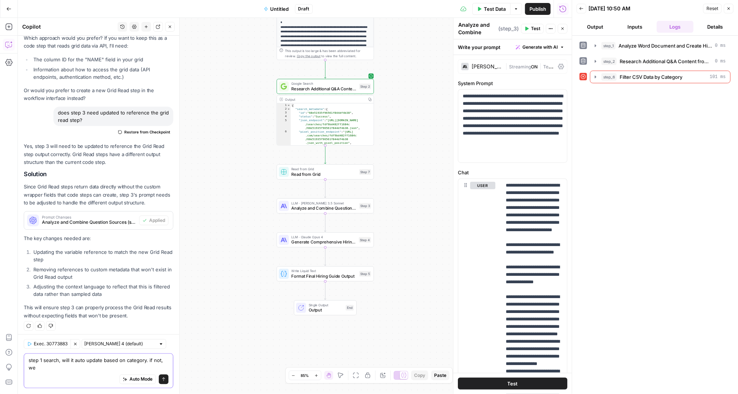
scroll to position [1145, 0]
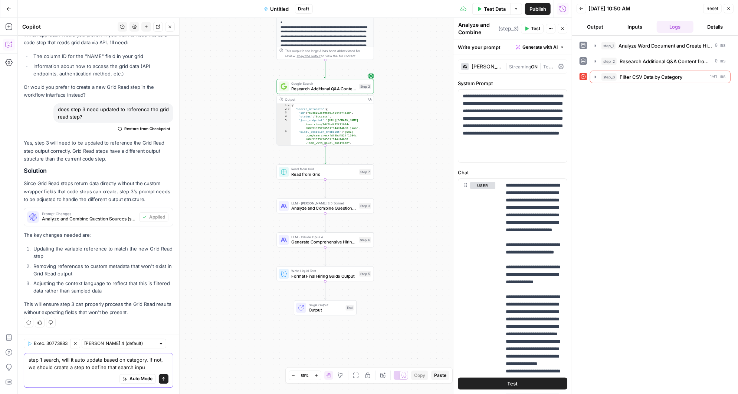
type textarea "step 1 search, will it auto update based on category. if not, we should create …"
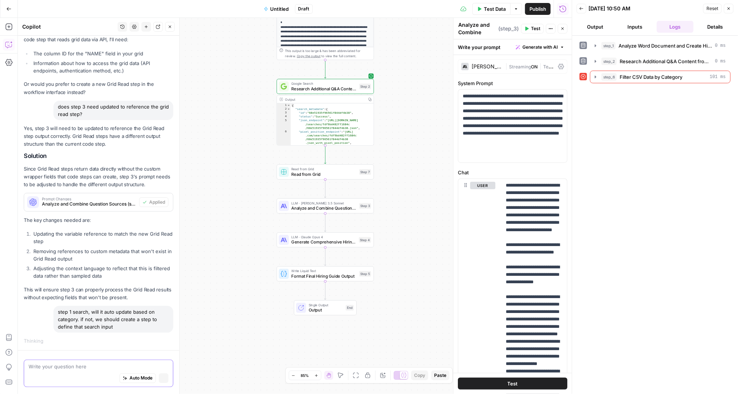
scroll to position [1083, 0]
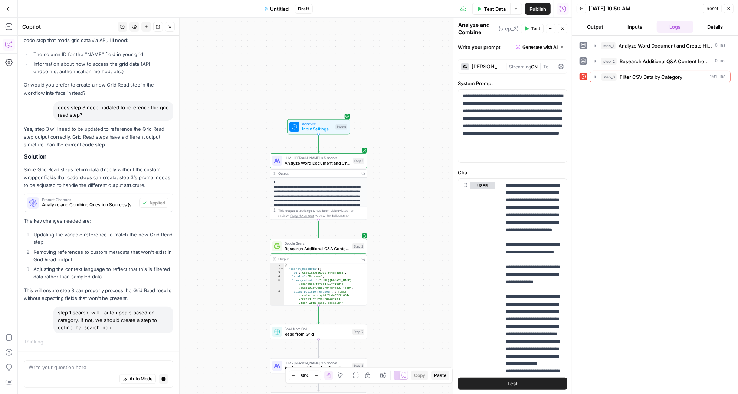
drag, startPoint x: 398, startPoint y: 73, endPoint x: 391, endPoint y: 236, distance: 162.8
click at [391, 236] on div "Workflow Input Settings Inputs LLM · Claude 3.5 Sonnet Analyze Word Document an…" at bounding box center [295, 206] width 554 height 376
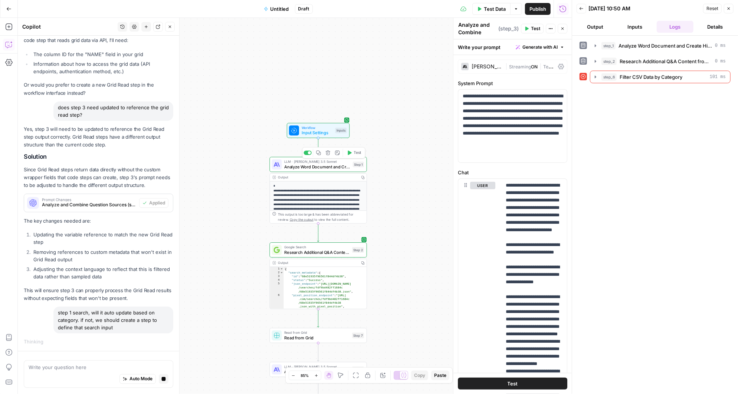
click at [320, 164] on span "Analyze Word Document and Create Hiring Template" at bounding box center [317, 166] width 66 height 6
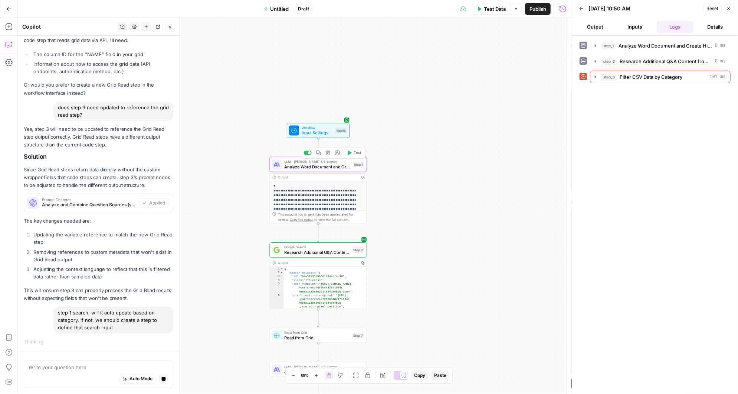
type textarea "Analyze Word Document and Create Hiring Template"
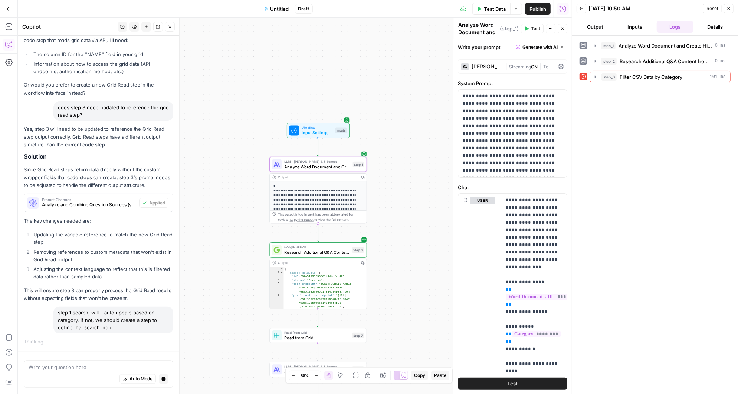
click at [323, 252] on span "Research Additional Q&A Content from Reddit and Quora" at bounding box center [316, 252] width 65 height 6
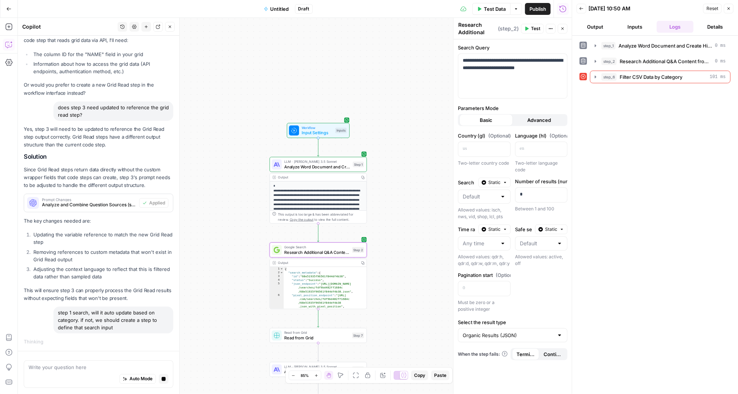
drag, startPoint x: 72, startPoint y: 311, endPoint x: 57, endPoint y: 313, distance: 15.4
click at [57, 313] on div "step 1 search, will it auto update based on category. if not, we should create …" at bounding box center [113, 319] width 120 height 27
click at [81, 369] on textarea at bounding box center [99, 366] width 140 height 7
click at [163, 376] on button "Stop generating" at bounding box center [164, 379] width 10 height 10
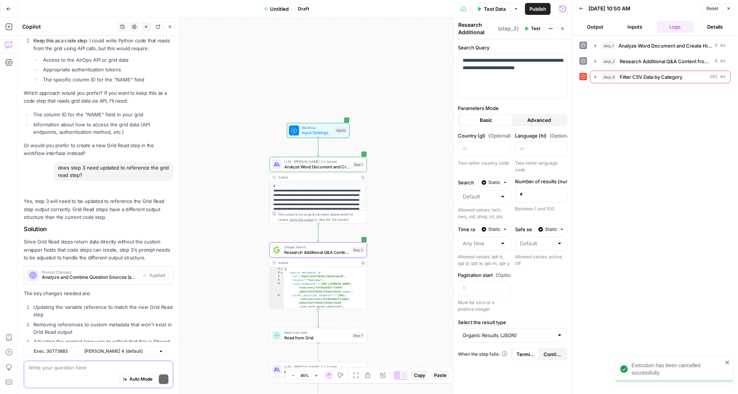
scroll to position [1169, 0]
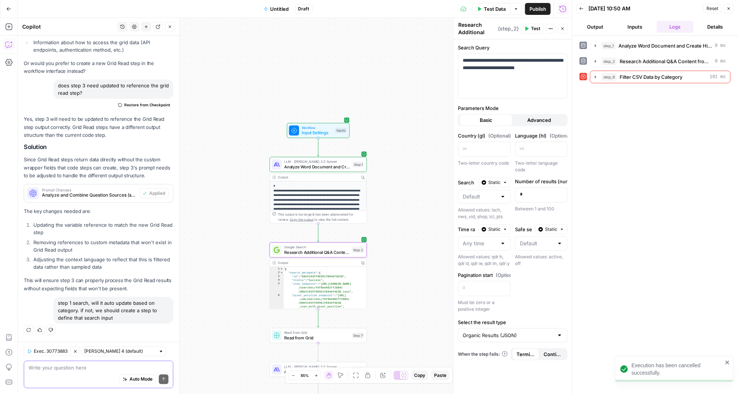
drag, startPoint x: 124, startPoint y: 319, endPoint x: 72, endPoint y: 301, distance: 55.4
click at [72, 301] on div "step 1 search, will it auto update based on category. if not, we should create …" at bounding box center [113, 310] width 120 height 27
copy div "search, will it auto update based on category. if not, we should create a step …"
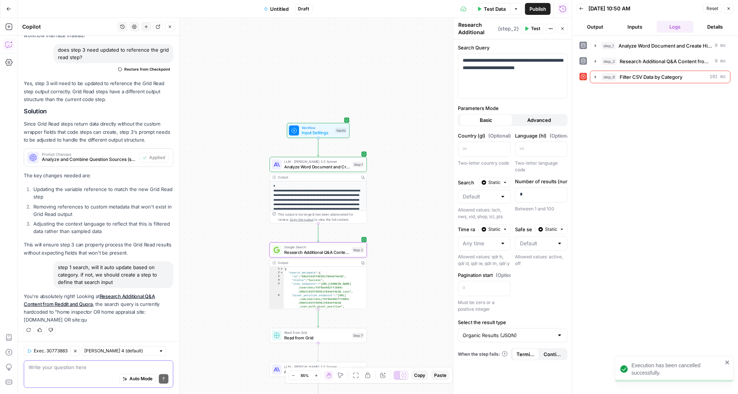
click at [37, 368] on textarea at bounding box center [99, 366] width 140 height 7
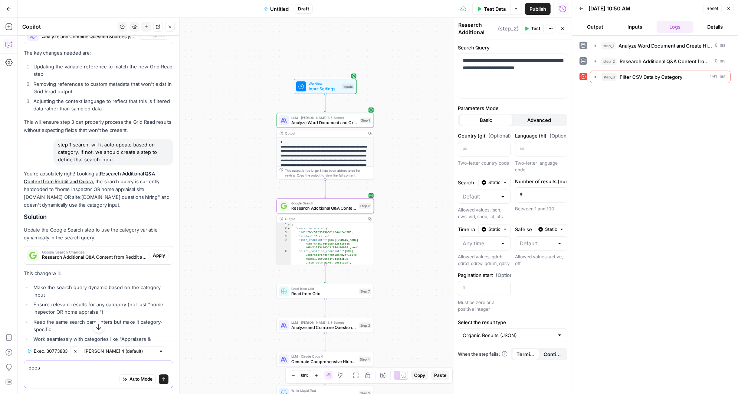
scroll to position [1375, 0]
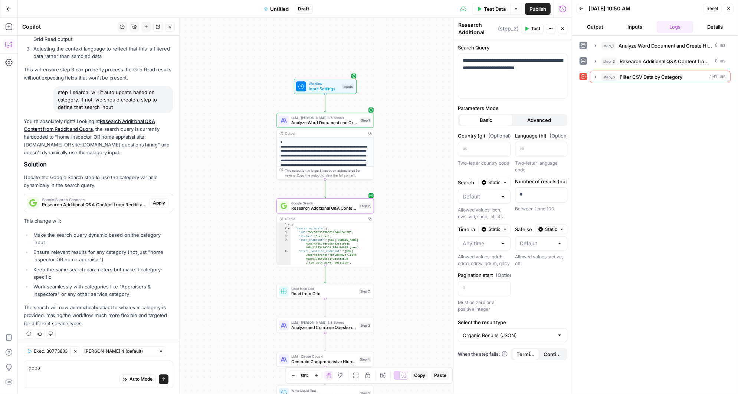
click at [157, 205] on span "Apply" at bounding box center [159, 202] width 12 height 7
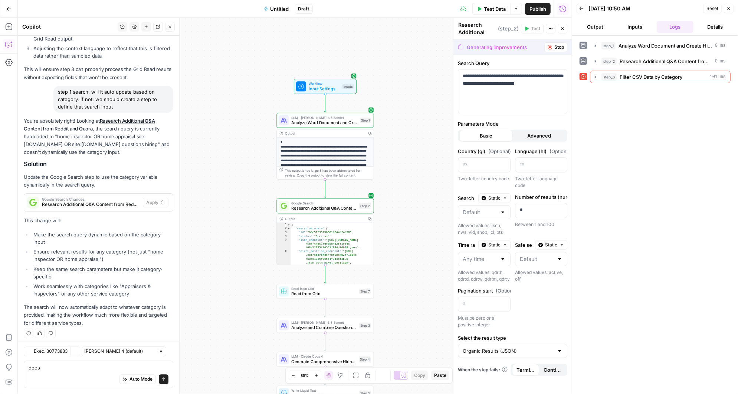
scroll to position [1304, 0]
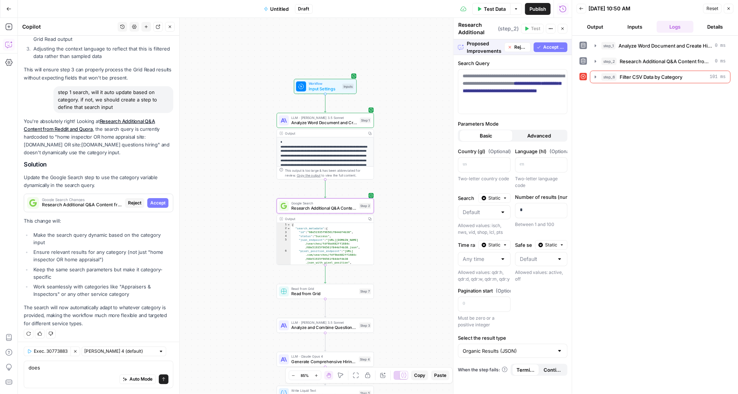
click at [161, 206] on span "Accept" at bounding box center [157, 202] width 15 height 7
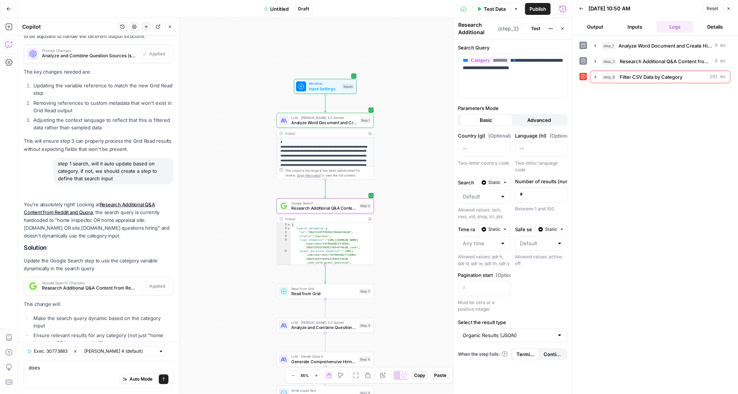
scroll to position [1387, 0]
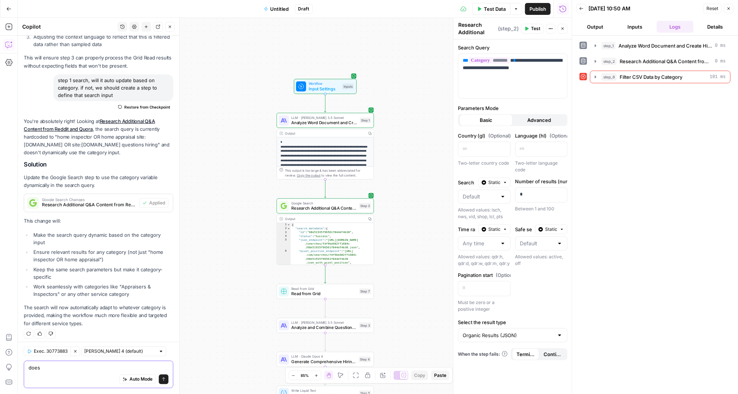
drag, startPoint x: 81, startPoint y: 369, endPoint x: 25, endPoint y: 368, distance: 56.5
click at [25, 368] on div "does does Auto Mode Send" at bounding box center [99, 373] width 150 height 27
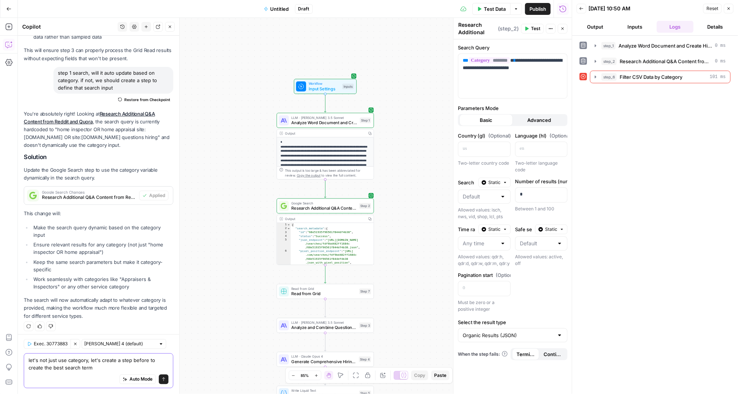
type textarea "let's not just use category, let's create a step before to create the best sear…"
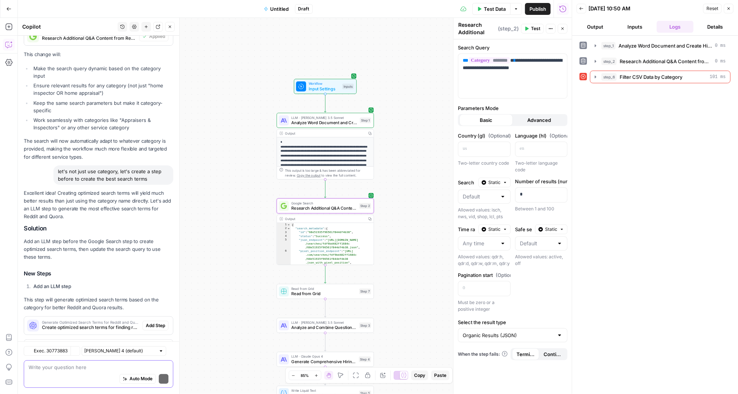
scroll to position [1666, 0]
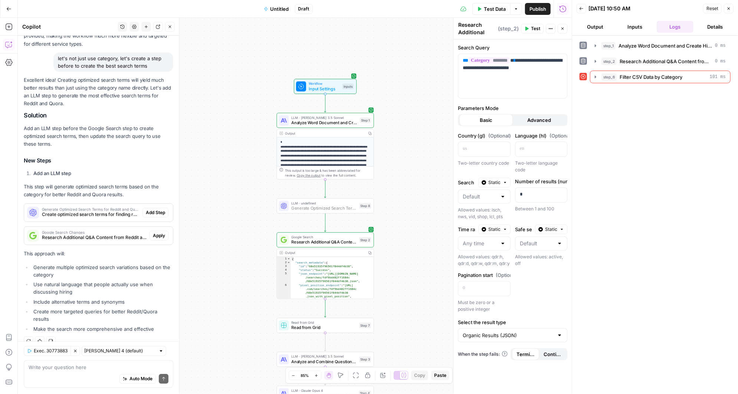
click at [159, 209] on span "Add Step" at bounding box center [155, 212] width 19 height 7
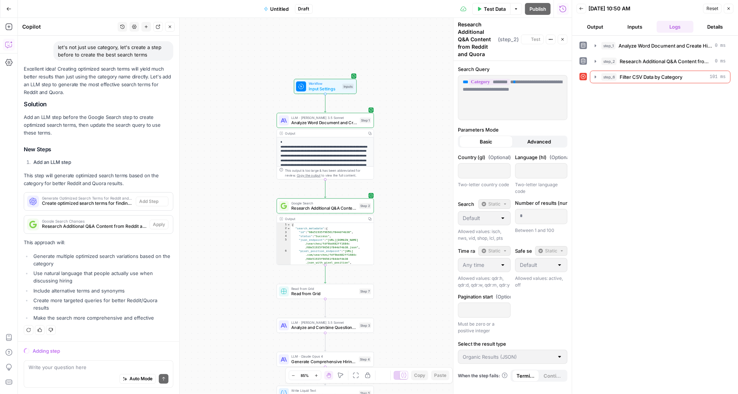
scroll to position [1583, 0]
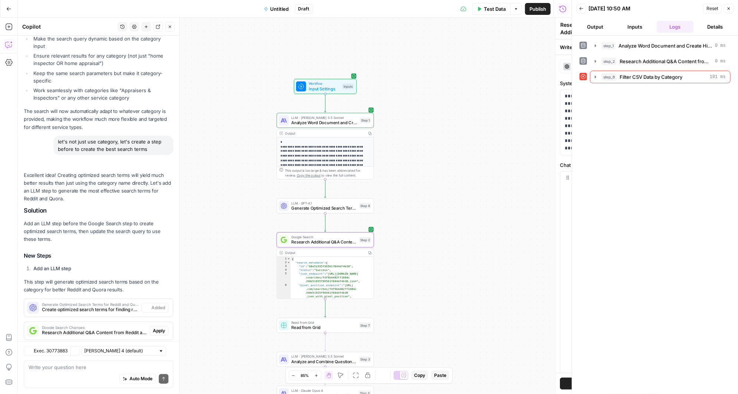
type textarea "Generate Optimized Search Terms for Reddit and Quora"
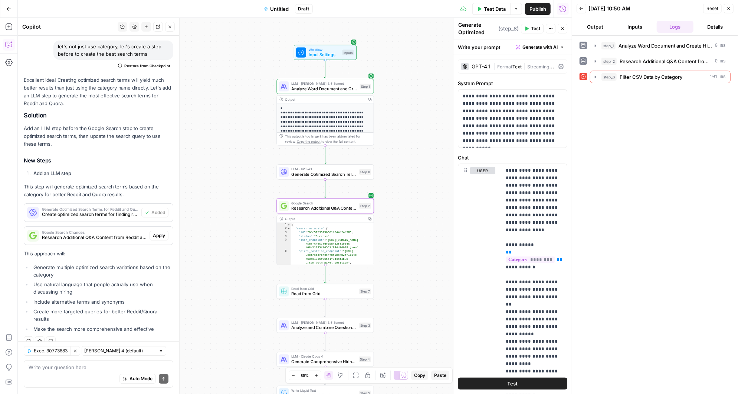
click at [162, 232] on span "Apply" at bounding box center [159, 235] width 12 height 7
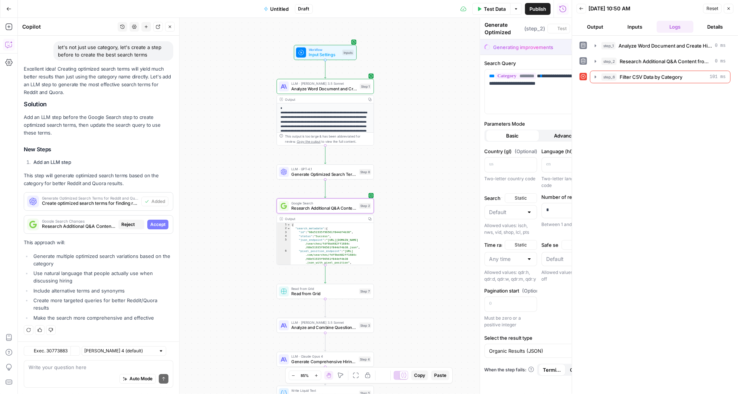
type textarea "Research Additional Q&A Content from Reddit and Quora"
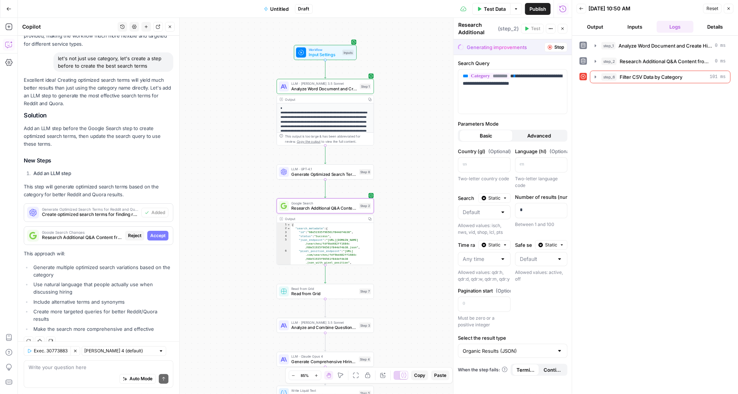
click at [161, 232] on span "Accept" at bounding box center [157, 235] width 15 height 7
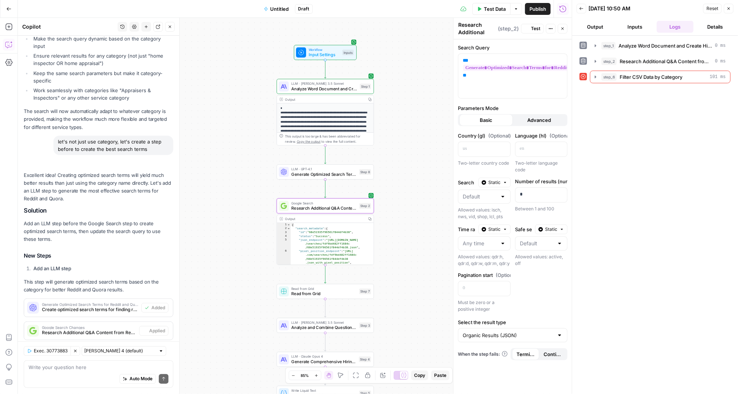
scroll to position [1678, 0]
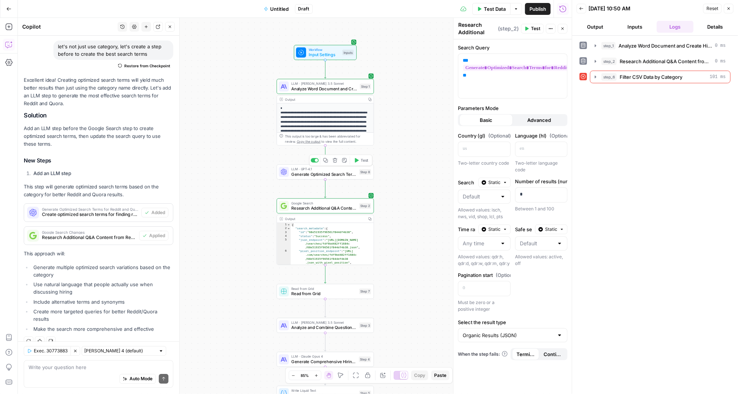
click at [357, 161] on icon "button" at bounding box center [357, 160] width 4 height 4
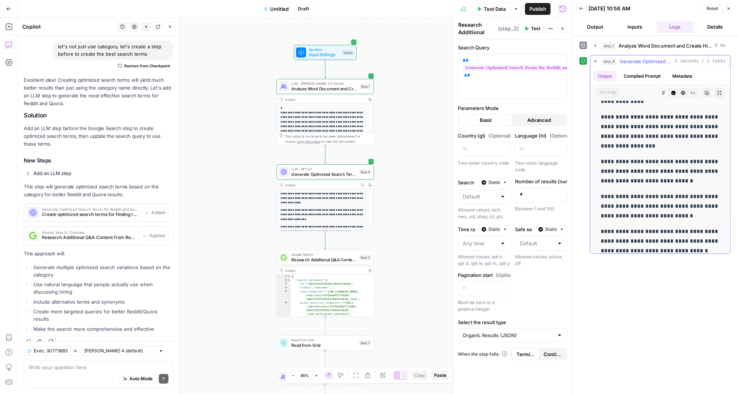
scroll to position [47, 0]
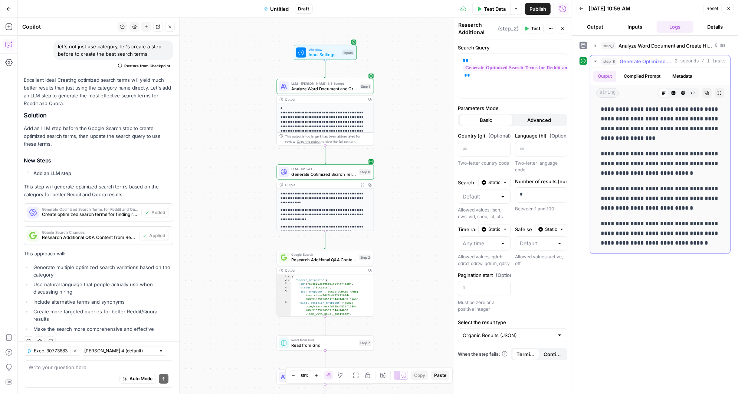
click at [638, 75] on button "Compiled Prompt" at bounding box center [643, 76] width 46 height 11
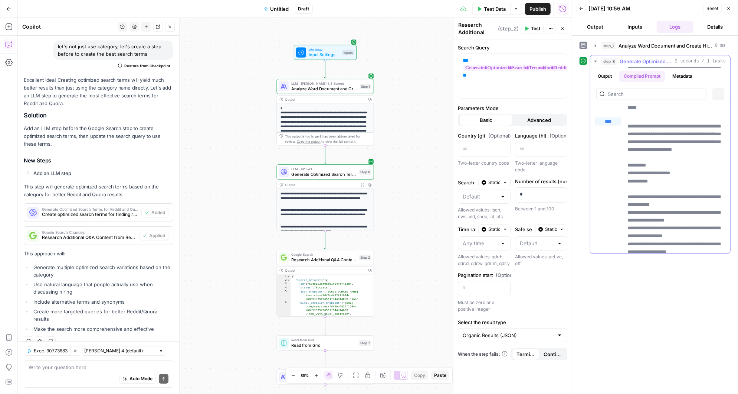
scroll to position [0, 0]
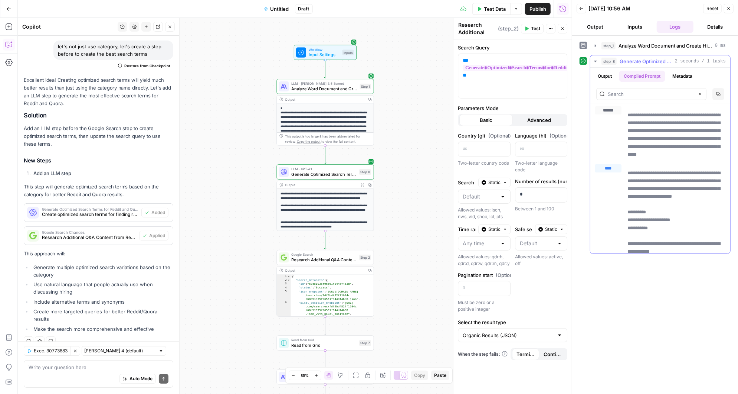
click at [608, 74] on button "Output" at bounding box center [605, 76] width 23 height 11
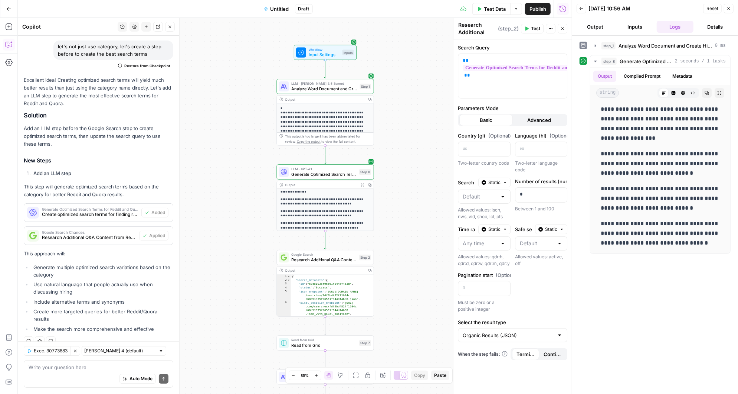
scroll to position [35, 0]
click at [328, 259] on span "Research Additional Q&A Content from Reddit and Quora" at bounding box center [323, 259] width 65 height 6
click at [534, 28] on span "Test" at bounding box center [535, 28] width 9 height 7
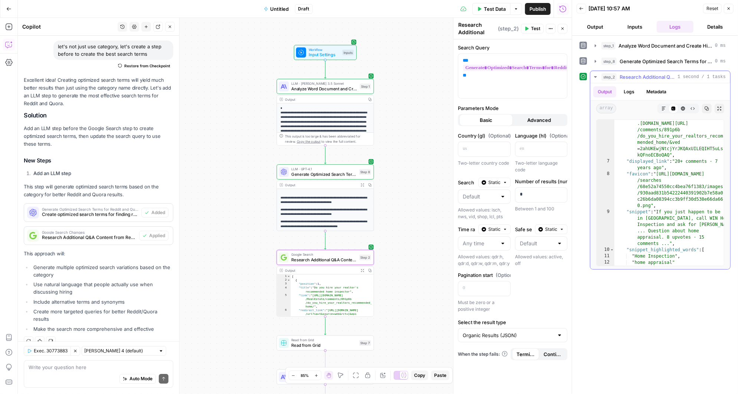
scroll to position [0, 0]
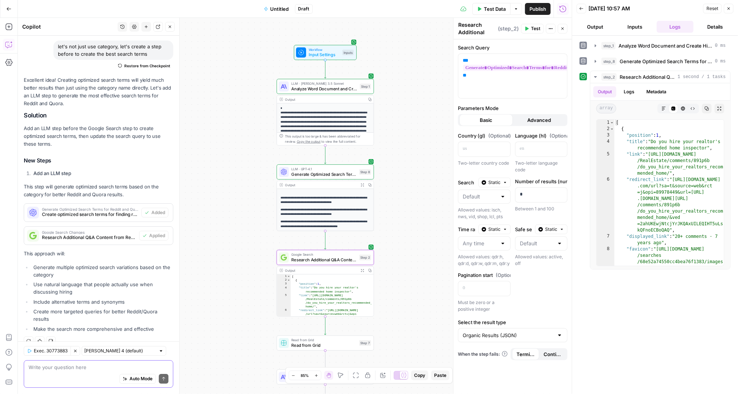
click at [64, 367] on textarea at bounding box center [99, 366] width 140 height 7
type textarea "is the output from stpe 8 to separate, should it be combined?"
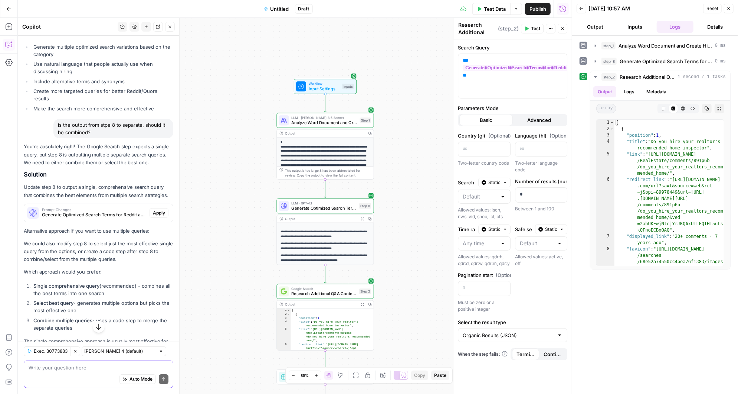
scroll to position [1902, 0]
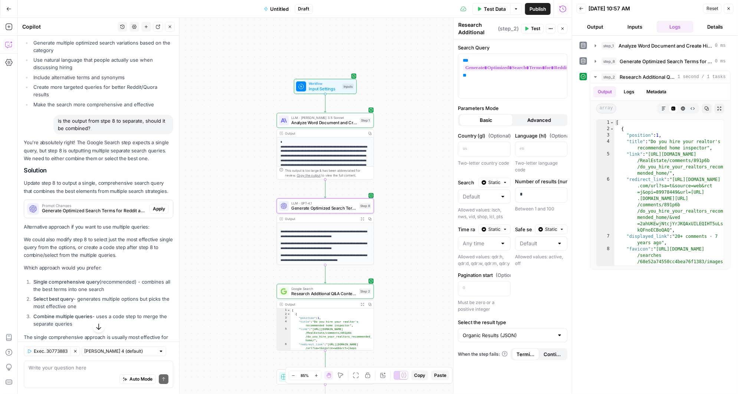
click at [158, 205] on span "Apply" at bounding box center [159, 208] width 12 height 7
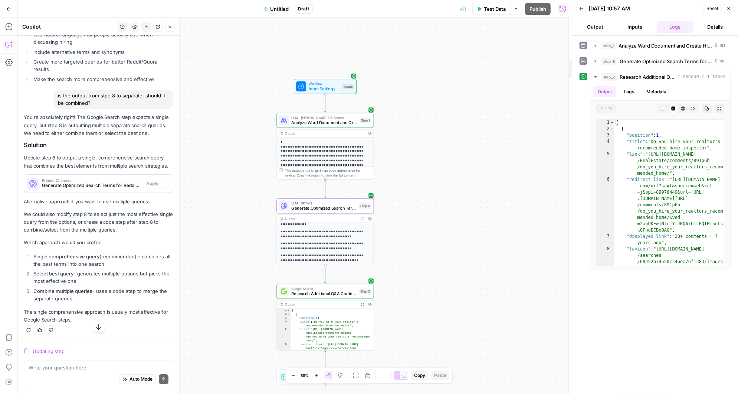
scroll to position [1807, 0]
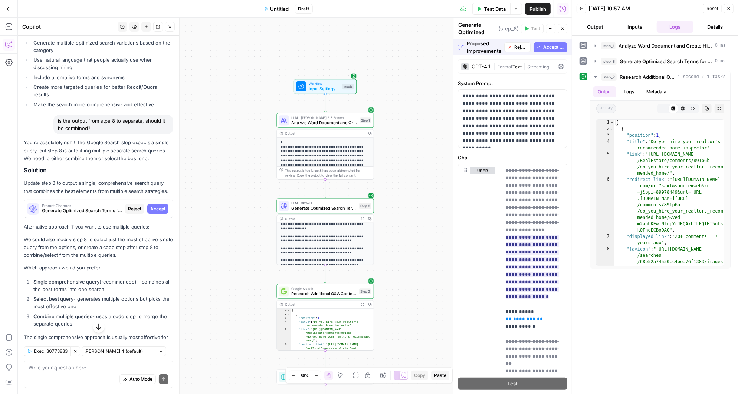
click at [551, 46] on span "Accept All" at bounding box center [554, 47] width 21 height 7
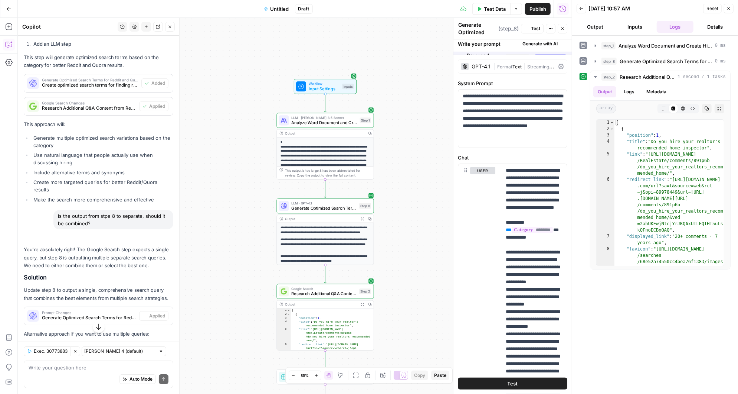
scroll to position [1902, 0]
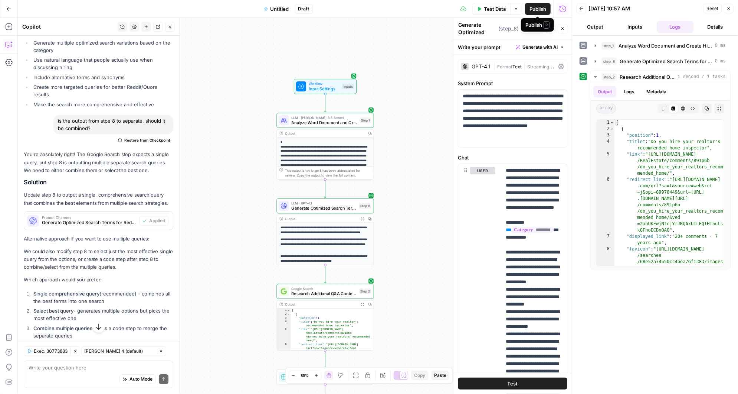
click at [535, 29] on div "Publish P" at bounding box center [537, 24] width 33 height 13
click at [532, 27] on span "Test" at bounding box center [535, 28] width 9 height 7
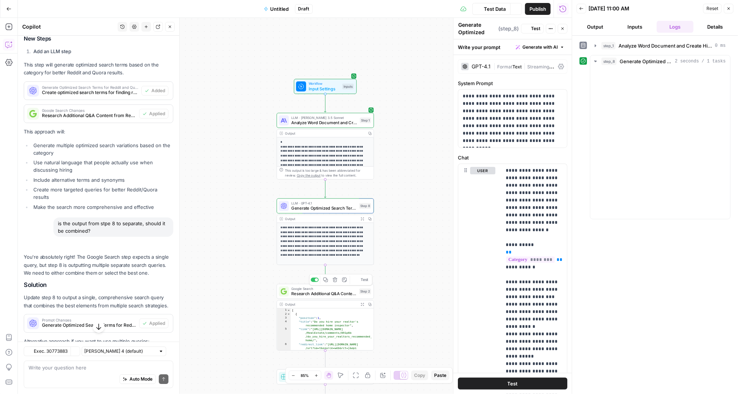
scroll to position [1928, 0]
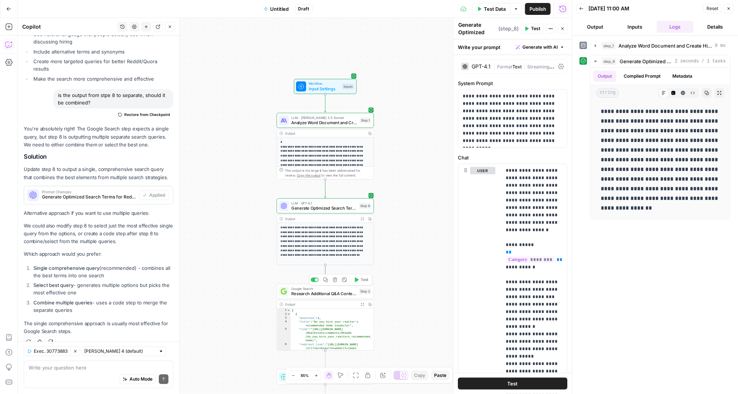
click at [356, 279] on icon "button" at bounding box center [357, 279] width 4 height 4
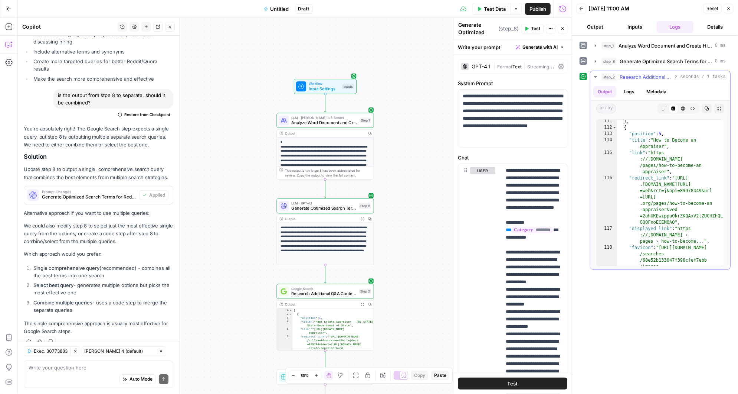
scroll to position [1520, 0]
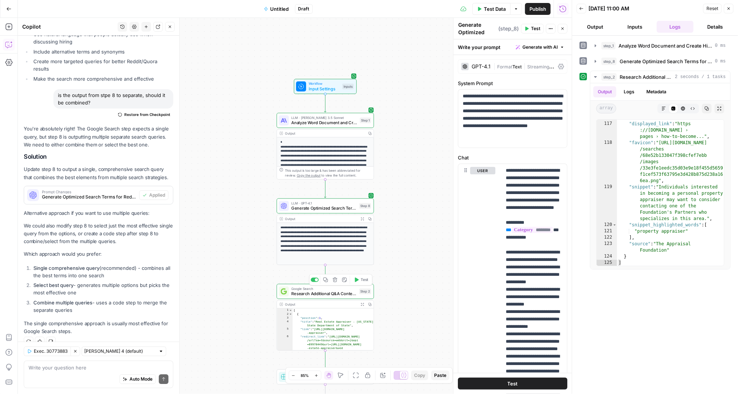
click at [330, 294] on span "Research Additional Q&A Content from Reddit and Quora" at bounding box center [323, 293] width 65 height 6
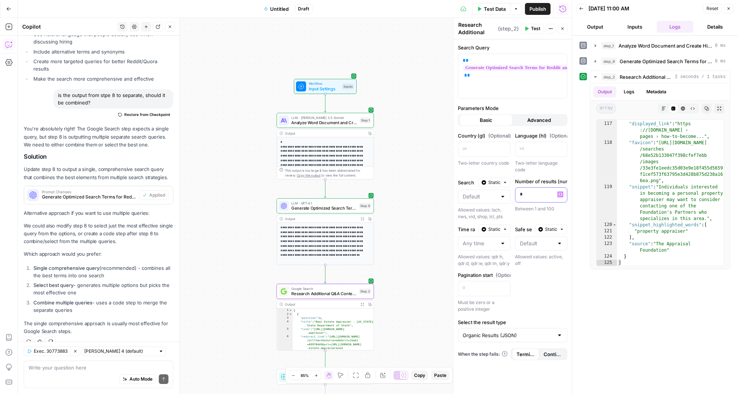
drag, startPoint x: 529, startPoint y: 192, endPoint x: 516, endPoint y: 192, distance: 13.7
click at [516, 192] on div "*" at bounding box center [536, 194] width 40 height 14
click at [535, 28] on span "Test" at bounding box center [535, 28] width 9 height 7
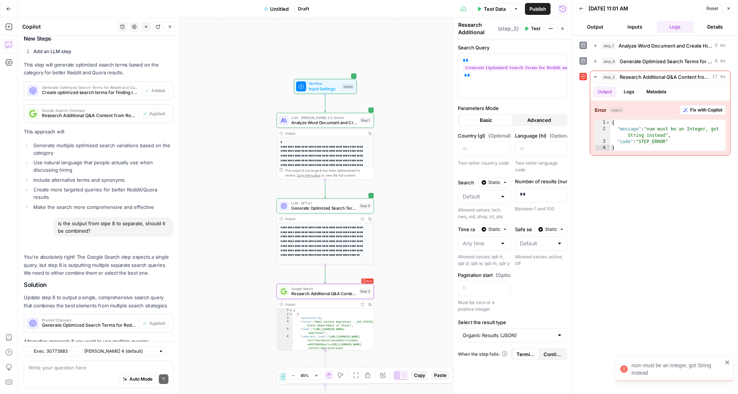
scroll to position [1928, 0]
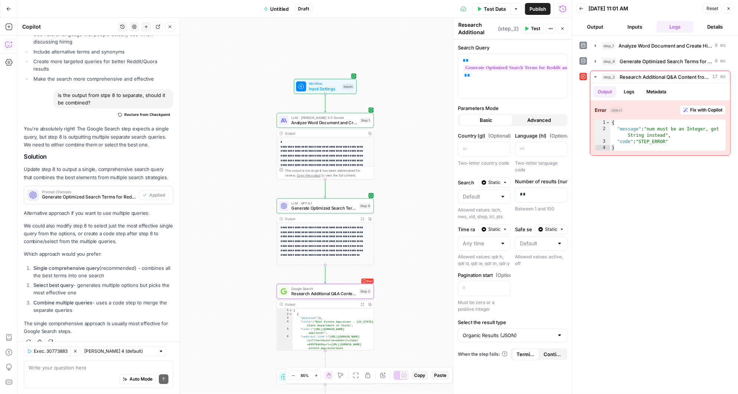
click at [541, 116] on span "Advanced" at bounding box center [540, 119] width 24 height 7
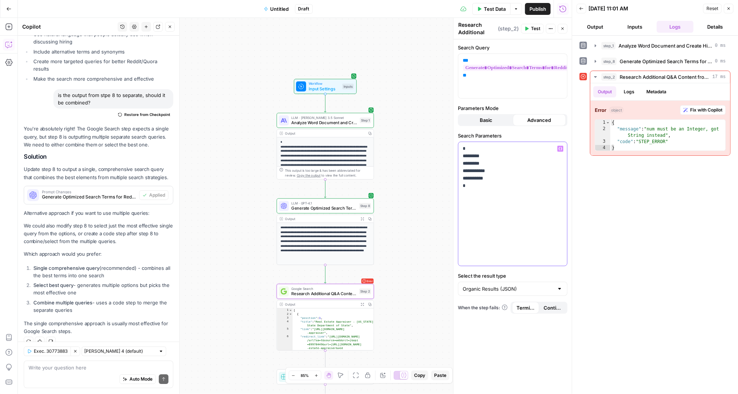
click at [485, 170] on p "**********" at bounding box center [513, 167] width 100 height 45
click at [533, 29] on span "Test" at bounding box center [535, 28] width 9 height 7
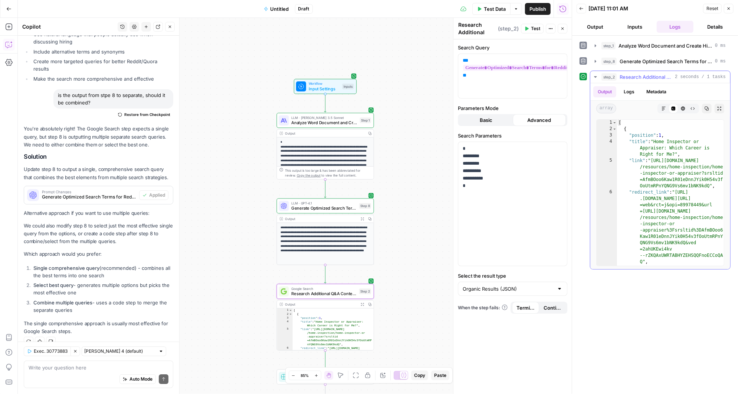
scroll to position [0, 0]
click at [596, 59] on icon "button" at bounding box center [596, 61] width 6 height 6
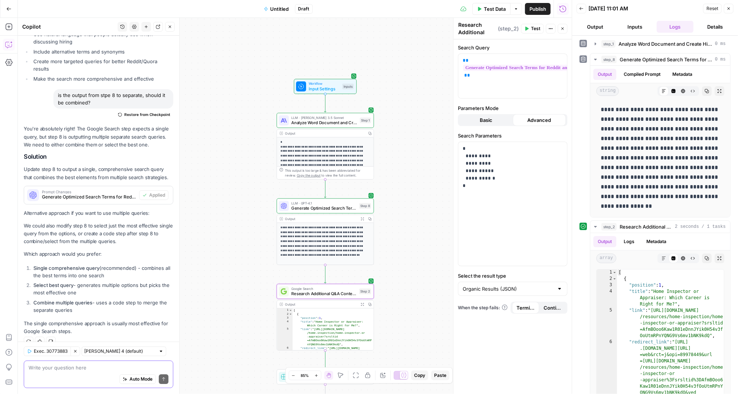
click at [69, 366] on textarea at bounding box center [99, 366] width 140 height 7
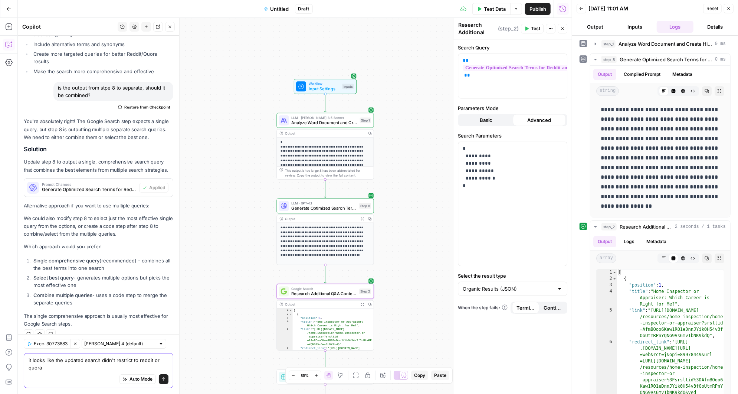
type textarea "it looks like the updated search didn't restrict to reddit or quoraa"
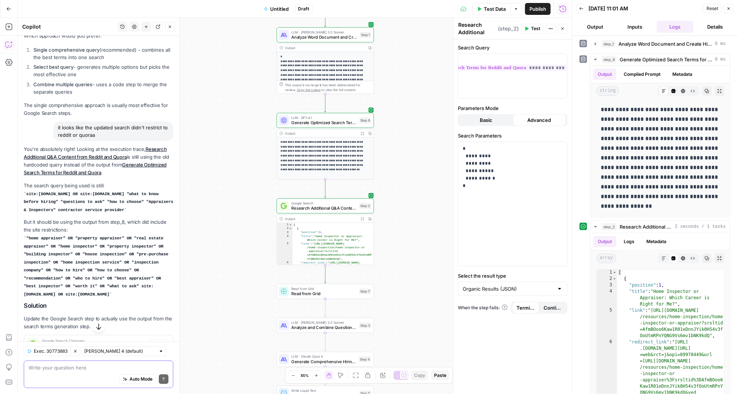
scroll to position [2190, 0]
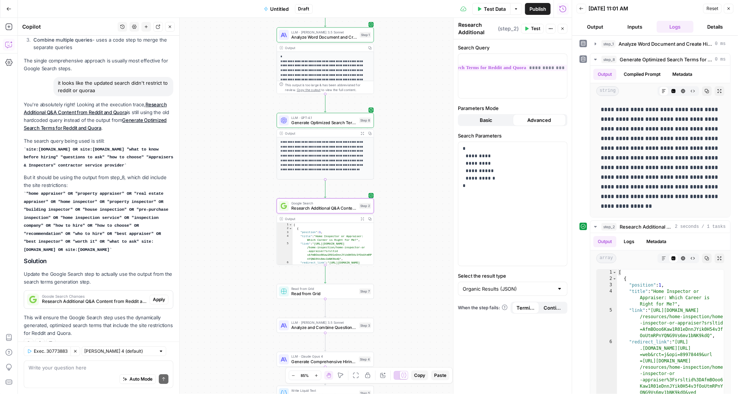
click at [161, 296] on span "Apply" at bounding box center [159, 299] width 12 height 7
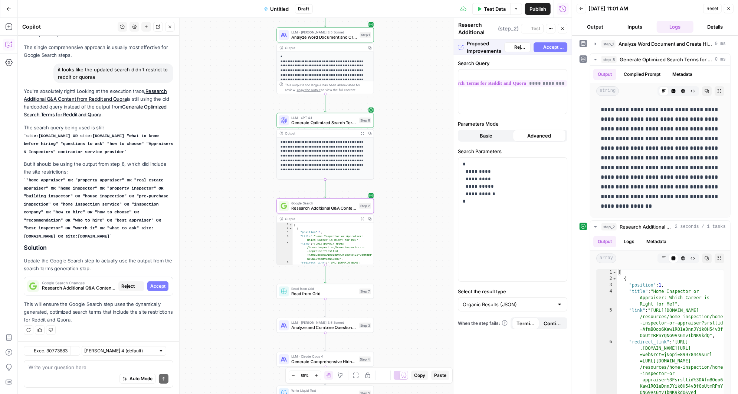
scroll to position [2084, 0]
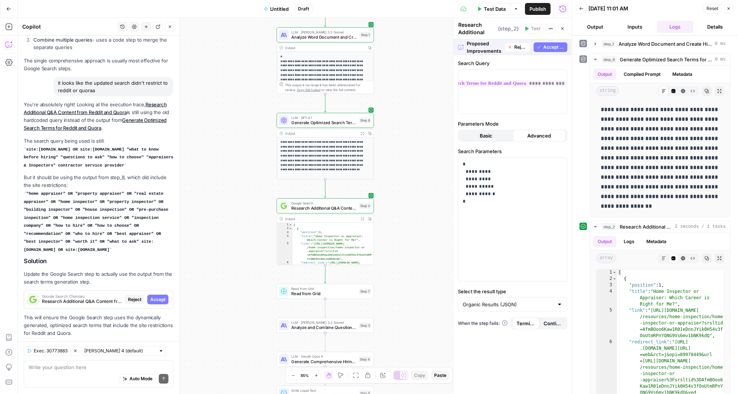
click at [551, 45] on span "Accept All" at bounding box center [554, 47] width 21 height 7
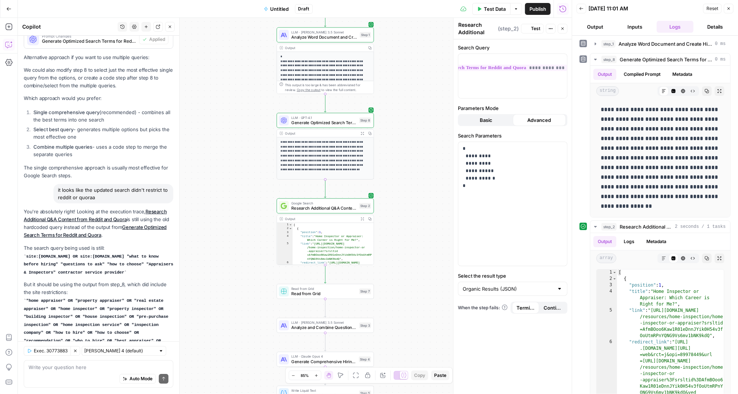
scroll to position [2190, 0]
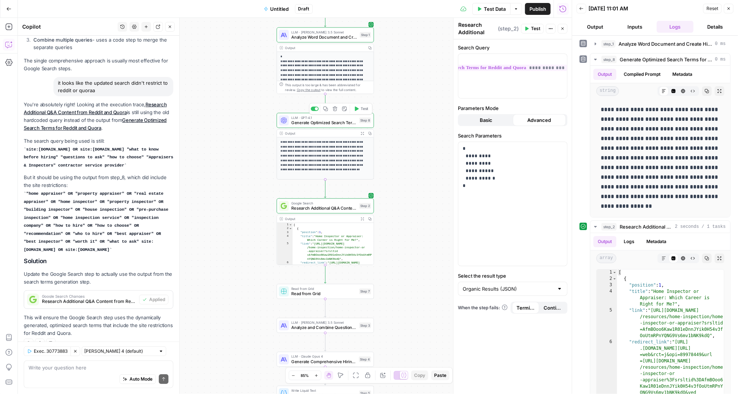
click at [334, 123] on span "Generate Optimized Search Terms for Reddit and Quora" at bounding box center [323, 122] width 65 height 6
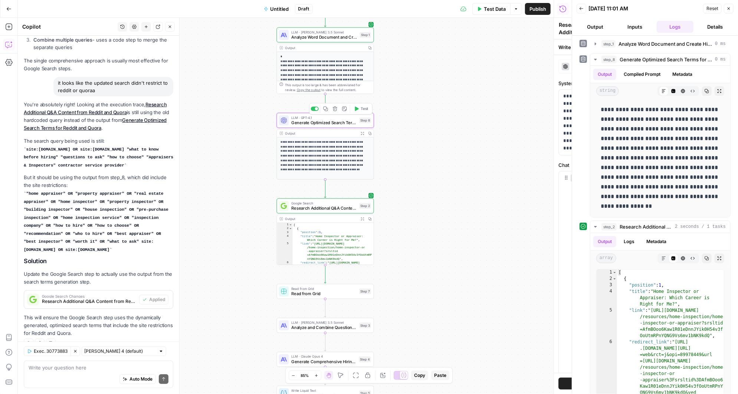
type textarea "Generate Optimized Search Terms for Reddit and Quora"
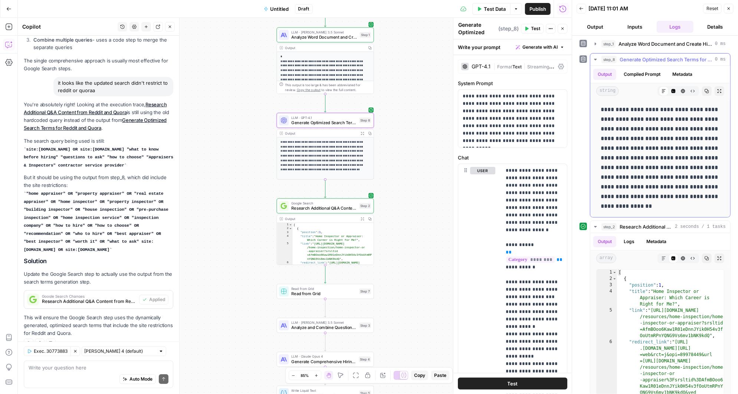
click at [596, 59] on icon "button" at bounding box center [595, 59] width 3 height 1
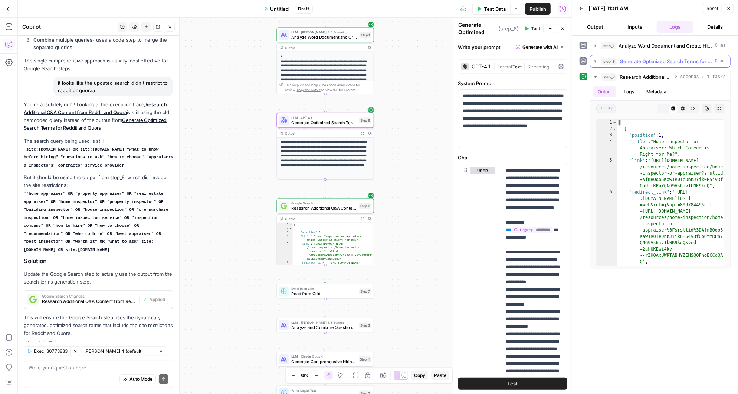
scroll to position [0, 0]
click at [337, 205] on span "Research Additional Q&A Content from Reddit and Quora" at bounding box center [323, 208] width 65 height 6
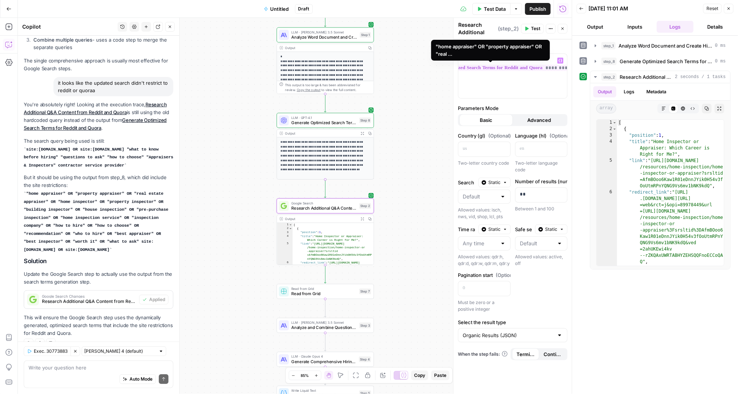
scroll to position [0, 65]
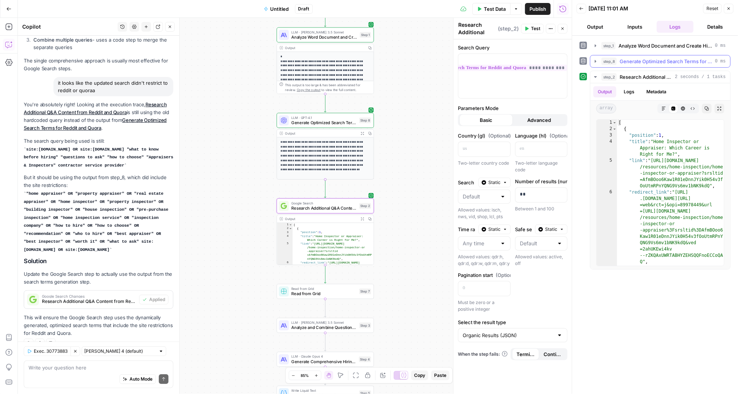
click at [596, 59] on icon "button" at bounding box center [596, 61] width 6 height 6
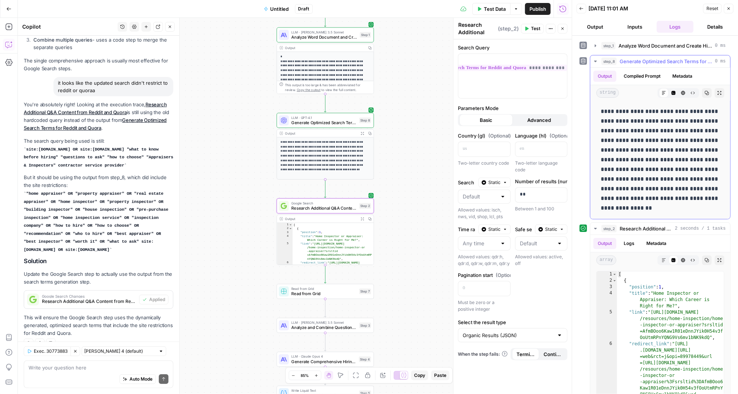
drag, startPoint x: 705, startPoint y: 206, endPoint x: 603, endPoint y: 111, distance: 139.0
click at [603, 111] on p "**********" at bounding box center [661, 160] width 120 height 106
click at [48, 367] on textarea at bounding box center [99, 366] width 140 height 7
type textarea "No it'because the rddit and quora are part of the or sear"
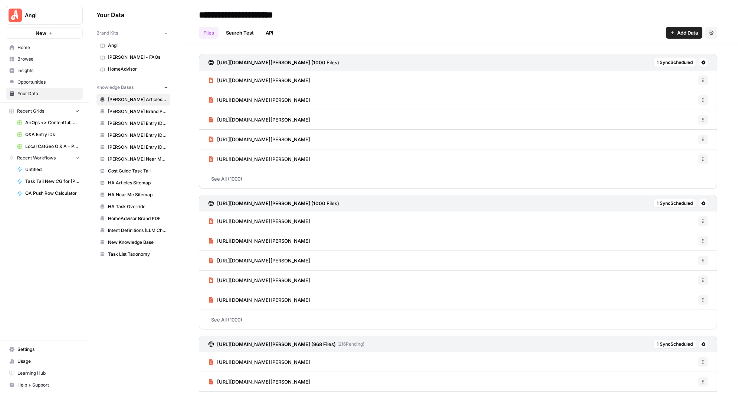
click at [21, 58] on span "Browse" at bounding box center [48, 59] width 62 height 7
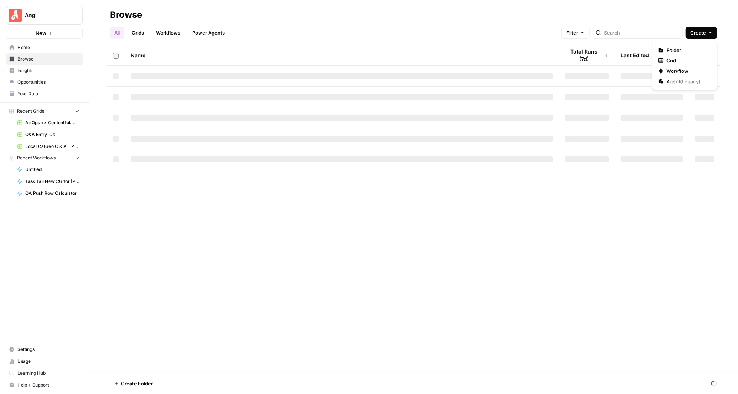
click at [710, 31] on icon "button" at bounding box center [711, 32] width 4 height 4
click at [673, 63] on span "Grid" at bounding box center [688, 60] width 42 height 7
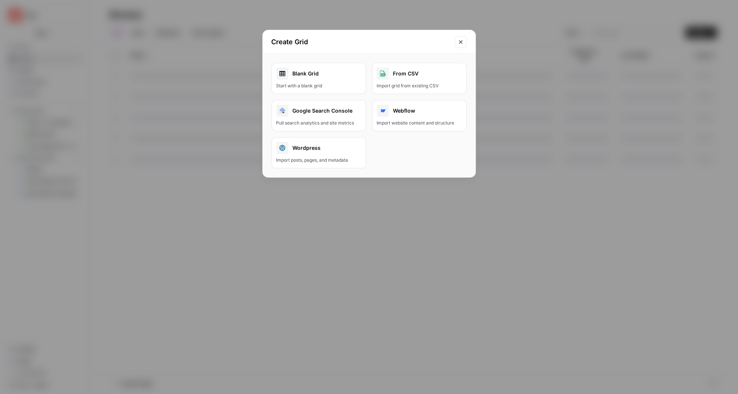
click at [413, 78] on div "From CSV" at bounding box center [419, 74] width 85 height 12
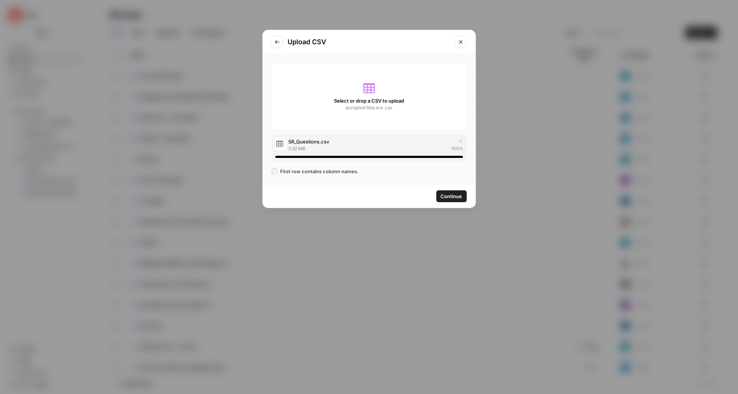
click at [456, 195] on span "Continue" at bounding box center [452, 195] width 22 height 7
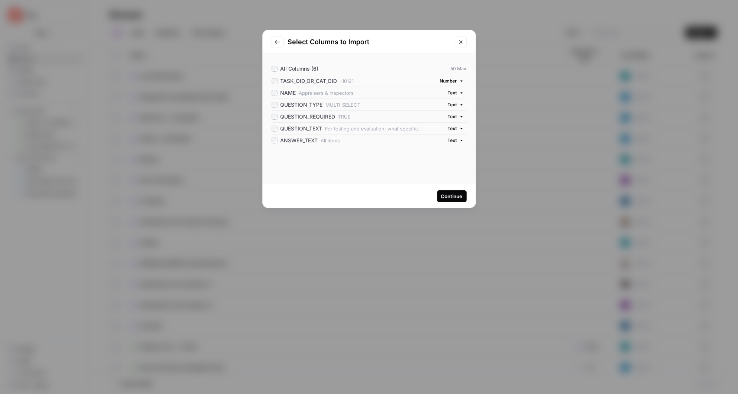
click at [454, 196] on div "Continue" at bounding box center [452, 195] width 22 height 7
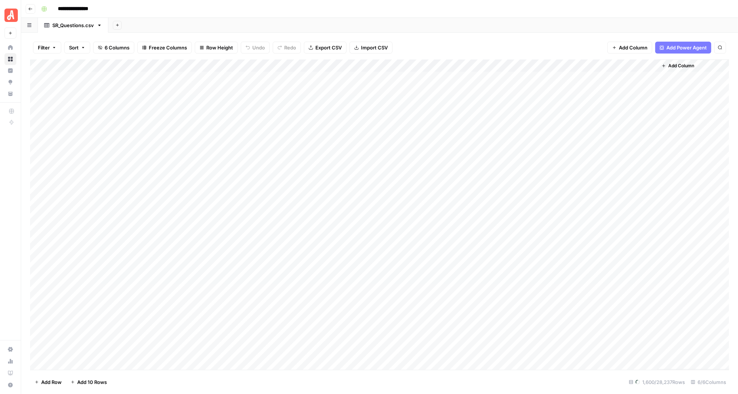
click at [78, 87] on div "Add Column" at bounding box center [379, 214] width 699 height 310
click at [90, 76] on div "Add Column" at bounding box center [379, 214] width 699 height 310
click at [100, 79] on div "Add Column" at bounding box center [379, 214] width 699 height 310
click at [157, 78] on div "Add Column" at bounding box center [379, 214] width 699 height 310
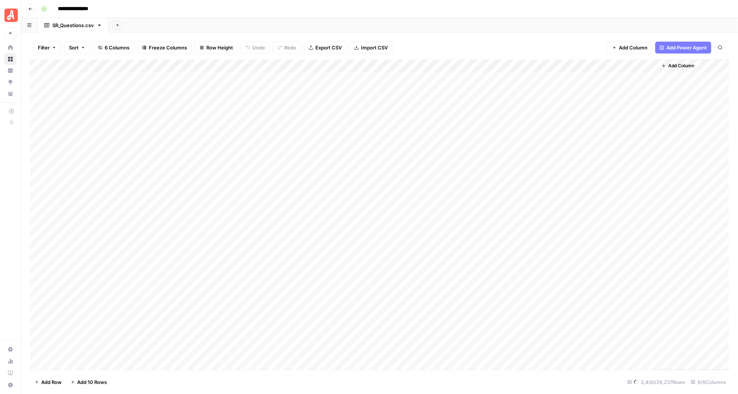
click at [264, 79] on div "Add Column" at bounding box center [379, 214] width 699 height 310
click at [370, 77] on div "Add Column" at bounding box center [379, 214] width 699 height 310
click at [679, 46] on span "Add Power Agent" at bounding box center [687, 47] width 40 height 7
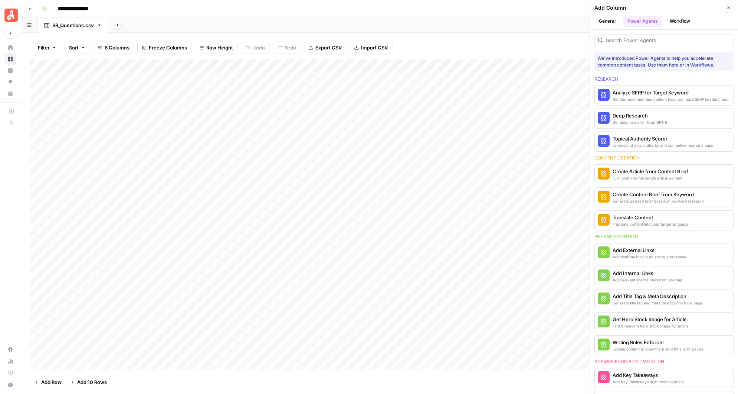
click at [508, 39] on div "Filter Sort 6 Columns Freeze Columns Row Height Undo Redo Export CSV Import CSV…" at bounding box center [379, 48] width 699 height 24
click at [730, 6] on icon "button" at bounding box center [729, 8] width 4 height 4
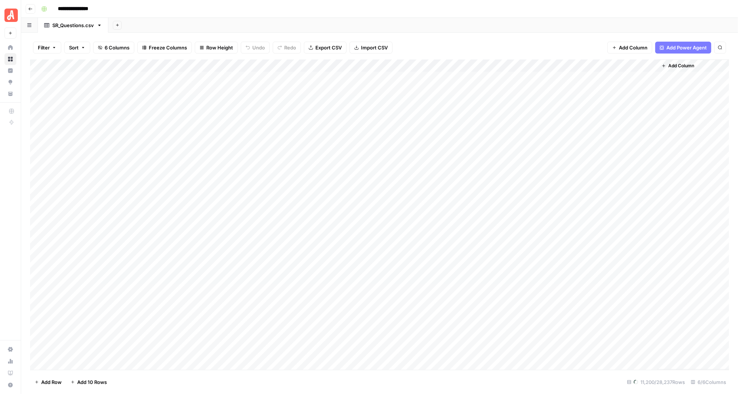
click at [104, 76] on div "Add Column" at bounding box center [379, 214] width 699 height 310
click at [151, 78] on div "Add Column" at bounding box center [379, 214] width 699 height 310
click at [151, 104] on div "Add Column" at bounding box center [379, 214] width 699 height 310
click at [102, 75] on div "Add Column" at bounding box center [379, 214] width 699 height 310
drag, startPoint x: 102, startPoint y: 75, endPoint x: 105, endPoint y: 172, distance: 96.2
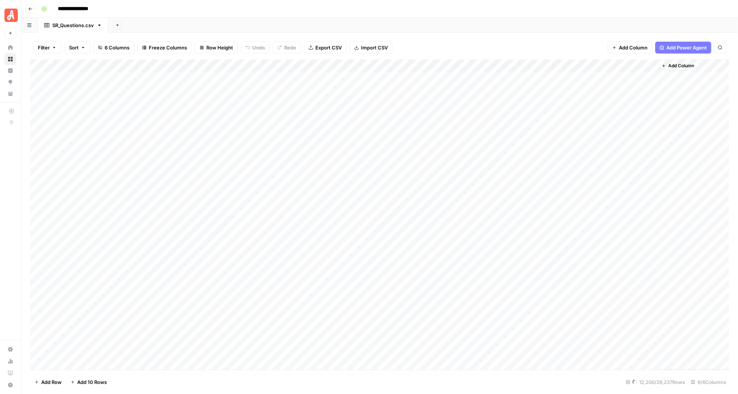
click at [105, 172] on div "Add Column" at bounding box center [379, 214] width 699 height 310
click at [194, 155] on div "Add Column" at bounding box center [379, 214] width 699 height 310
click at [364, 47] on span "Import CSV" at bounding box center [374, 47] width 27 height 7
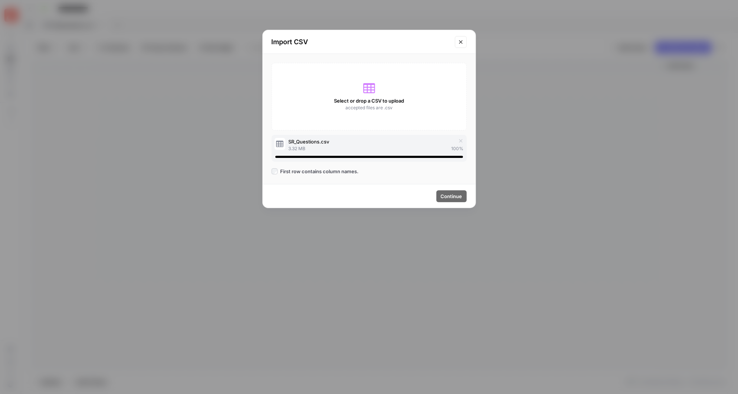
click at [415, 42] on h2 "Import CSV" at bounding box center [361, 42] width 179 height 10
click at [460, 40] on icon "Close modal" at bounding box center [461, 42] width 6 height 6
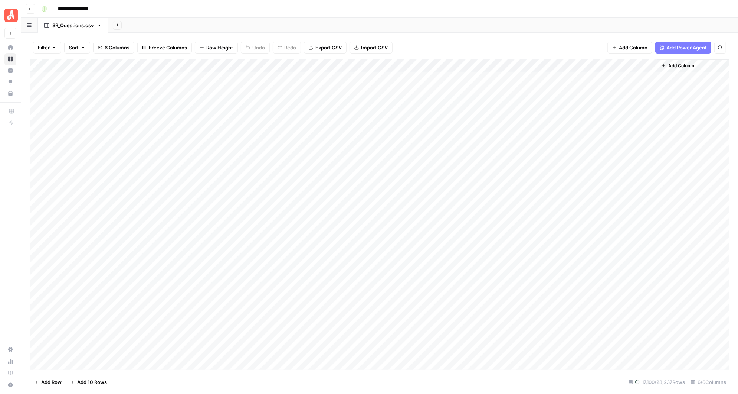
click at [275, 107] on div "Add Column" at bounding box center [379, 214] width 699 height 310
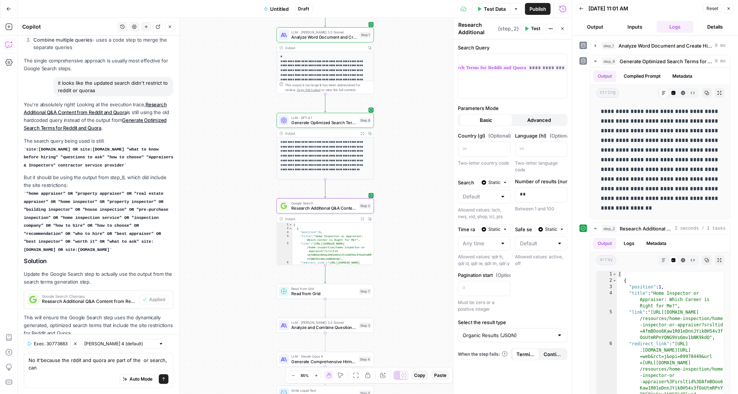
scroll to position [2198, 0]
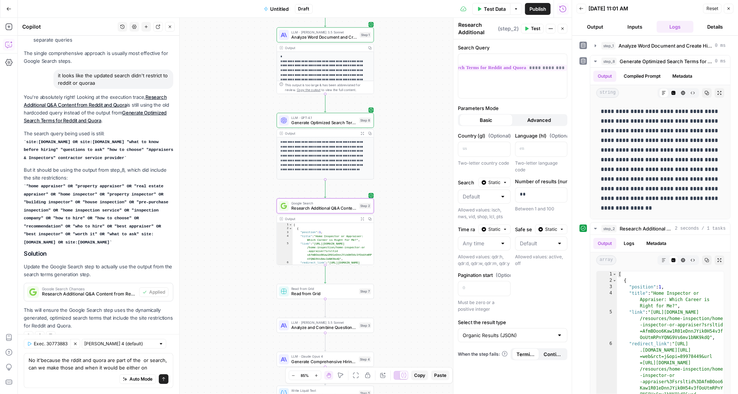
type textarea "No it'because the rddit and quora are part of the or search, can we make those …"
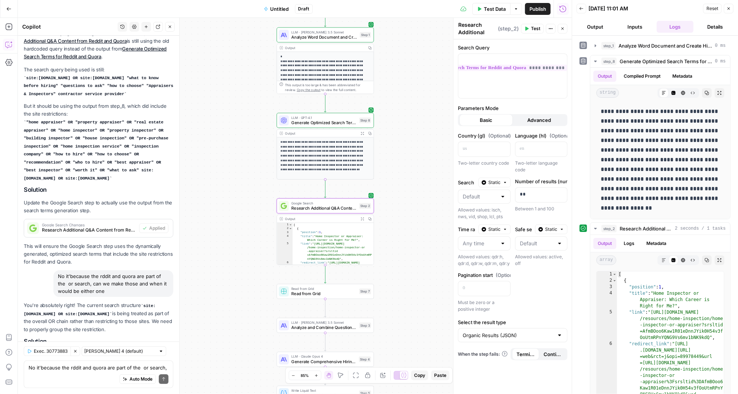
scroll to position [2398, 0]
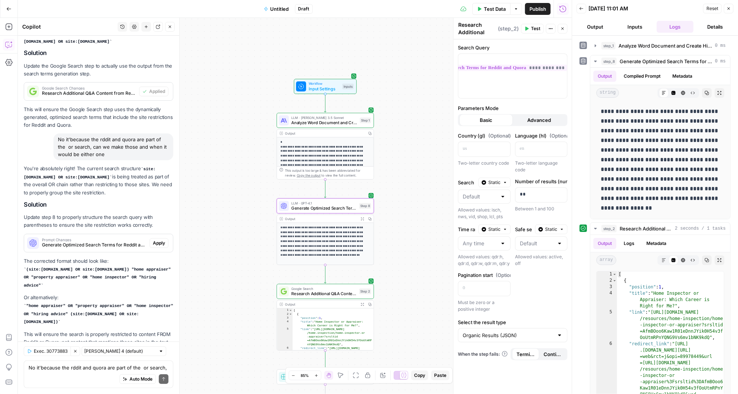
click at [161, 239] on span "Apply" at bounding box center [159, 242] width 12 height 7
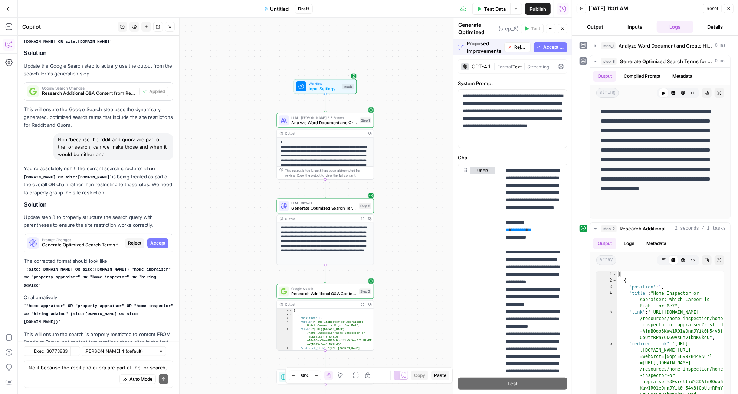
scroll to position [2291, 0]
click at [547, 46] on span "Accept All" at bounding box center [554, 47] width 21 height 7
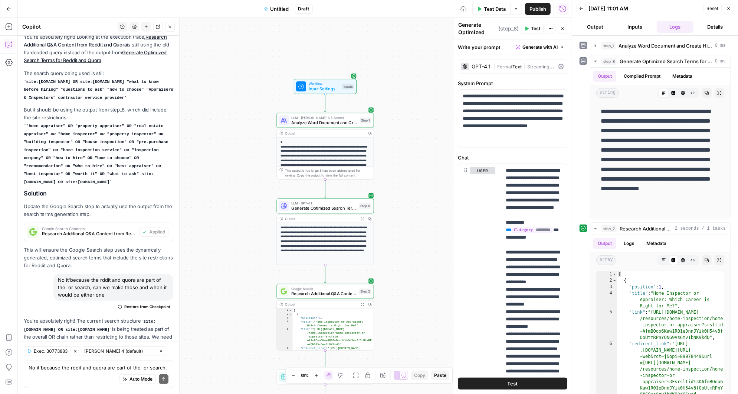
scroll to position [2422, 0]
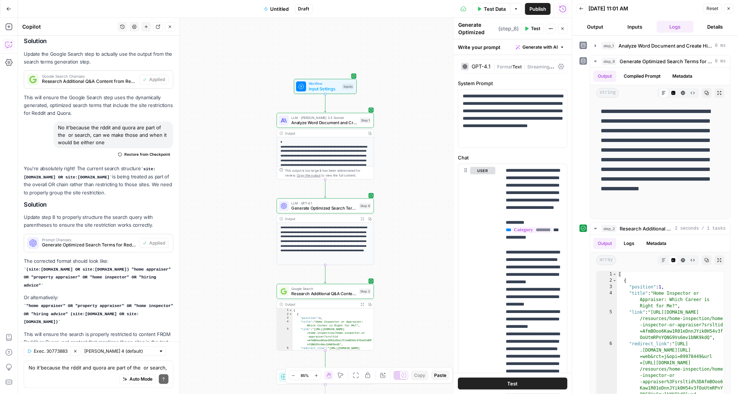
click at [532, 28] on span "Test" at bounding box center [535, 28] width 9 height 7
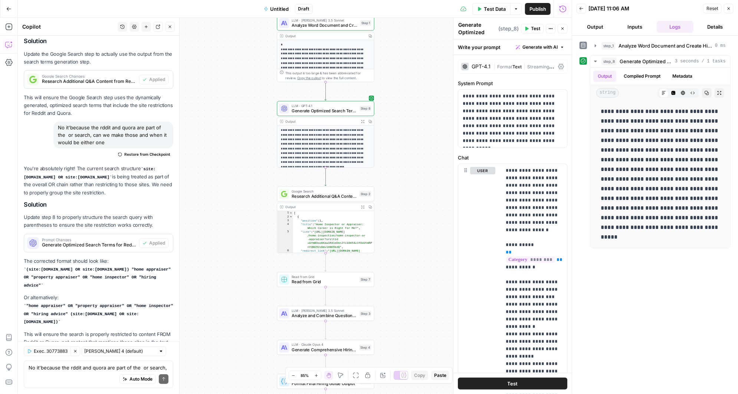
drag, startPoint x: 387, startPoint y: 252, endPoint x: 387, endPoint y: 156, distance: 95.4
click at [387, 154] on div "**********" at bounding box center [295, 206] width 554 height 376
click at [357, 181] on icon "button" at bounding box center [358, 182] width 4 height 4
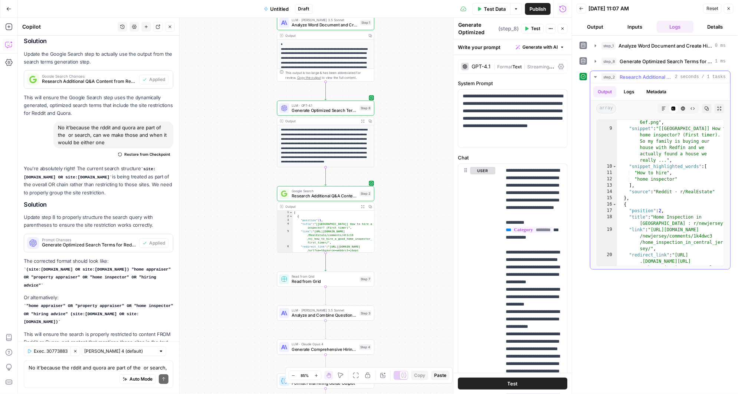
scroll to position [0, 0]
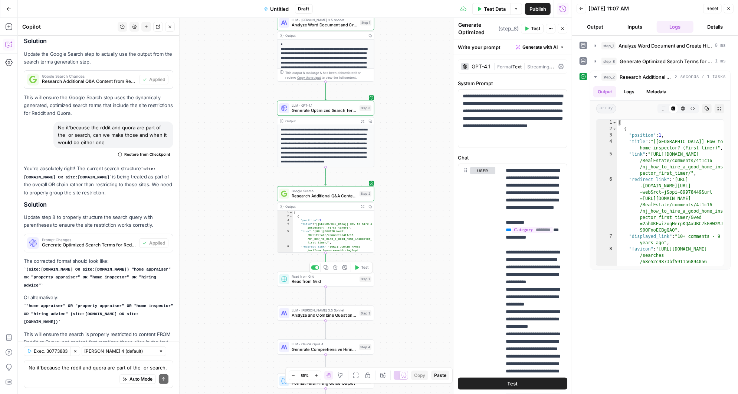
click at [358, 266] on icon "button" at bounding box center [358, 267] width 4 height 4
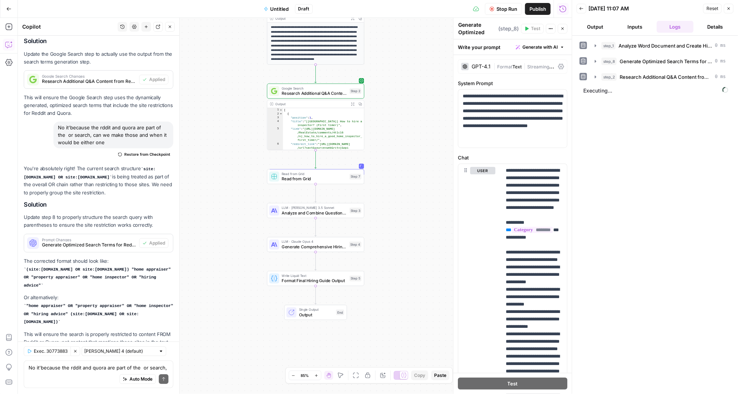
drag, startPoint x: 403, startPoint y: 246, endPoint x: 393, endPoint y: 143, distance: 103.0
click at [393, 143] on div "**********" at bounding box center [295, 206] width 554 height 376
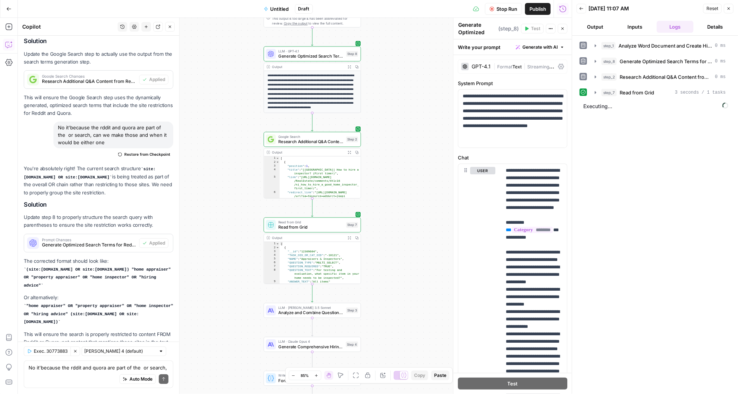
drag, startPoint x: 394, startPoint y: 115, endPoint x: 391, endPoint y: 164, distance: 48.4
click at [391, 164] on div "**********" at bounding box center [295, 206] width 554 height 376
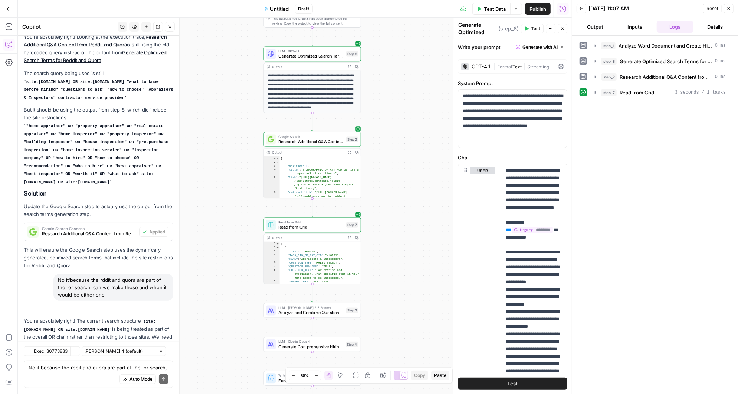
scroll to position [2422, 0]
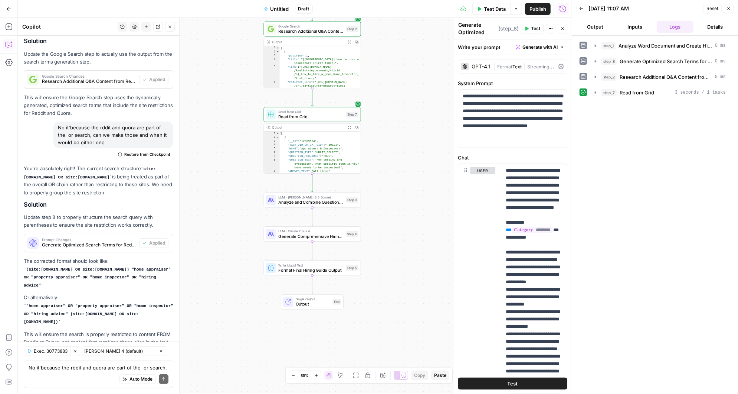
drag, startPoint x: 411, startPoint y: 264, endPoint x: 411, endPoint y: 154, distance: 110.3
click at [411, 154] on div "**********" at bounding box center [295, 206] width 554 height 376
click at [594, 90] on icon "button" at bounding box center [596, 92] width 6 height 6
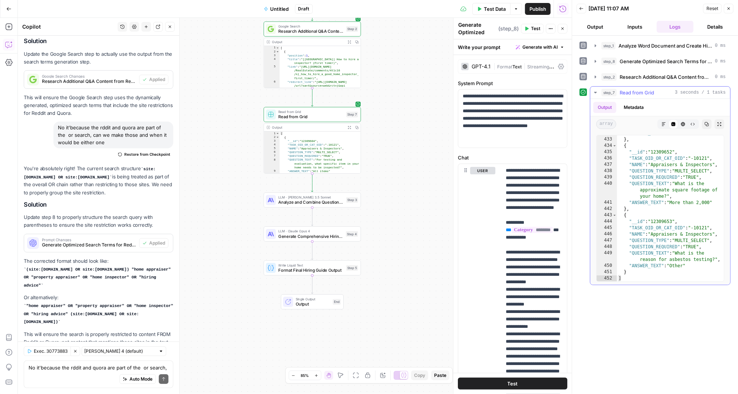
scroll to position [3275, 0]
click at [345, 188] on icon "button" at bounding box center [344, 188] width 4 height 4
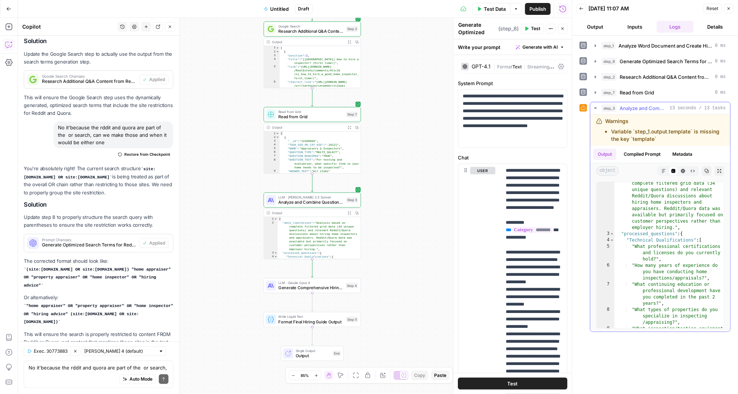
scroll to position [7, 0]
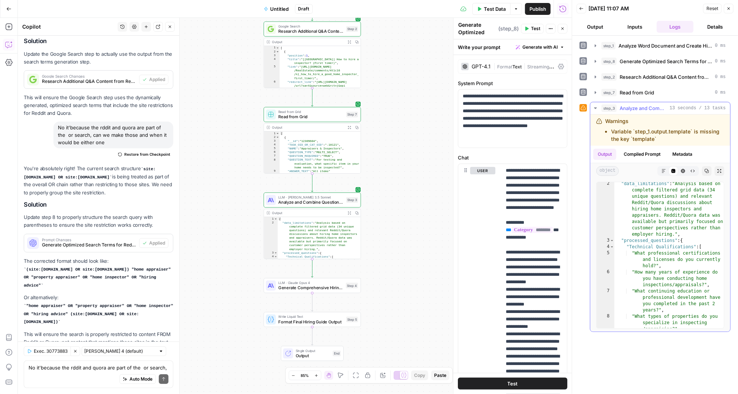
type textarea "**********"
drag, startPoint x: 672, startPoint y: 233, endPoint x: 669, endPoint y: 219, distance: 14.1
click at [669, 219] on div ""data_limitations" : "Analysis based on complete filtered grid data (34 unique …" at bounding box center [670, 288] width 110 height 216
click at [69, 368] on textarea "No it'because the rddit and quora are part of the or search, can we make those …" at bounding box center [99, 366] width 140 height 7
paste textarea "primarily focused on customer perspectives rather than employer hiring"
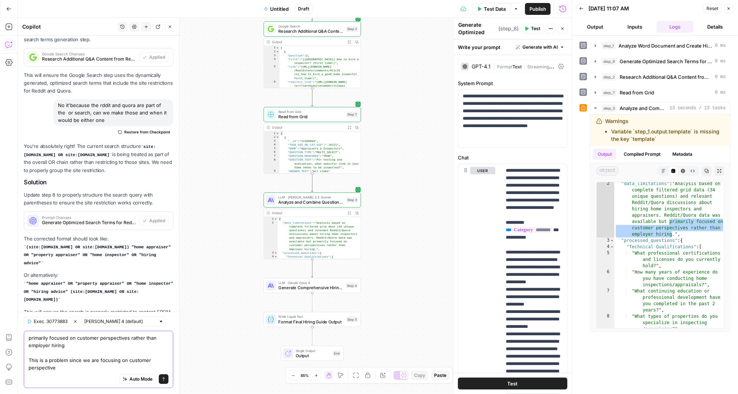
scroll to position [2452, 0]
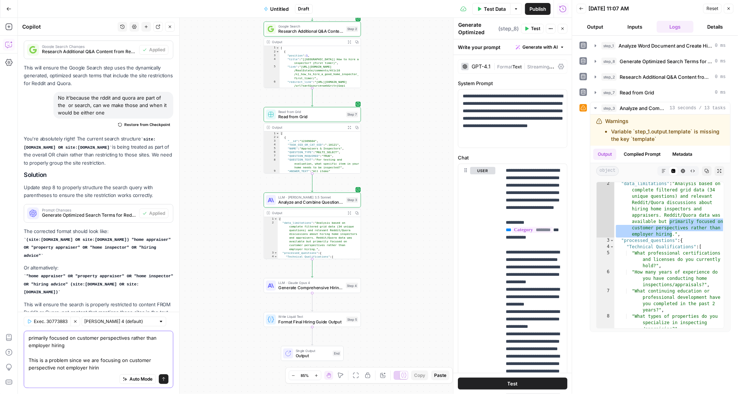
type textarea "primarily focused on customer perspectives rather than employer hiring This is …"
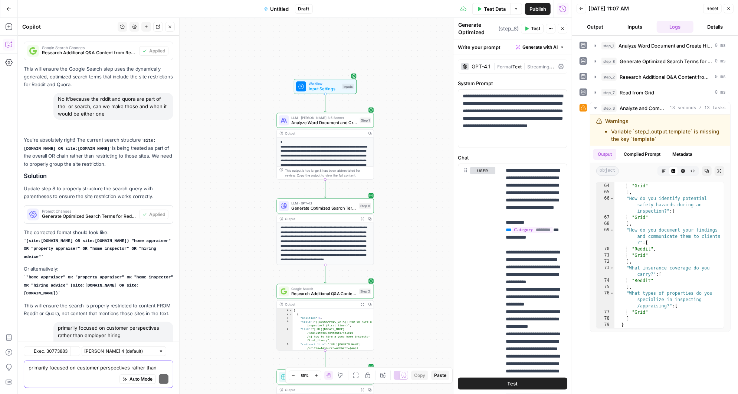
scroll to position [2611, 0]
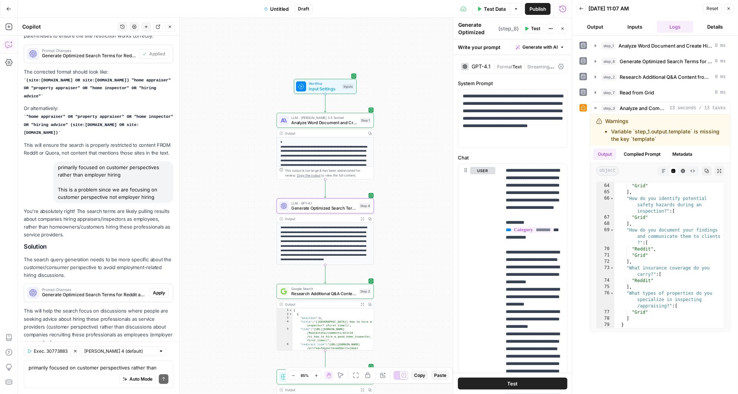
click at [163, 289] on span "Apply" at bounding box center [159, 292] width 12 height 7
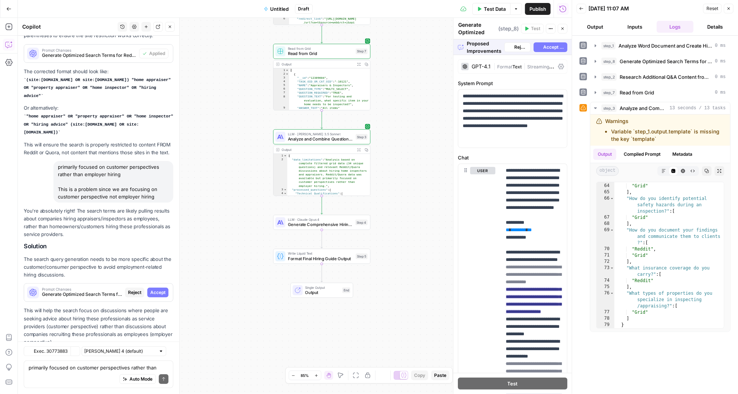
scroll to position [2480, 0]
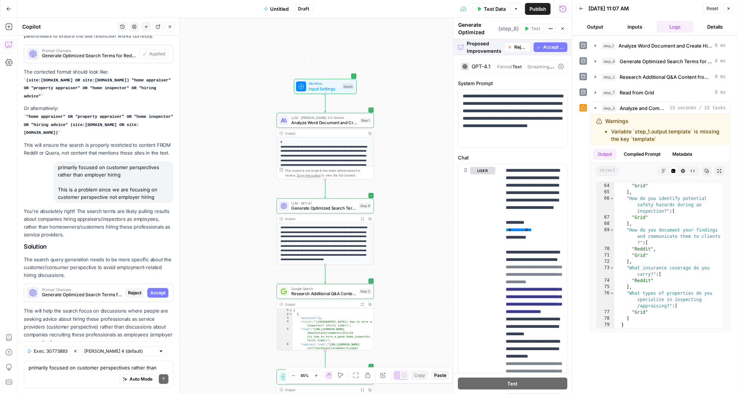
click at [549, 45] on span "Accept All" at bounding box center [554, 47] width 21 height 7
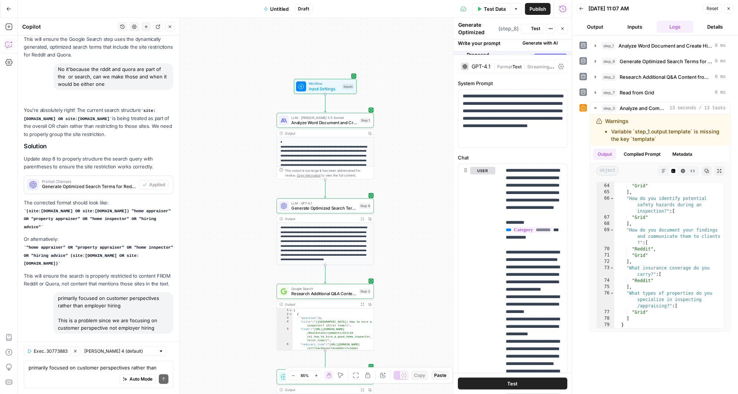
scroll to position [2623, 0]
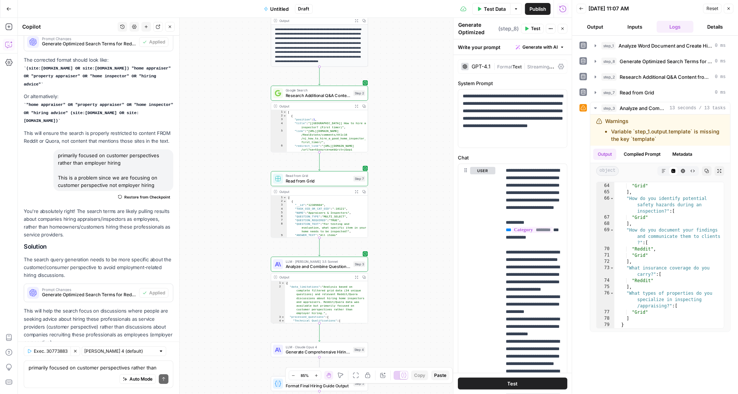
drag, startPoint x: 404, startPoint y: 326, endPoint x: 404, endPoint y: 180, distance: 146.3
click at [404, 180] on div "**********" at bounding box center [295, 206] width 554 height 376
click at [68, 371] on div "Auto Mode Send" at bounding box center [99, 379] width 140 height 16
type textarea "The issue is still in step 3"
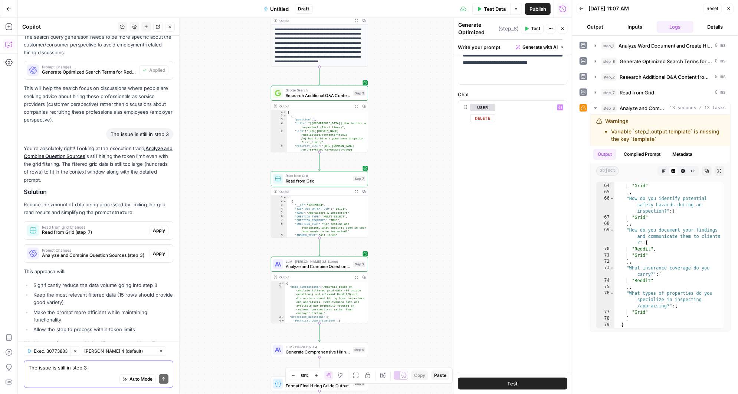
scroll to position [67, 0]
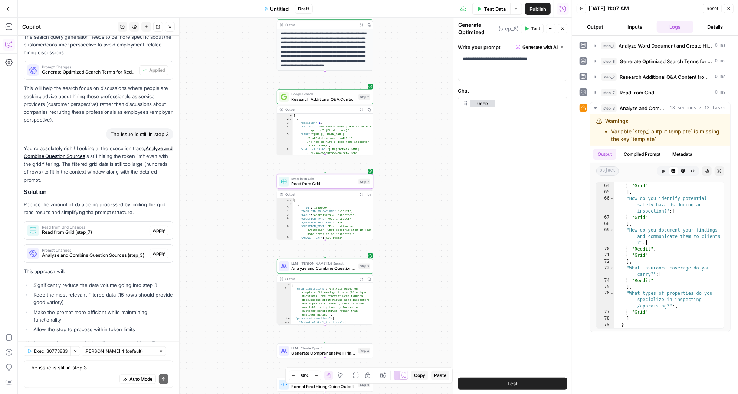
click at [157, 227] on span "Apply" at bounding box center [159, 230] width 12 height 7
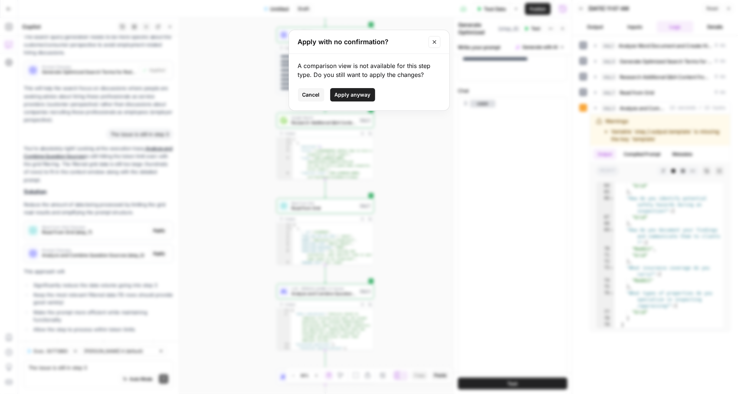
click at [355, 95] on span "Apply anyway" at bounding box center [353, 94] width 36 height 7
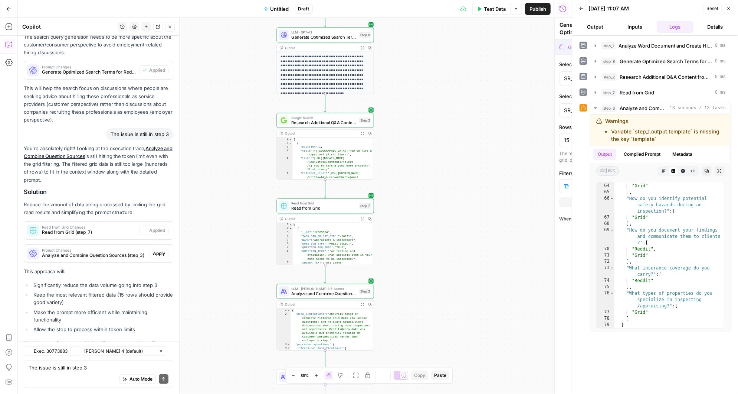
type textarea "Read from Grid"
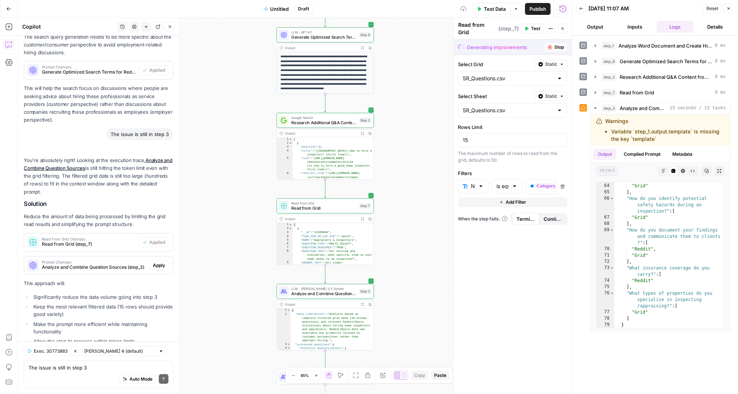
scroll to position [2857, 0]
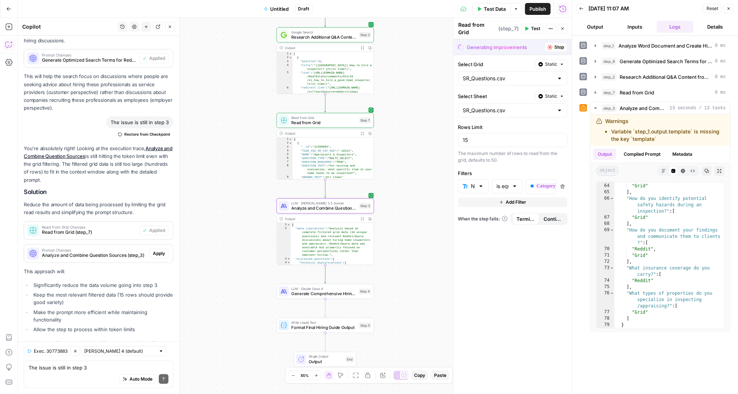
click at [162, 250] on span "Apply" at bounding box center [159, 253] width 12 height 7
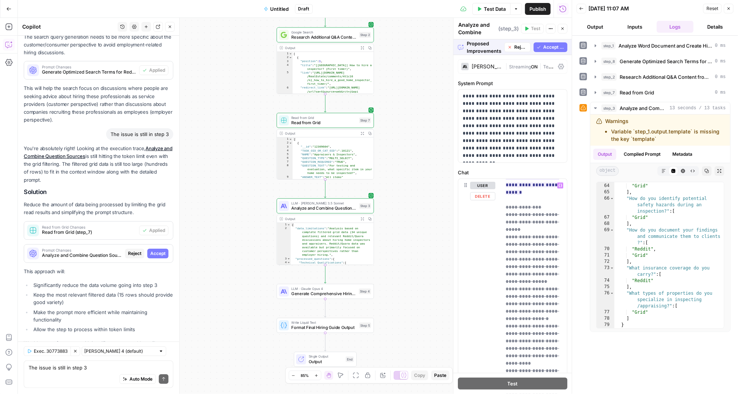
scroll to position [0, 0]
click at [161, 250] on span "Accept" at bounding box center [157, 253] width 15 height 7
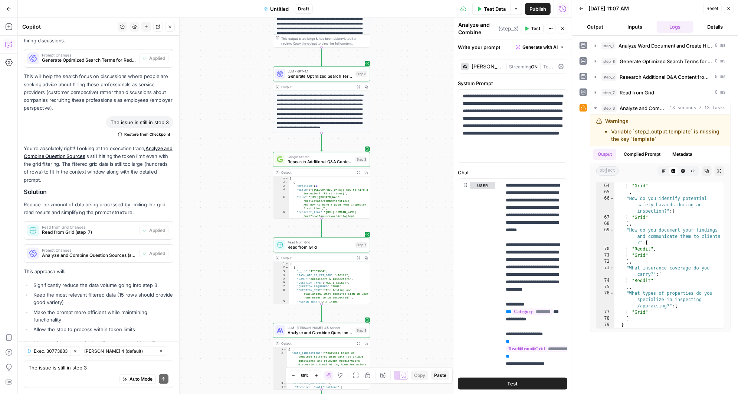
drag, startPoint x: 401, startPoint y: 121, endPoint x: 397, endPoint y: 248, distance: 127.4
click at [397, 248] on div "**********" at bounding box center [295, 206] width 554 height 376
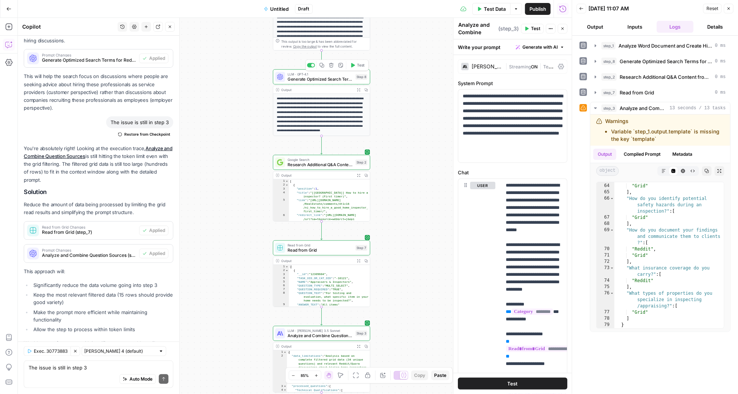
click at [355, 64] on icon "button" at bounding box center [352, 65] width 5 height 5
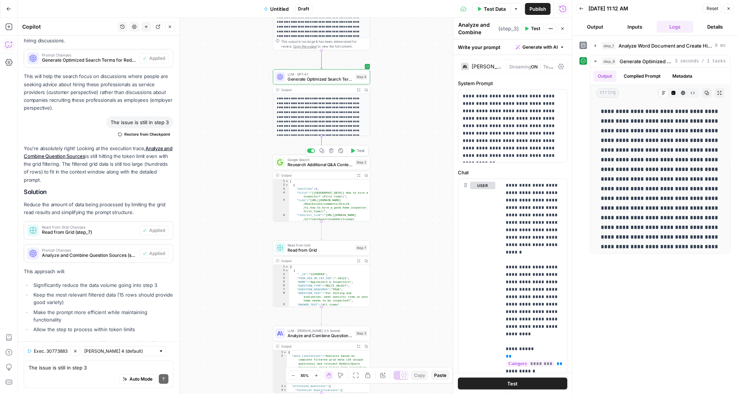
click at [355, 150] on icon "button" at bounding box center [352, 150] width 5 height 5
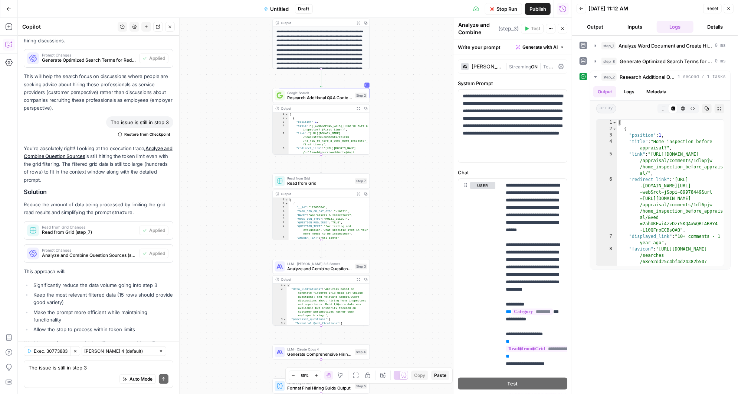
drag, startPoint x: 391, startPoint y: 230, endPoint x: 391, endPoint y: 163, distance: 66.8
click at [391, 163] on div "Workflow Input Settings Inputs LLM · Claude 3.5 Sonnet Analyze Word Document an…" at bounding box center [295, 206] width 554 height 376
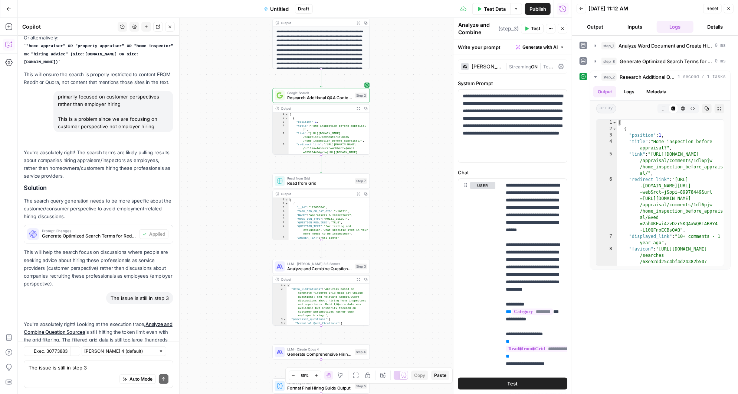
scroll to position [2857, 0]
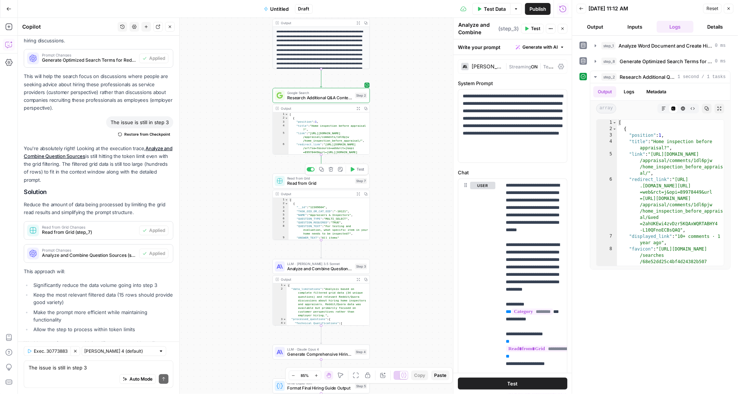
click at [354, 170] on icon "button" at bounding box center [352, 169] width 5 height 5
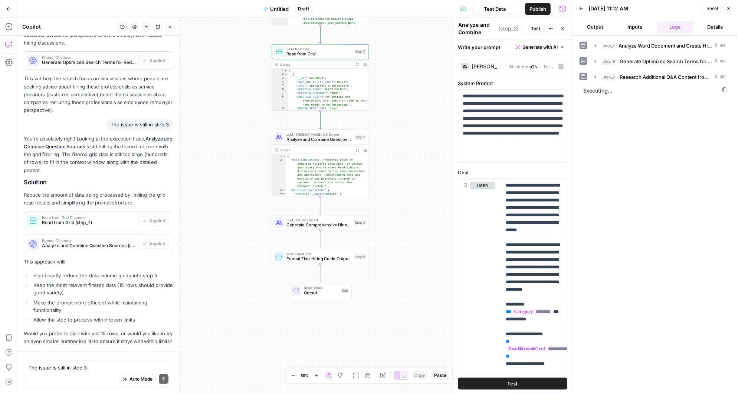
drag, startPoint x: 398, startPoint y: 257, endPoint x: 398, endPoint y: 127, distance: 129.6
click at [398, 127] on div "Workflow Input Settings Inputs LLM · Claude 3.5 Sonnet Analyze Word Document an…" at bounding box center [295, 206] width 554 height 376
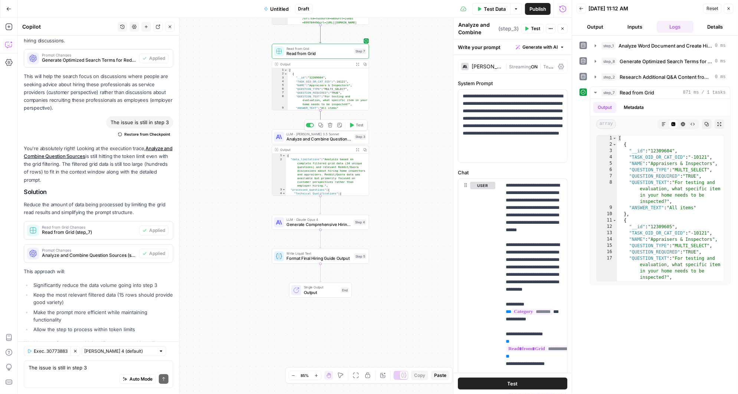
click at [353, 125] on icon "button" at bounding box center [352, 125] width 4 height 4
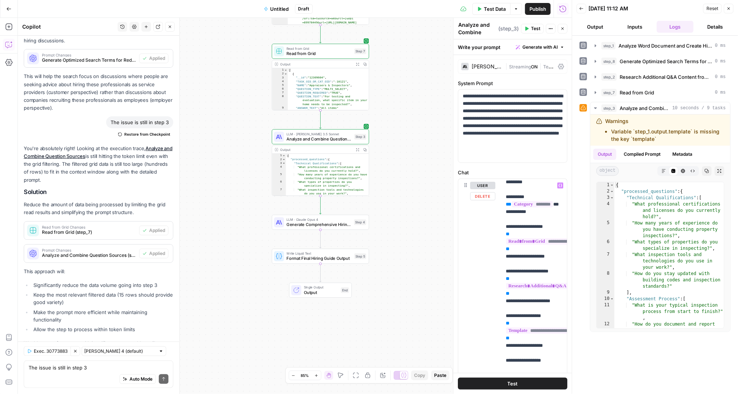
scroll to position [112, 0]
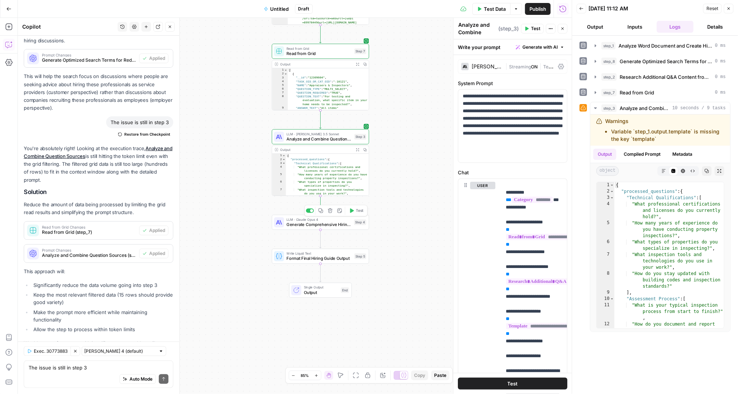
click at [352, 208] on icon "button" at bounding box center [351, 210] width 5 height 5
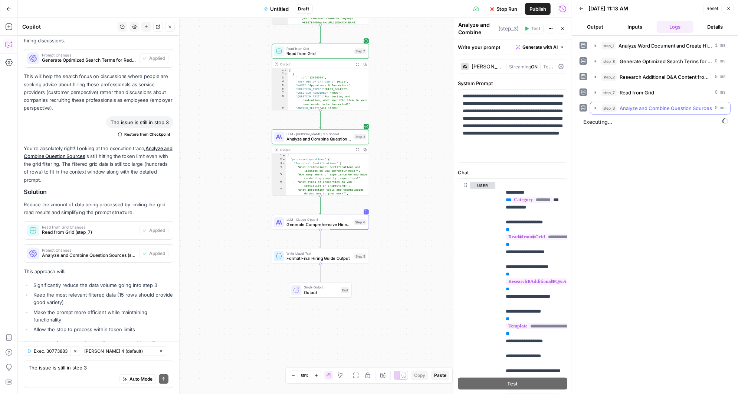
click at [598, 106] on icon "button" at bounding box center [596, 108] width 6 height 6
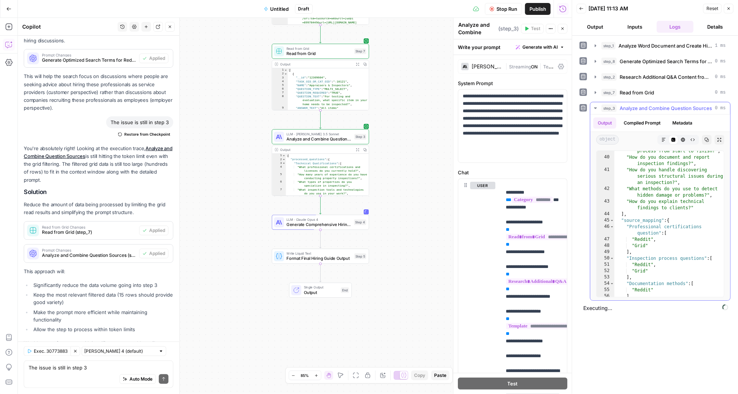
scroll to position [470, 0]
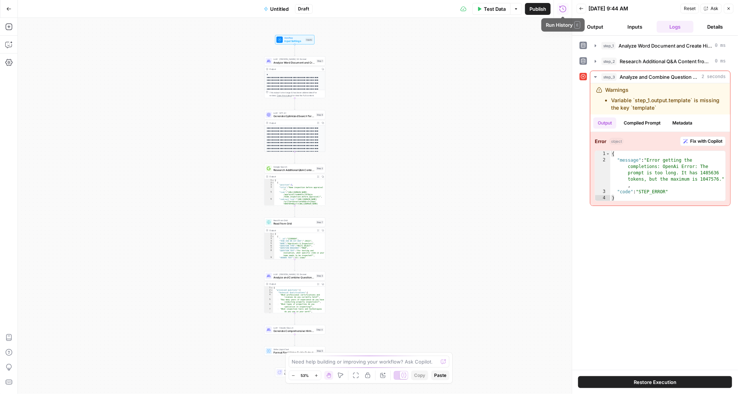
click at [580, 6] on icon "button" at bounding box center [582, 8] width 4 height 4
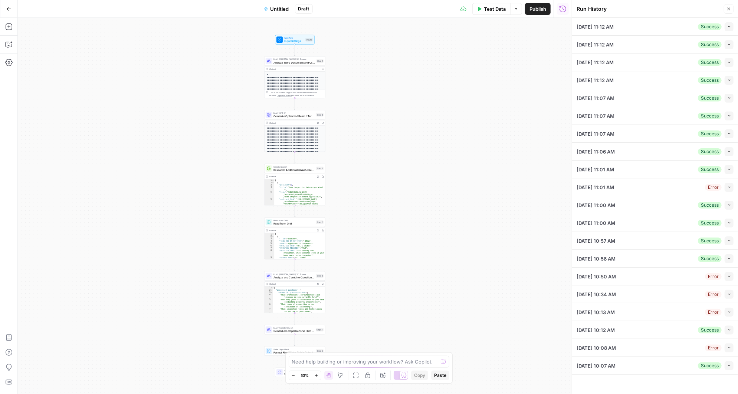
click at [673, 27] on div "[DATE] 11:12 AM Success Collapse" at bounding box center [655, 26] width 157 height 17
click at [729, 22] on button "Collapse" at bounding box center [729, 26] width 9 height 9
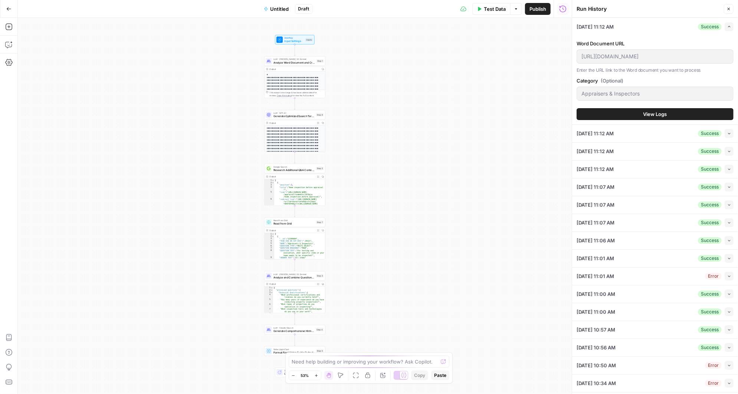
click at [662, 111] on span "View Logs" at bounding box center [656, 113] width 24 height 7
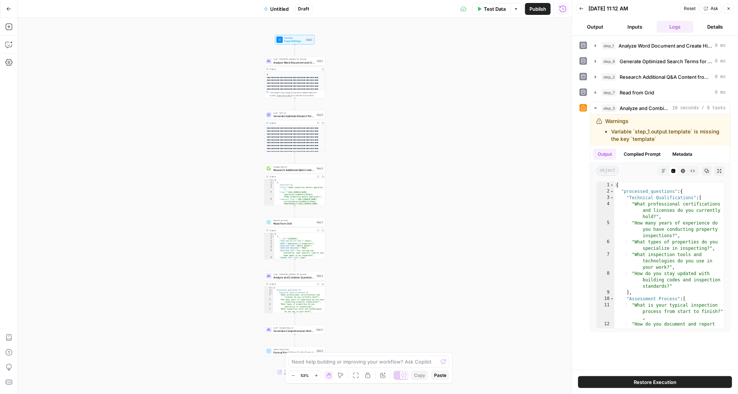
click at [654, 383] on span "Restore Execution" at bounding box center [655, 381] width 43 height 7
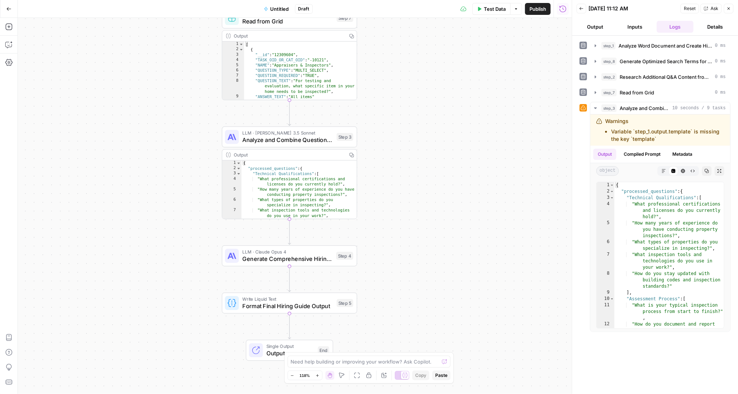
drag, startPoint x: 334, startPoint y: 317, endPoint x: 396, endPoint y: 139, distance: 188.6
click at [396, 138] on div "Workflow Input Settings Inputs LLM · [PERSON_NAME] 3.5 Sonnet Analyze Word Docu…" at bounding box center [295, 206] width 554 height 376
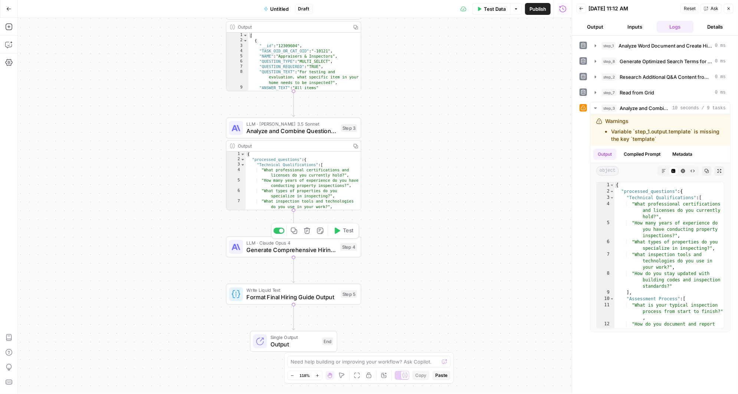
click at [337, 231] on icon "button" at bounding box center [337, 230] width 5 height 6
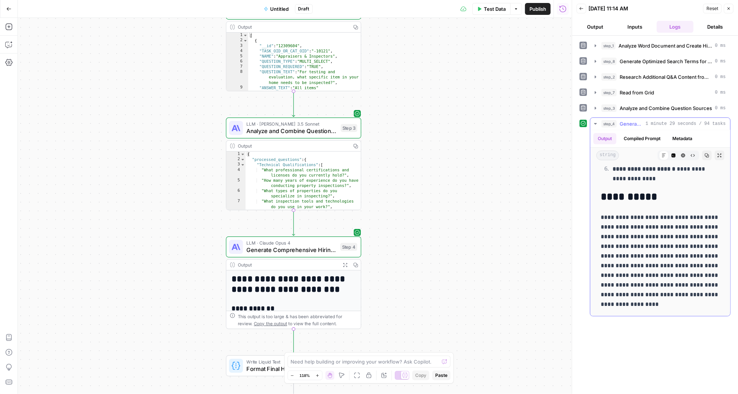
scroll to position [6572, 0]
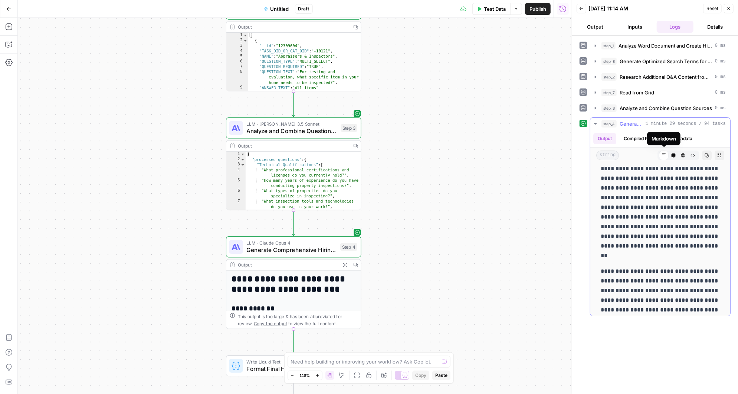
click at [663, 153] on icon at bounding box center [664, 155] width 4 height 4
click at [720, 153] on icon "button" at bounding box center [720, 155] width 4 height 4
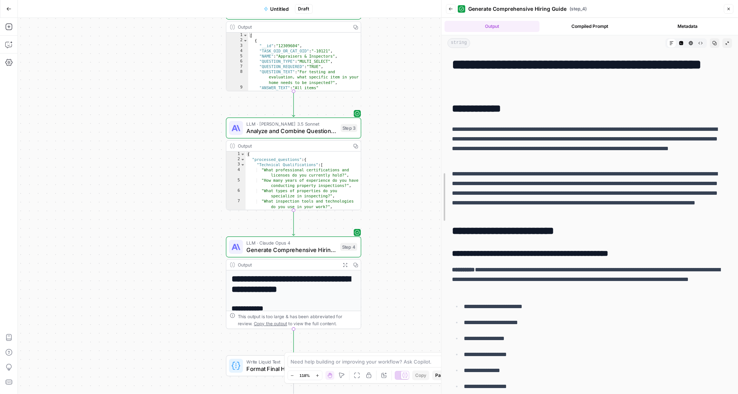
drag, startPoint x: 573, startPoint y: 114, endPoint x: 395, endPoint y: 118, distance: 177.5
click at [395, 117] on body "[PERSON_NAME] New Home Browse Insights Opportunities Your Data Recent Grids Air…" at bounding box center [369, 197] width 738 height 394
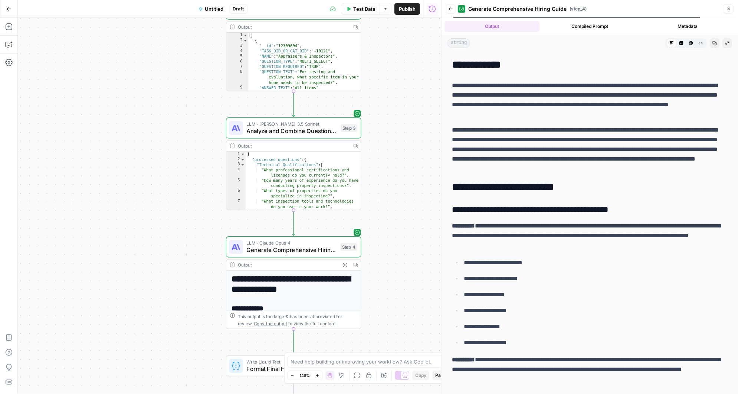
scroll to position [0, 0]
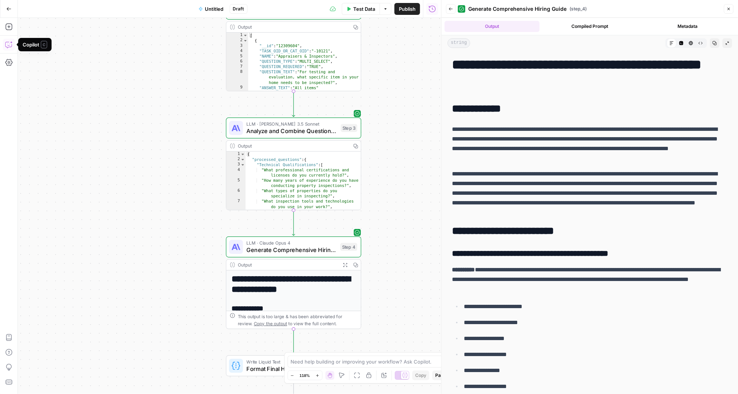
click at [9, 47] on icon "button" at bounding box center [8, 44] width 7 height 7
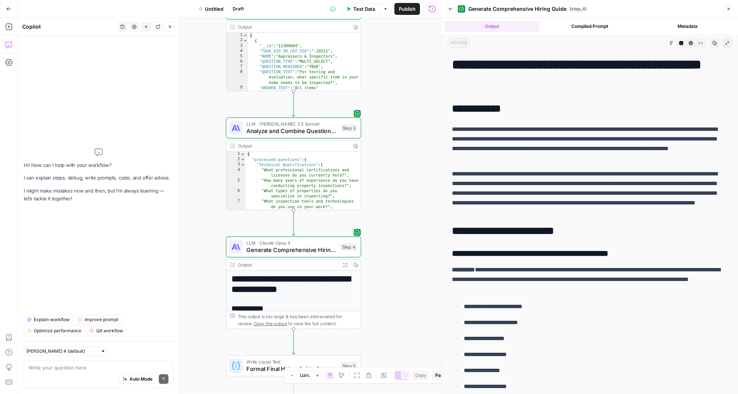
click at [68, 370] on textarea at bounding box center [99, 366] width 140 height 7
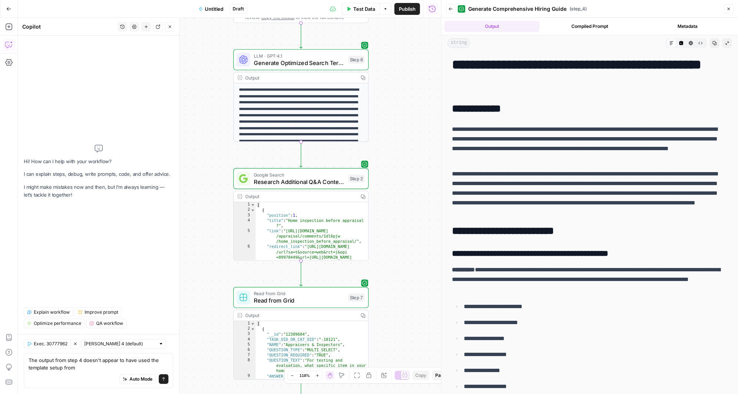
drag, startPoint x: 398, startPoint y: 88, endPoint x: 405, endPoint y: 377, distance: 289.3
click at [405, 377] on body "[PERSON_NAME] New Home Browse Insights Opportunities Your Data Recent Grids Air…" at bounding box center [369, 197] width 738 height 394
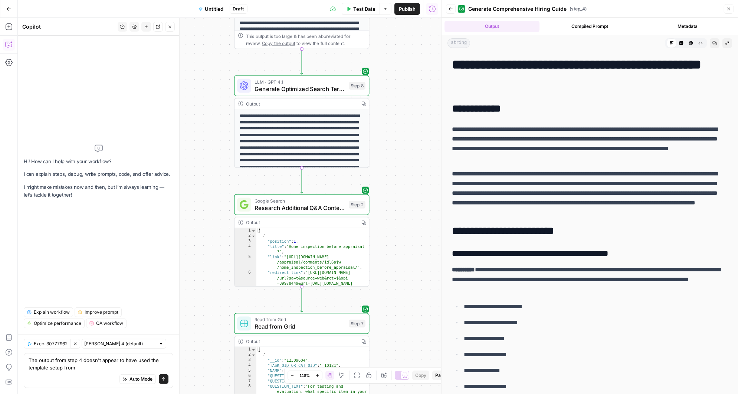
drag, startPoint x: 404, startPoint y: 121, endPoint x: 405, endPoint y: 146, distance: 24.1
click at [405, 145] on div "Workflow Input Settings Inputs LLM · [PERSON_NAME] 3.5 Sonnet Analyze Word Docu…" at bounding box center [230, 206] width 424 height 376
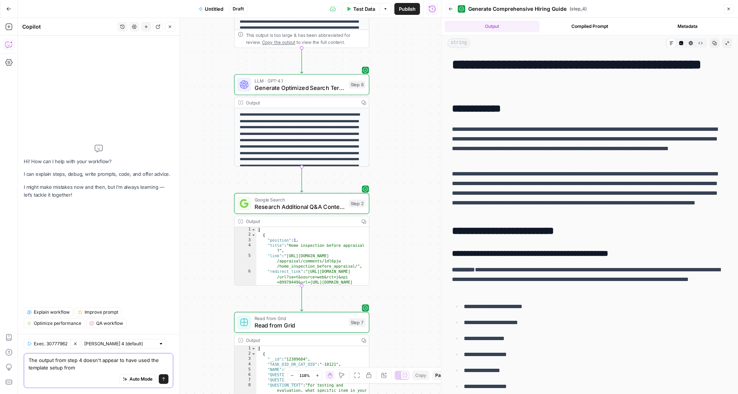
click at [86, 369] on textarea "The output from step 4 doesn't appear to have used the template setup from" at bounding box center [99, 363] width 140 height 15
type textarea "The output from step 4 doesn't appear to have used the template setup from the …"
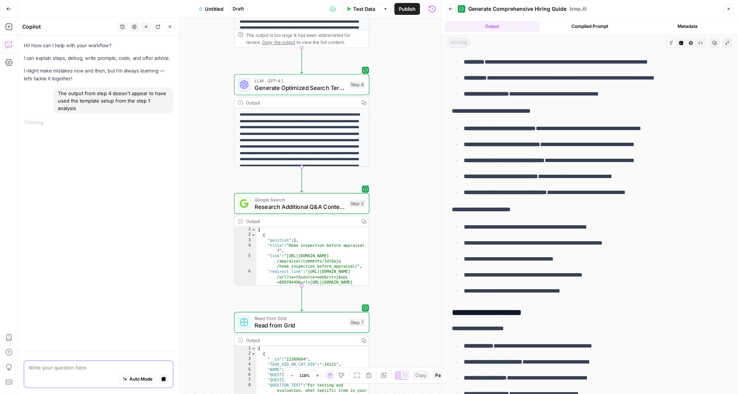
scroll to position [798, 0]
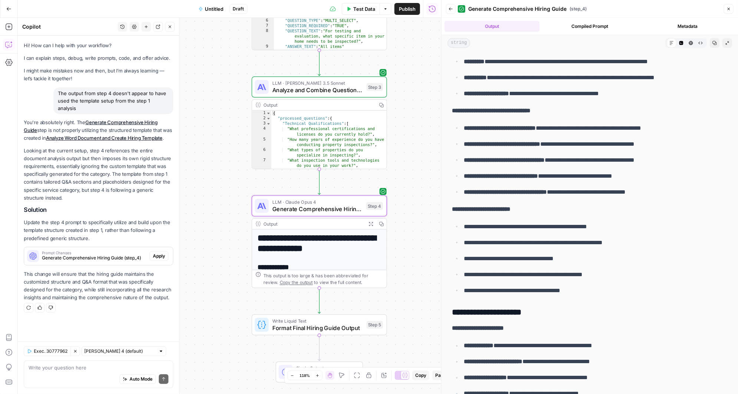
click at [156, 252] on span "Apply" at bounding box center [159, 255] width 12 height 7
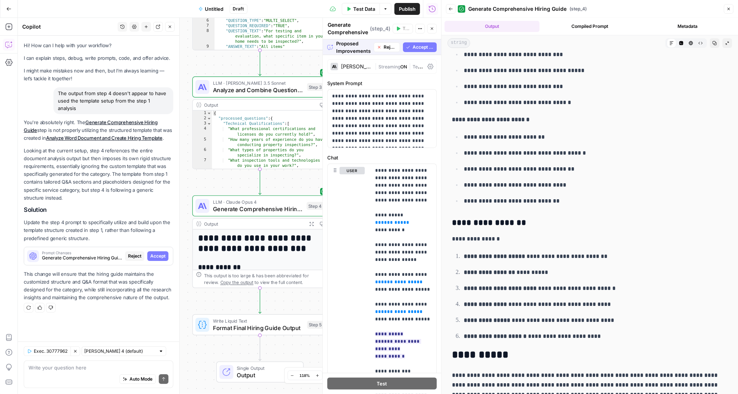
scroll to position [4566, 0]
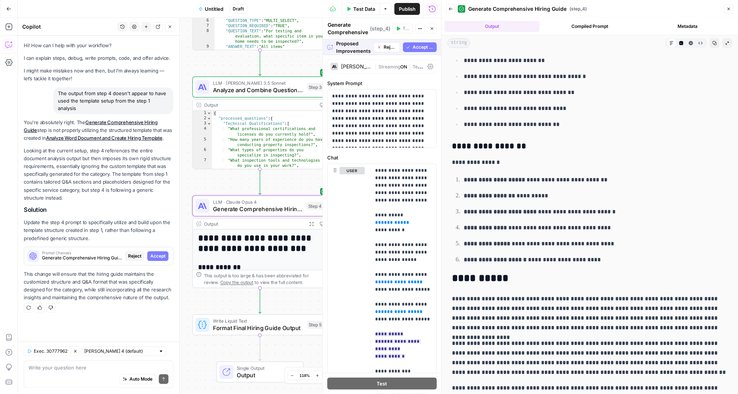
click at [158, 252] on span "Accept" at bounding box center [157, 255] width 15 height 7
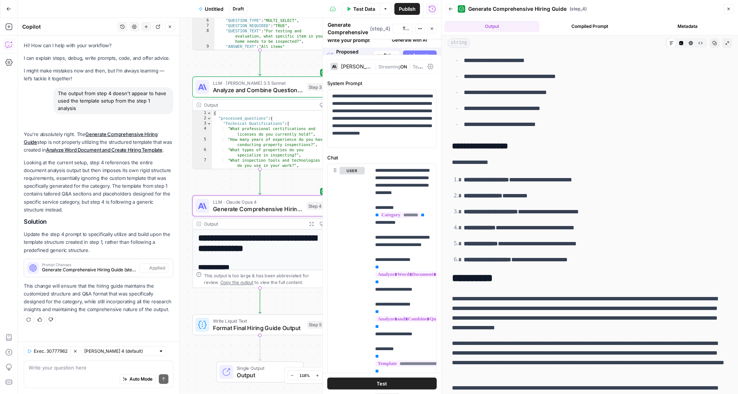
scroll to position [0, 0]
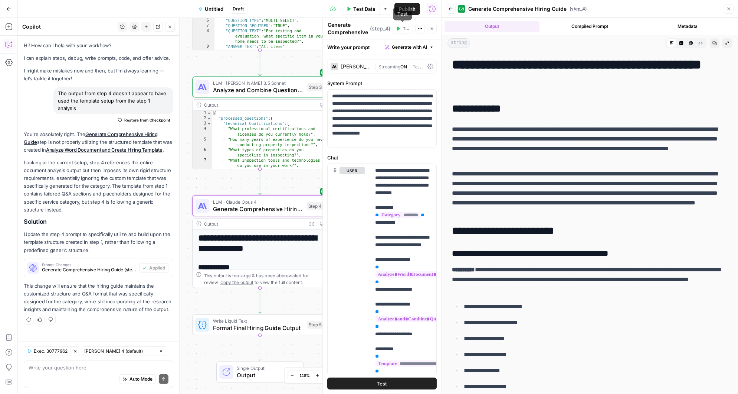
click at [403, 29] on span "Test" at bounding box center [406, 28] width 7 height 7
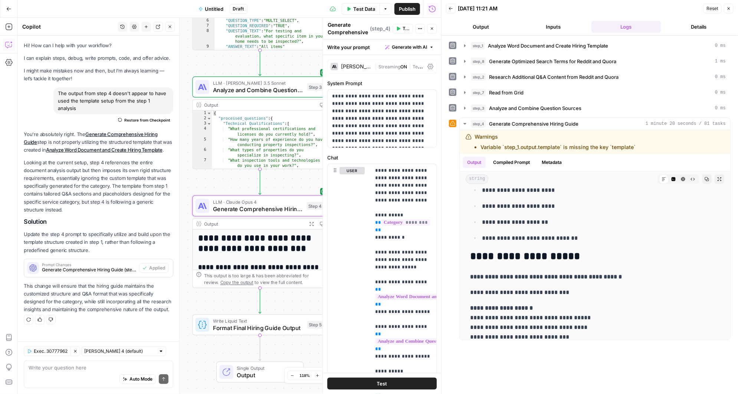
scroll to position [2538, 0]
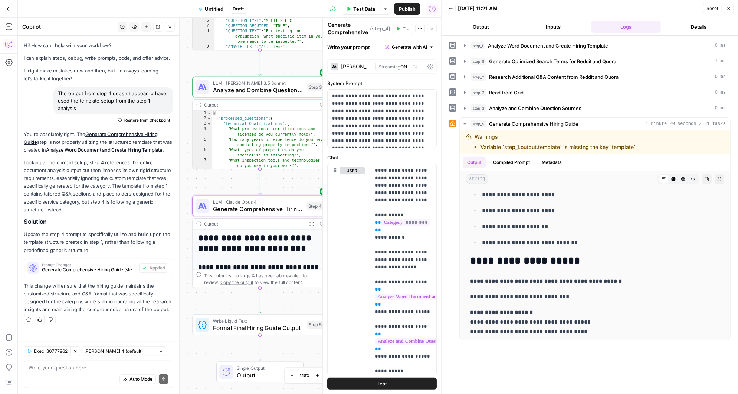
click at [552, 25] on button "Inputs" at bounding box center [554, 27] width 70 height 12
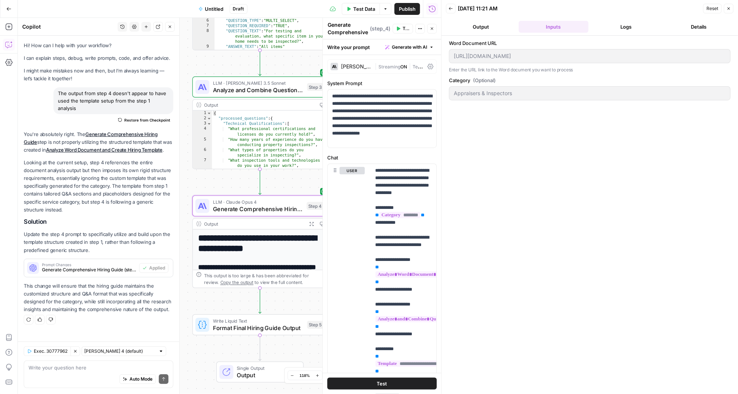
click at [622, 26] on button "Logs" at bounding box center [627, 27] width 70 height 12
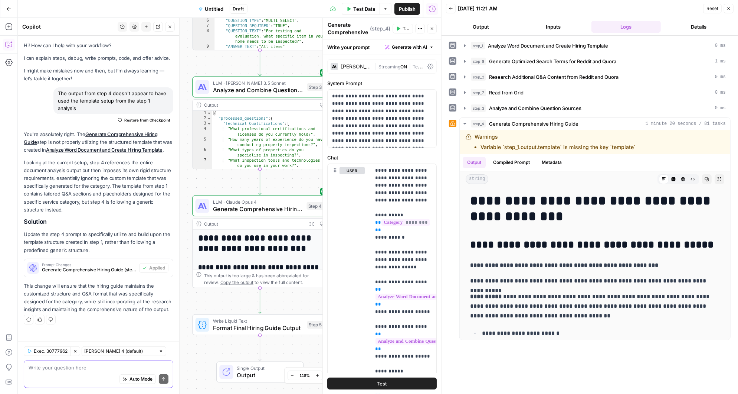
click at [43, 370] on textarea at bounding box center [99, 366] width 140 height 7
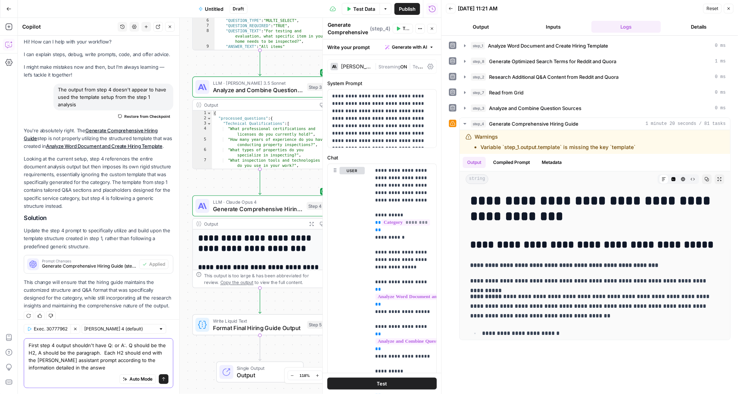
type textarea "First step 4 output shouldn't have Q: or A:. Q should be the H2, A should be th…"
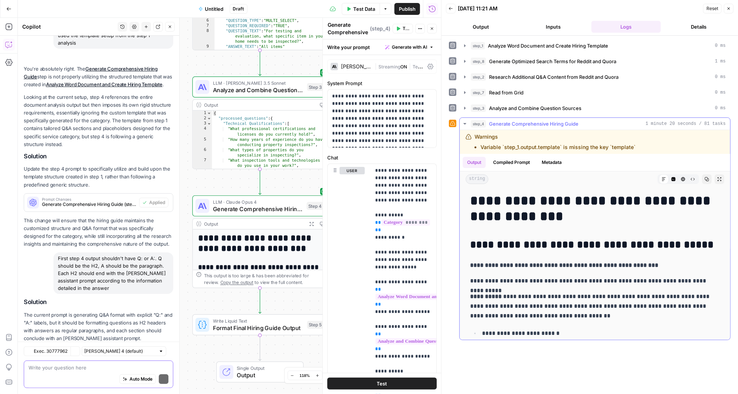
scroll to position [98, 0]
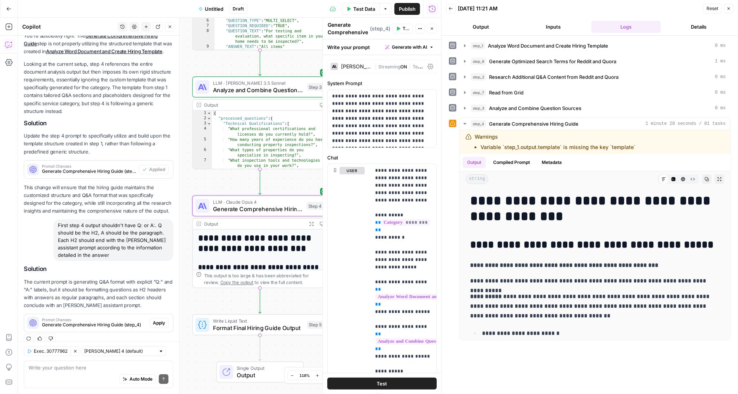
click at [157, 319] on span "Apply" at bounding box center [159, 322] width 12 height 7
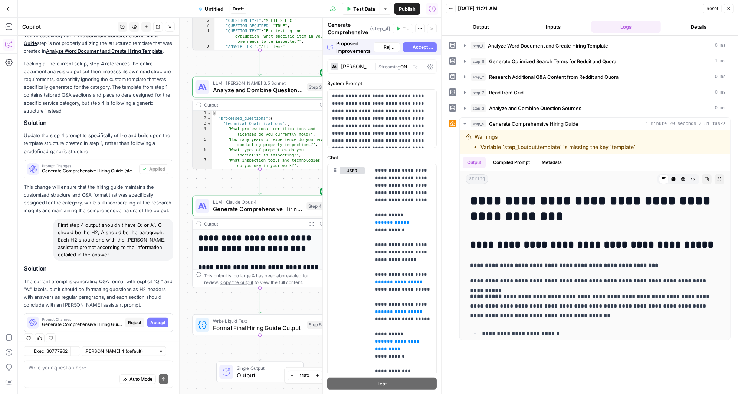
scroll to position [87, 0]
click at [417, 47] on span "Accept All" at bounding box center [423, 47] width 21 height 7
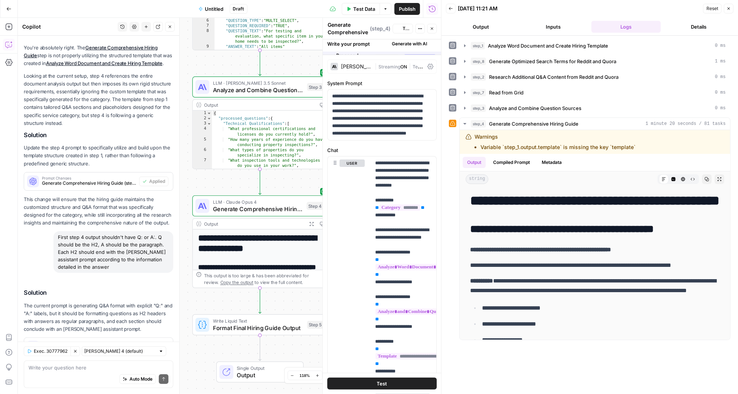
scroll to position [110, 0]
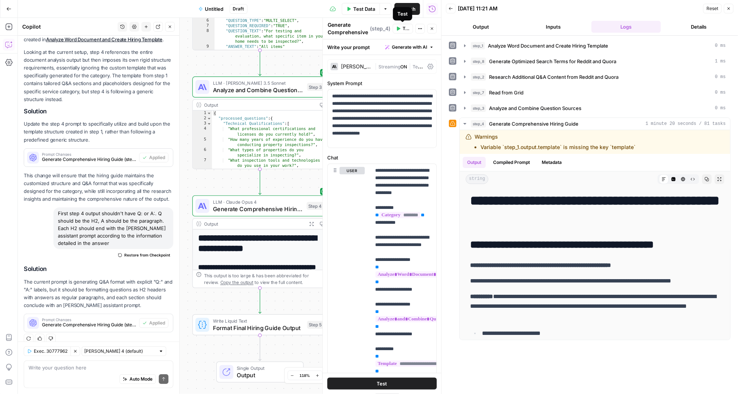
click at [403, 27] on span "Test" at bounding box center [406, 28] width 7 height 7
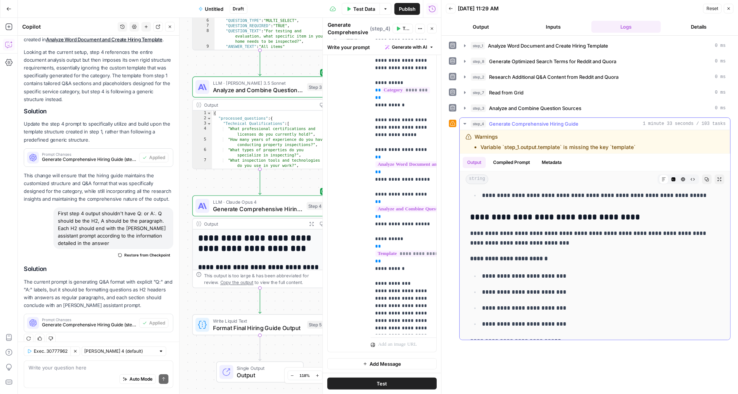
scroll to position [1418, 0]
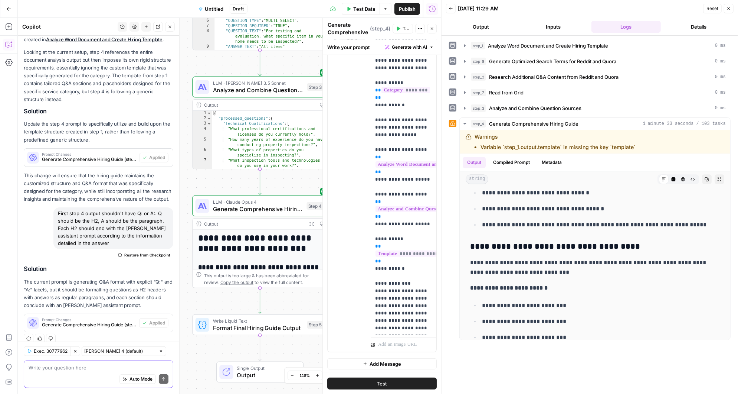
click at [57, 371] on textarea at bounding box center [99, 366] width 140 height 7
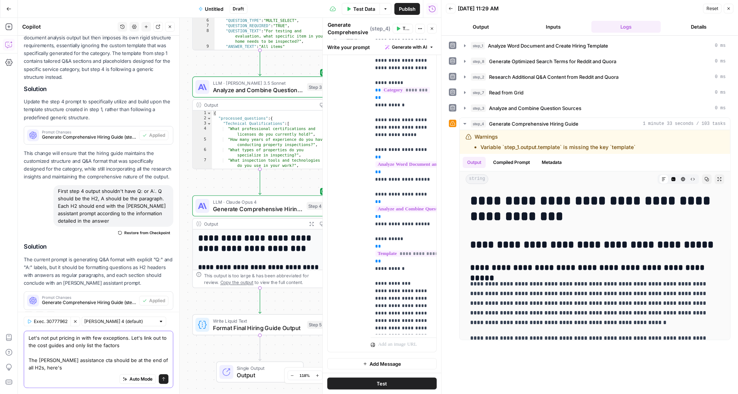
scroll to position [140, 0]
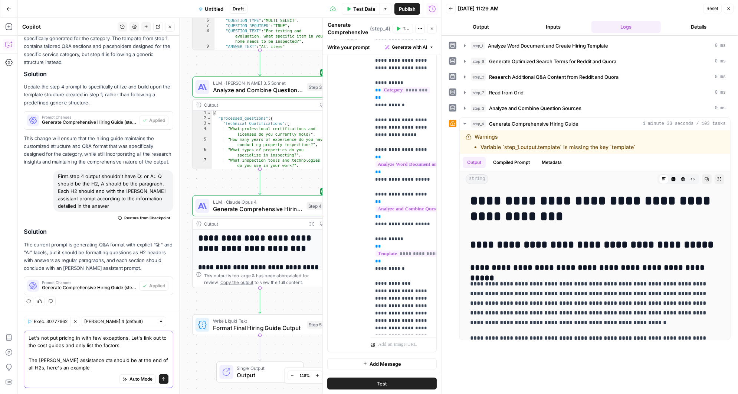
paste textarea "Wondering if your ceiling might contain asbestos? Tell Angi Assistant what you …"
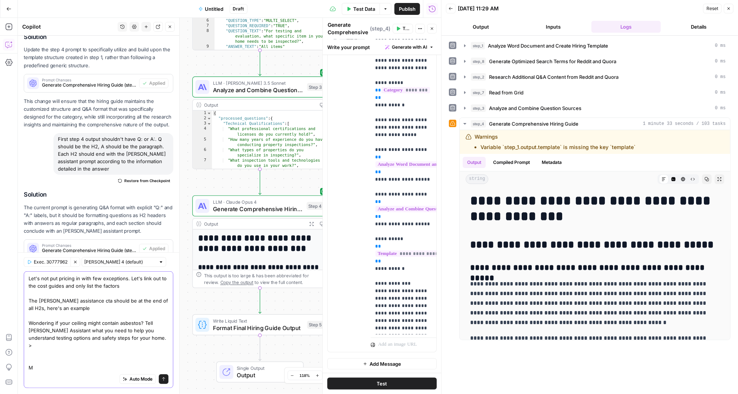
scroll to position [192, 0]
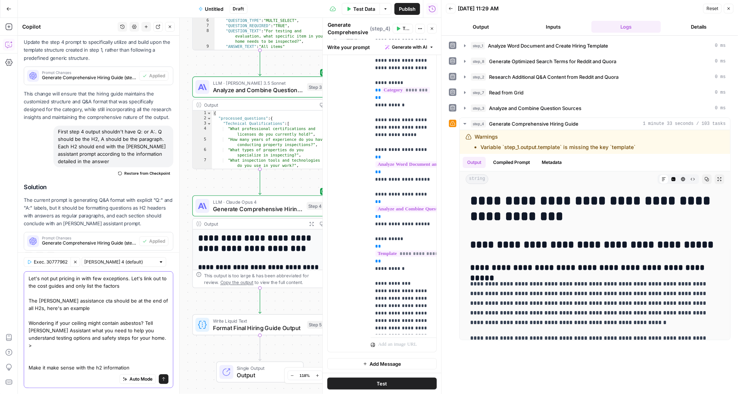
type textarea "Let's not put pricing in with few exceptions. Let's link out to the cost guides…"
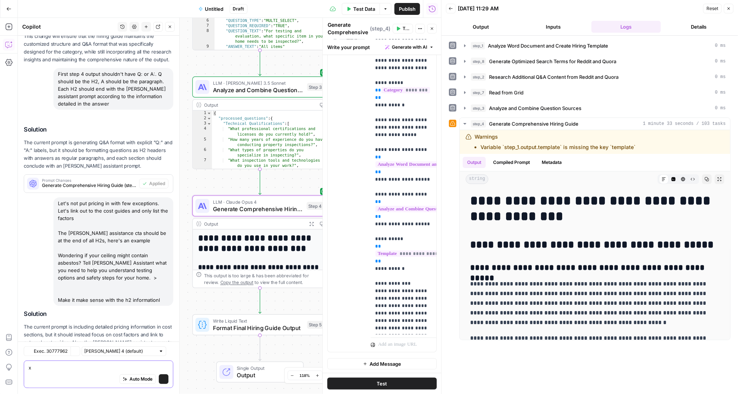
scroll to position [294, 0]
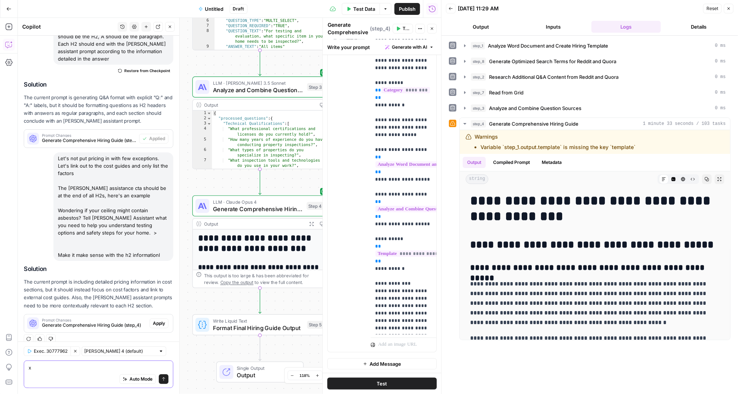
type textarea "x"
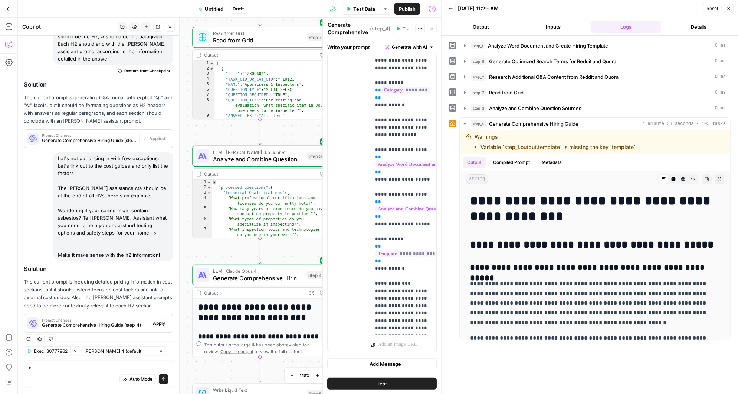
drag, startPoint x: 203, startPoint y: 64, endPoint x: 203, endPoint y: 133, distance: 69.4
click at [203, 133] on div "Workflow Input Settings Inputs LLM · Claude 3.5 Sonnet Analyze Word Document an…" at bounding box center [230, 206] width 424 height 376
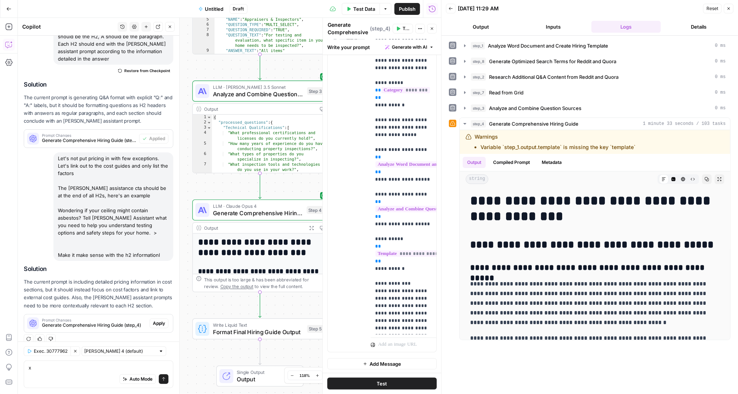
drag, startPoint x: 205, startPoint y: 251, endPoint x: 205, endPoint y: 186, distance: 65.0
click at [205, 186] on div "Workflow Input Settings Inputs LLM · Claude 3.5 Sonnet Analyze Word Document an…" at bounding box center [230, 206] width 424 height 376
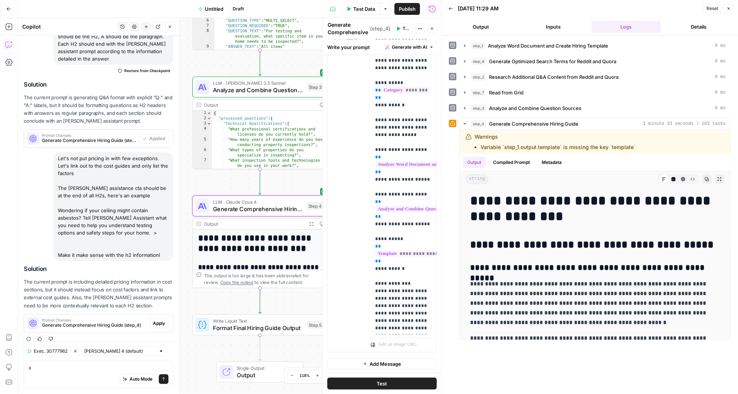
click at [156, 320] on span "Apply" at bounding box center [159, 323] width 12 height 7
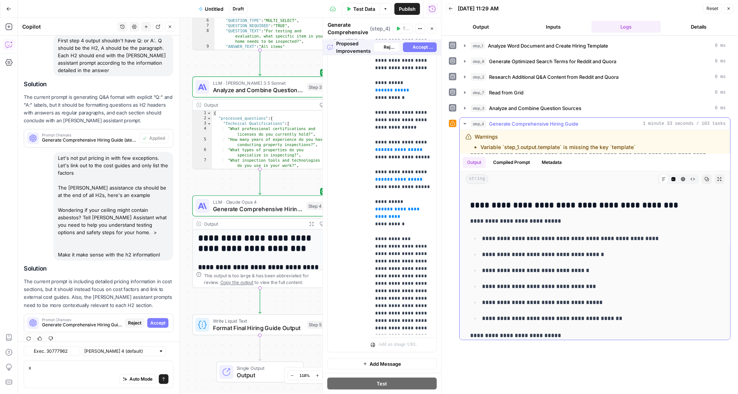
scroll to position [271, 0]
click at [157, 320] on span "Accept" at bounding box center [157, 323] width 15 height 7
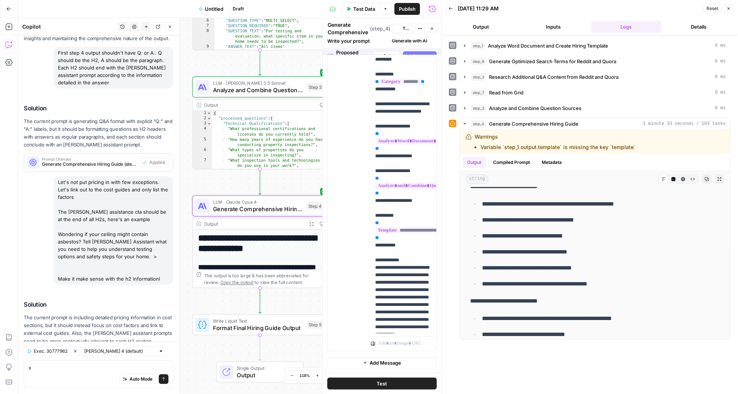
scroll to position [0, 0]
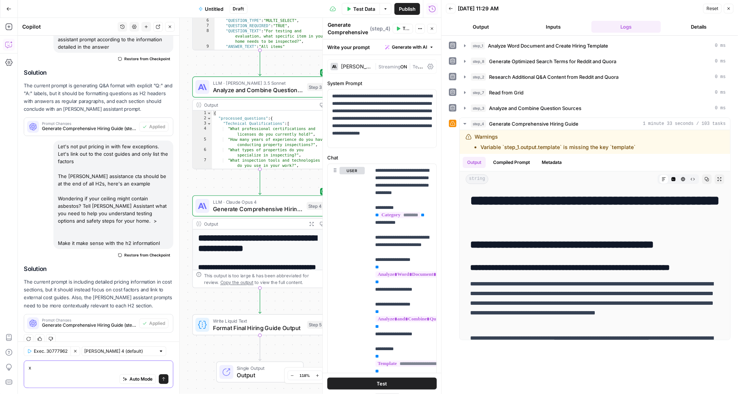
click at [58, 368] on textarea "x" at bounding box center [99, 366] width 140 height 7
click at [401, 29] on button "Test" at bounding box center [403, 29] width 20 height 10
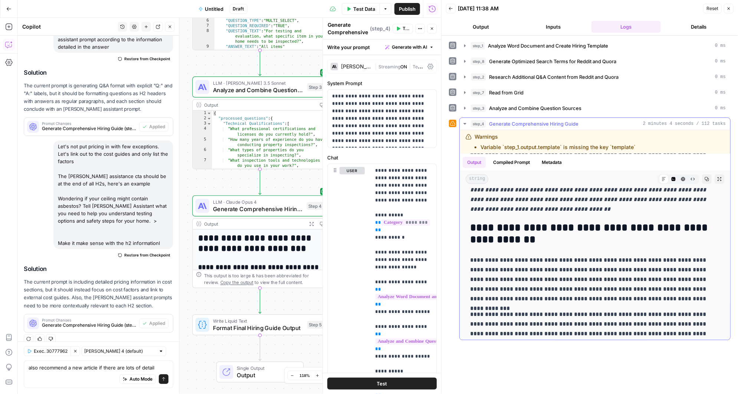
scroll to position [792, 0]
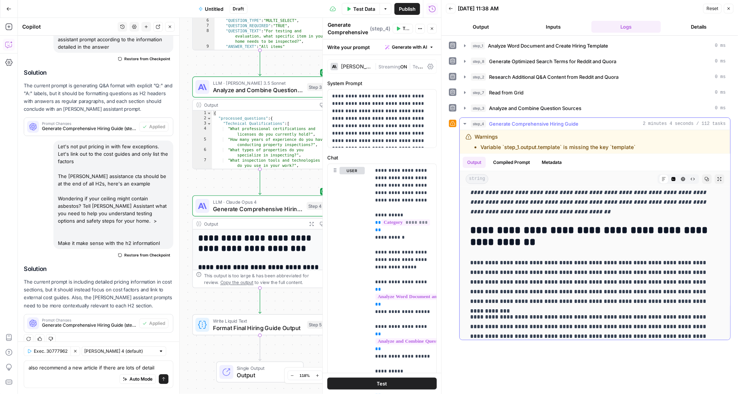
click at [510, 160] on button "Compiled Prompt" at bounding box center [512, 162] width 46 height 11
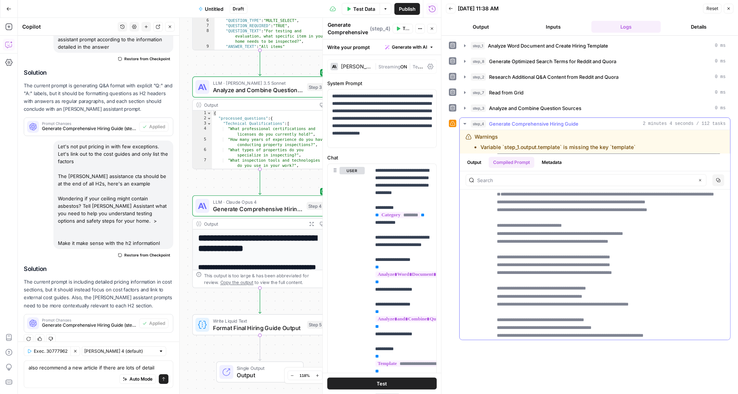
scroll to position [0, 0]
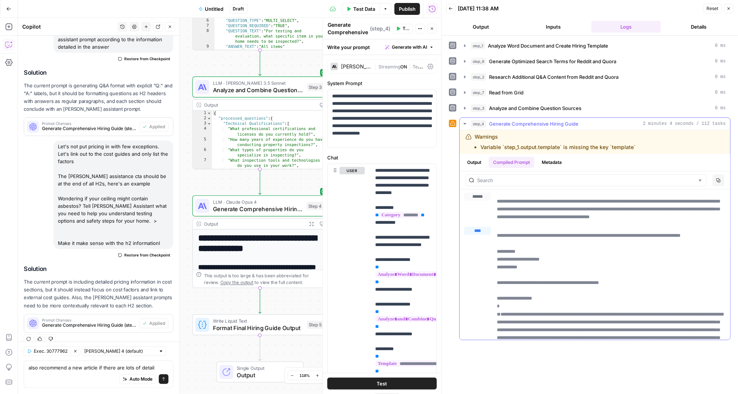
click at [474, 160] on button "Output" at bounding box center [474, 162] width 23 height 11
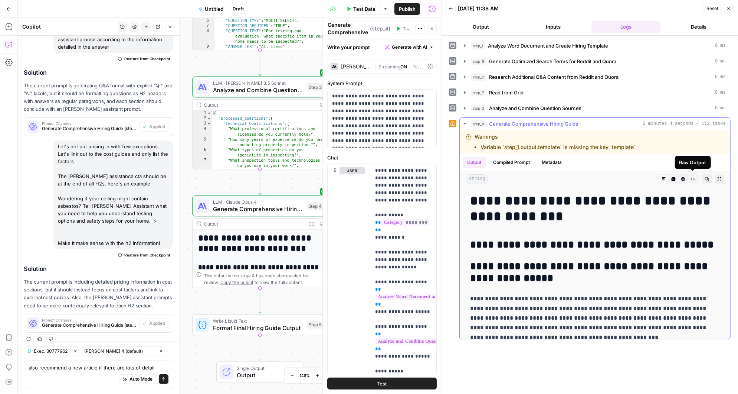
click at [695, 177] on icon "button" at bounding box center [693, 179] width 4 height 4
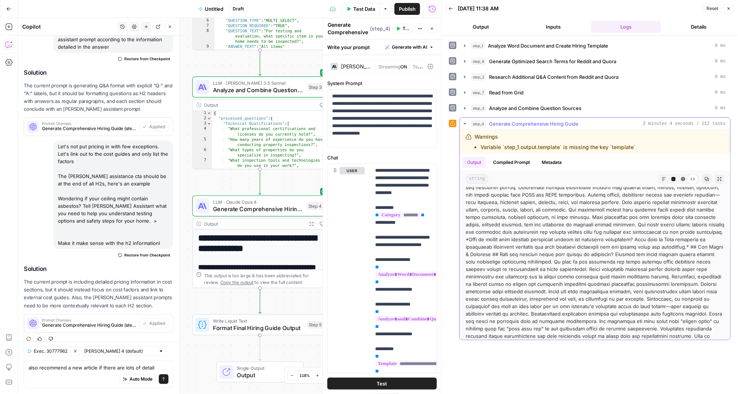
scroll to position [1227, 0]
click at [682, 177] on icon "button" at bounding box center [684, 179] width 4 height 4
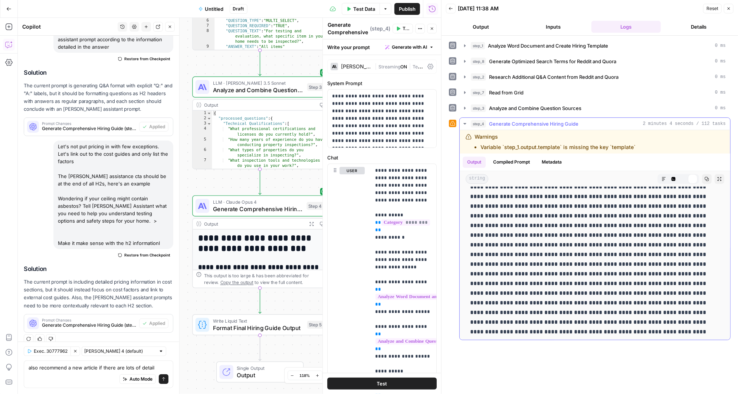
scroll to position [0, 0]
click at [664, 177] on icon "button" at bounding box center [664, 179] width 4 height 4
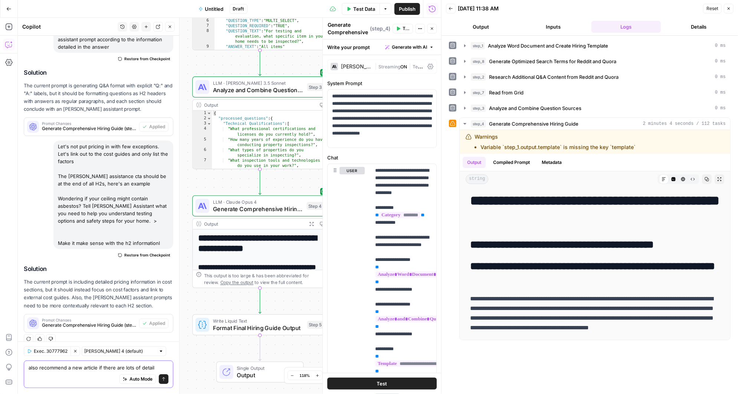
drag, startPoint x: 153, startPoint y: 365, endPoint x: 48, endPoint y: 360, distance: 104.8
click at [48, 360] on div "also recommend a new article if there are lots of detail also recommend a new a…" at bounding box center [99, 373] width 150 height 27
paste textarea "What Homeowners Need to Know about Popcorn Ceiling Removal For safe, efficient …"
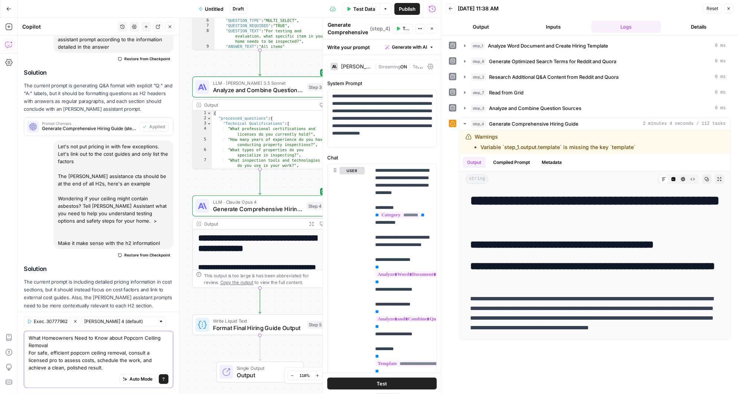
scroll to position [336, 0]
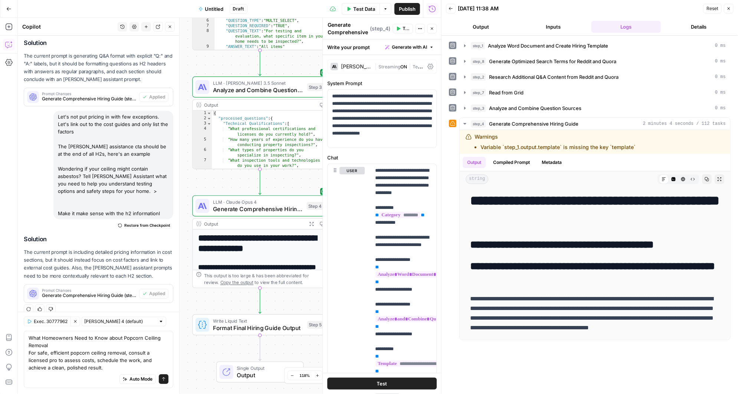
click at [27, 335] on div "What Homeowners Need to Know about Popcorn Ceiling Removal For safe, efficient …" at bounding box center [99, 358] width 150 height 57
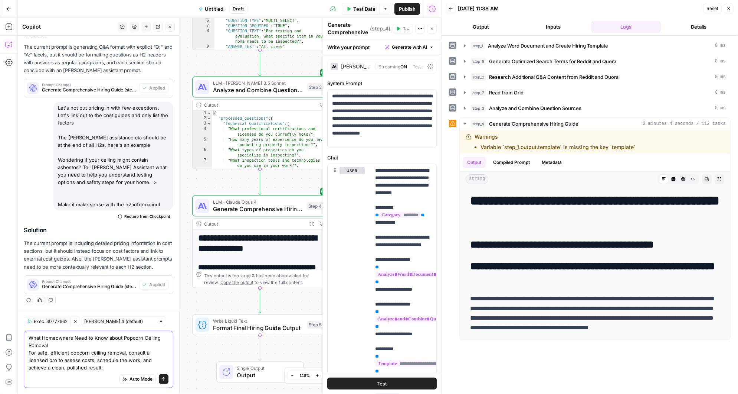
click at [34, 369] on textarea "What Homeowners Need to Know about Popcorn Ceiling Removal For safe, efficient …" at bounding box center [99, 352] width 140 height 37
click at [29, 334] on textarea "What Homeowners Need to Know about Popcorn Ceiling Removal For safe, efficient …" at bounding box center [99, 352] width 140 height 37
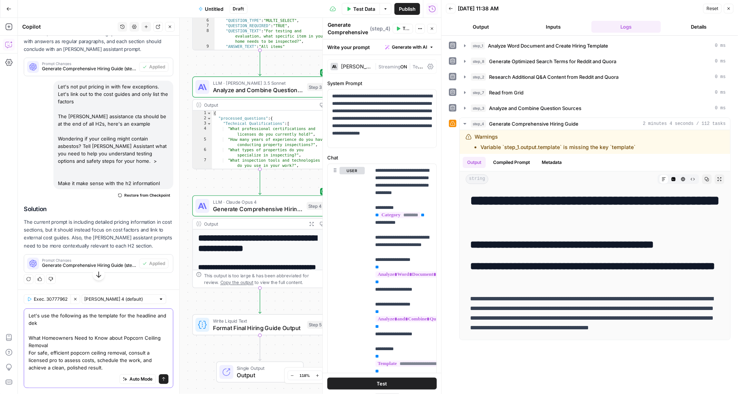
scroll to position [373, 0]
click at [74, 353] on textarea "Let's use the following as the template for the headline and dek What Homeowner…" at bounding box center [99, 340] width 140 height 59
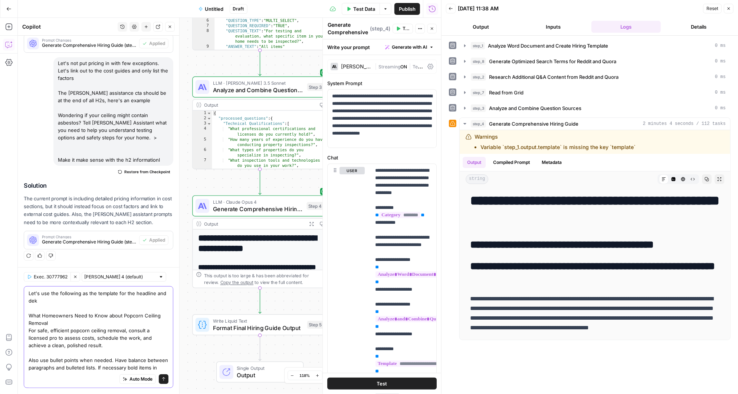
scroll to position [397, 0]
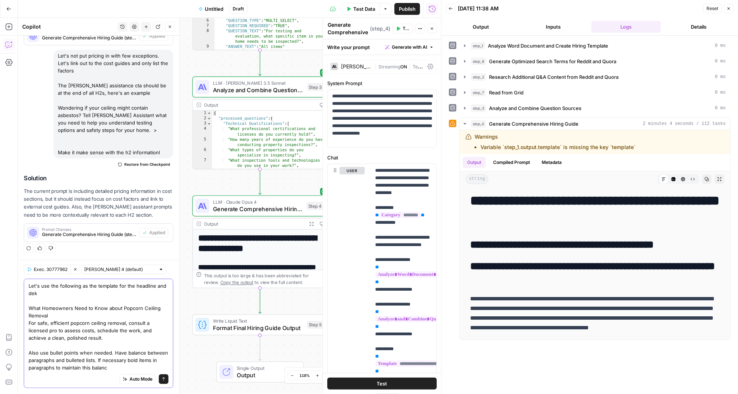
type textarea "Let's use the following as the template for the headline and dek What Homeowner…"
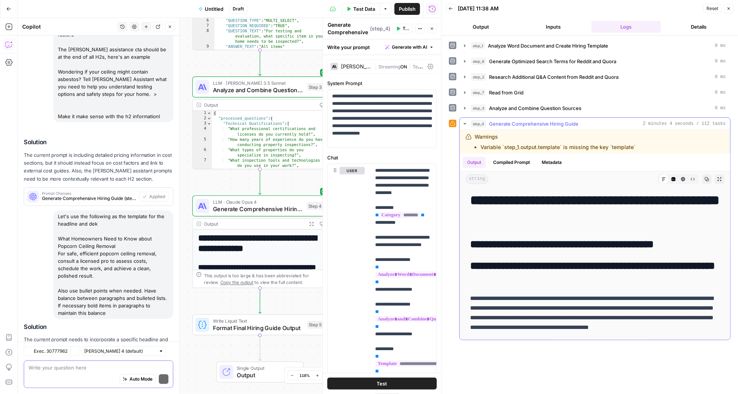
scroll to position [490, 0]
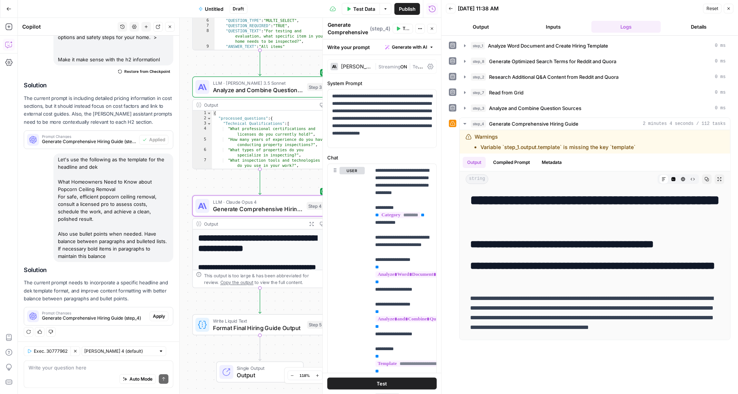
click at [164, 317] on span "Apply" at bounding box center [159, 316] width 12 height 7
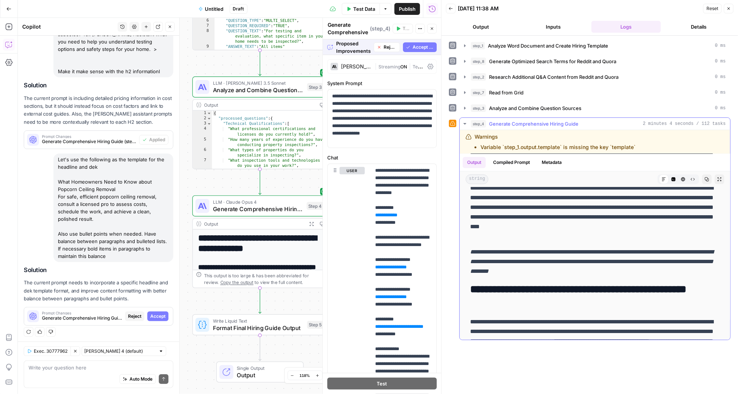
scroll to position [1726, 0]
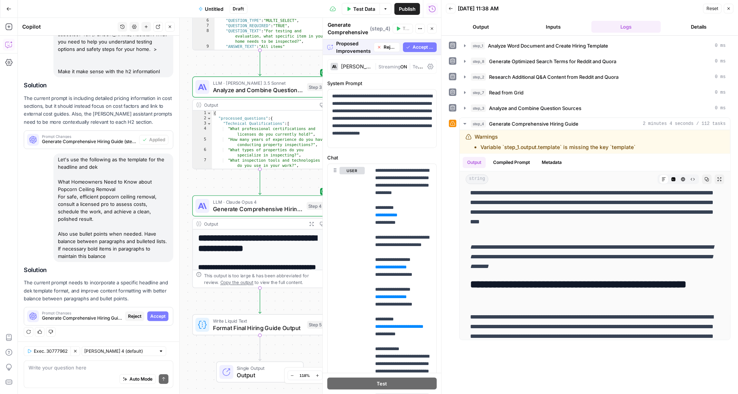
click at [420, 46] on span "Accept All" at bounding box center [423, 47] width 21 height 7
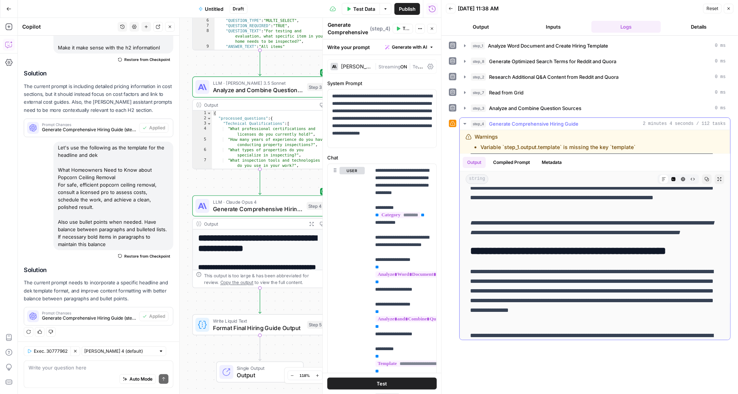
scroll to position [267, 0]
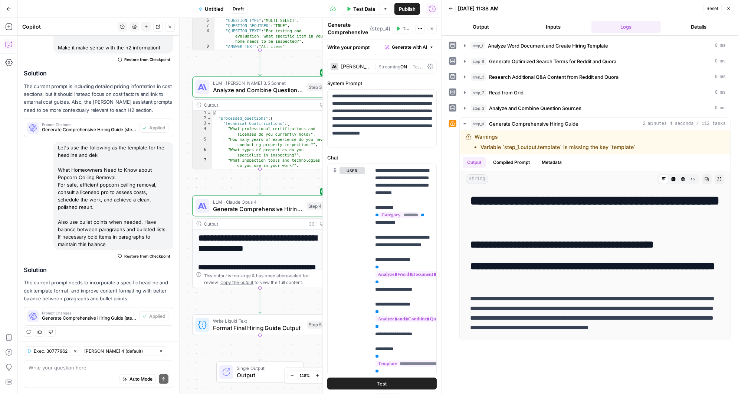
click at [401, 29] on button "Test" at bounding box center [403, 29] width 20 height 10
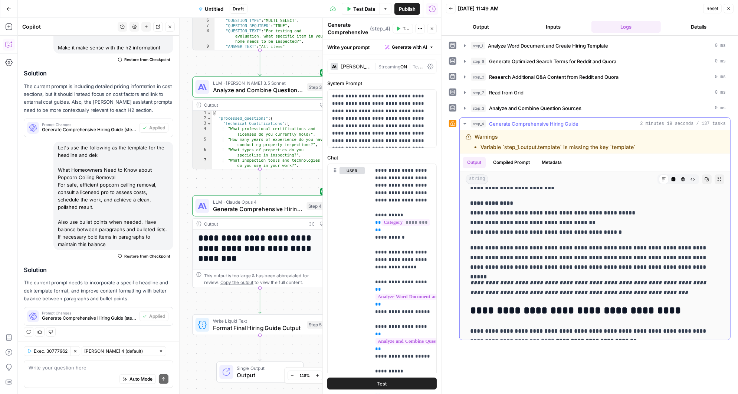
scroll to position [1465, 0]
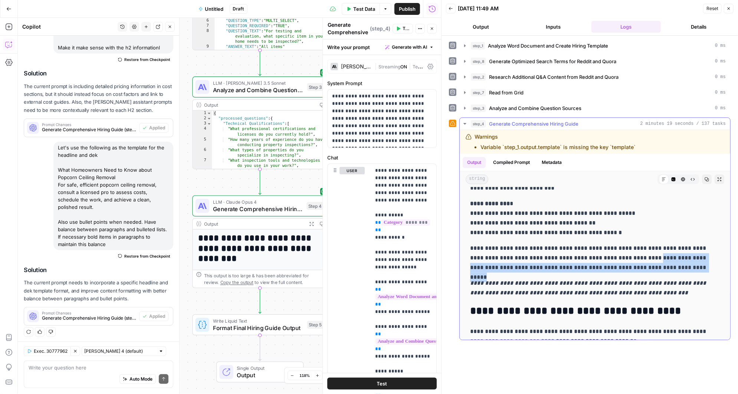
drag, startPoint x: 627, startPoint y: 236, endPoint x: 652, endPoint y: 244, distance: 25.7
click at [652, 244] on p "**********" at bounding box center [595, 257] width 250 height 29
click at [629, 243] on p "**********" at bounding box center [595, 257] width 250 height 29
drag, startPoint x: 627, startPoint y: 237, endPoint x: 658, endPoint y: 246, distance: 31.4
click at [658, 246] on p "**********" at bounding box center [595, 257] width 250 height 29
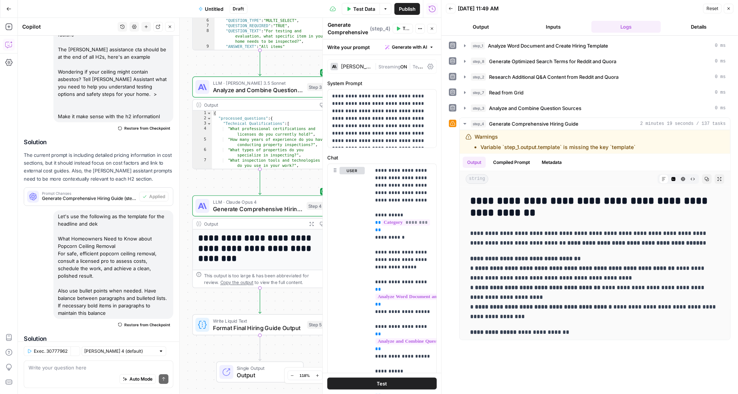
scroll to position [502, 0]
